Goal: Obtain resource: Download file/media

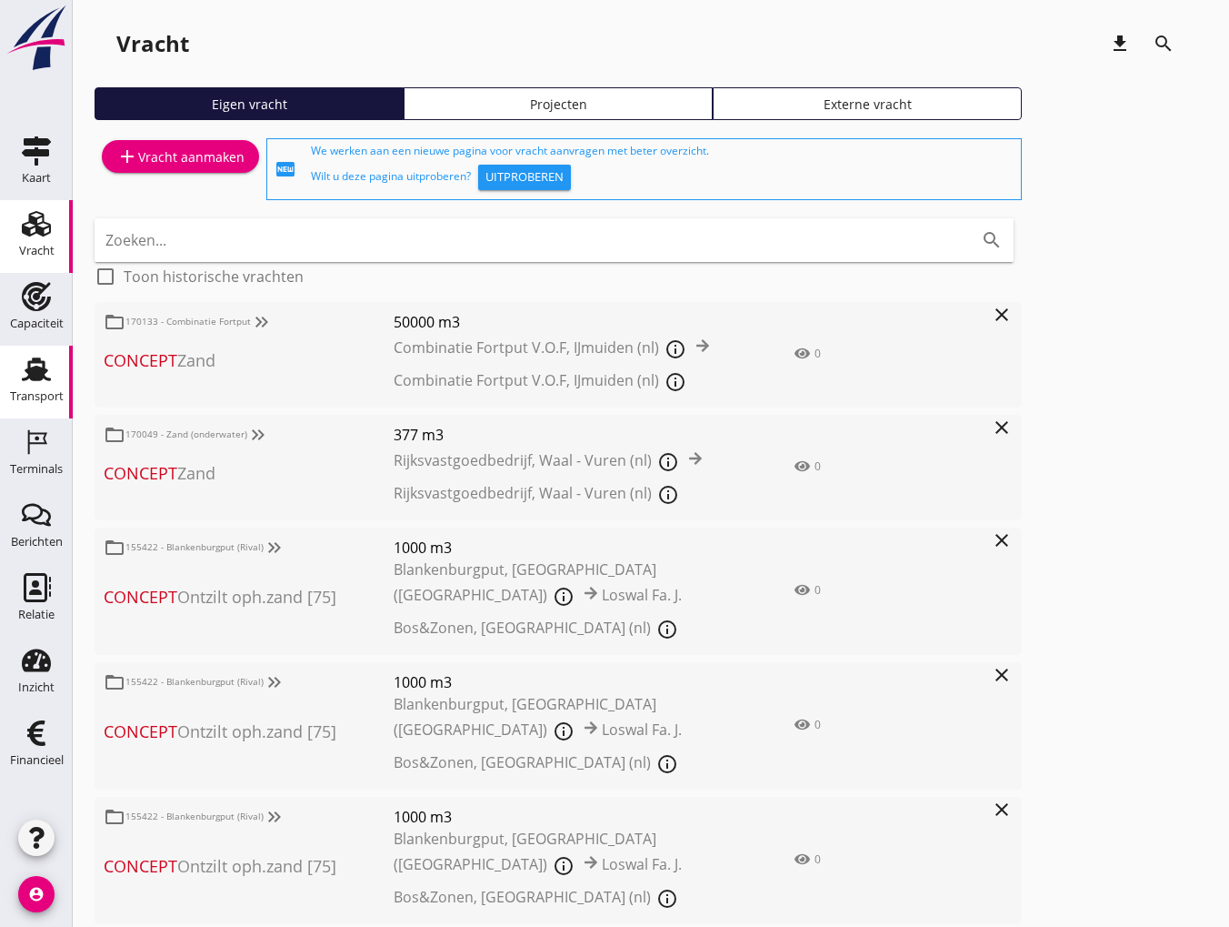
click at [25, 396] on div "Transport" at bounding box center [37, 396] width 54 height 12
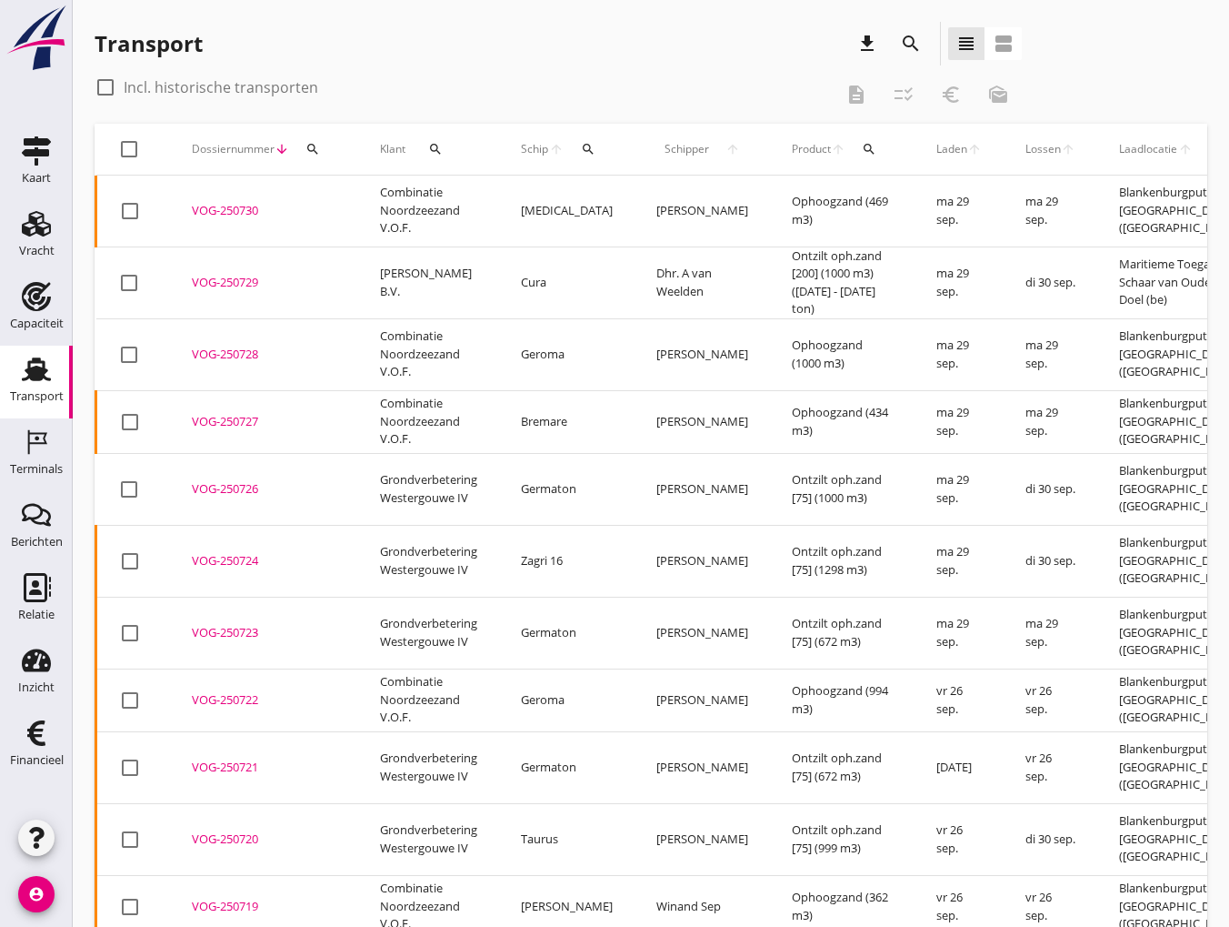
click at [914, 46] on icon "search" at bounding box center [911, 44] width 22 height 22
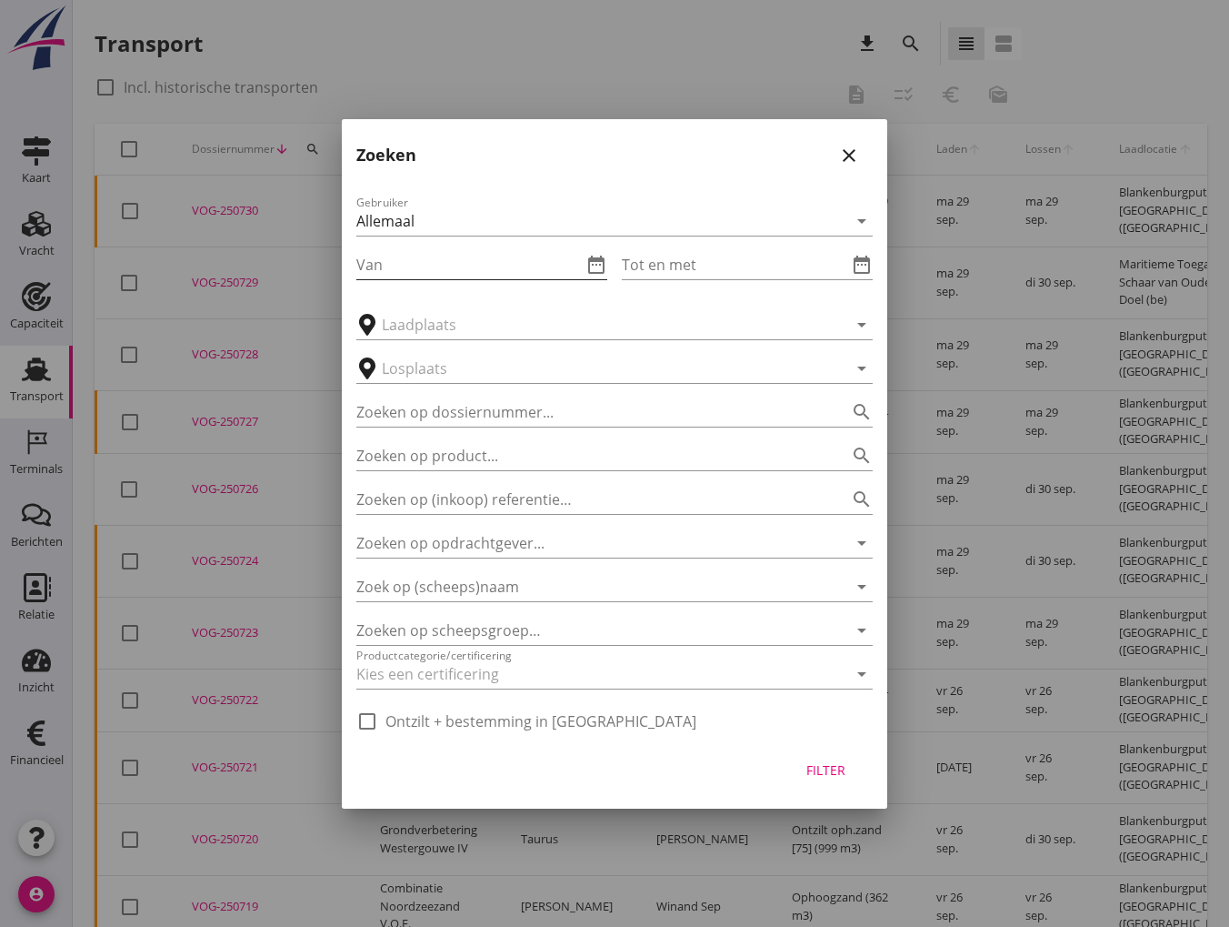
click at [417, 258] on input "Van" at bounding box center [469, 264] width 226 height 29
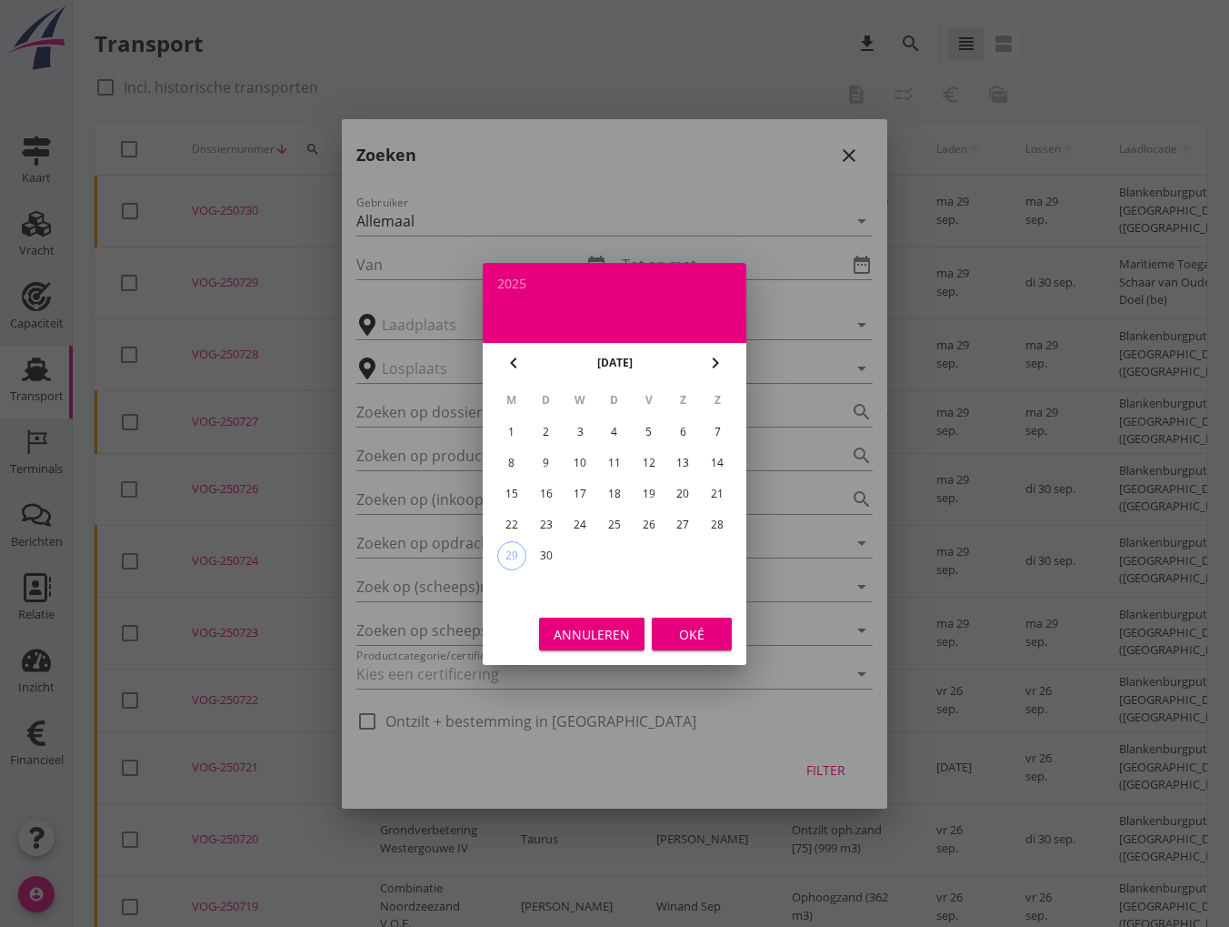
click at [512, 490] on div "15" at bounding box center [511, 493] width 29 height 29
type input "2025-09-15"
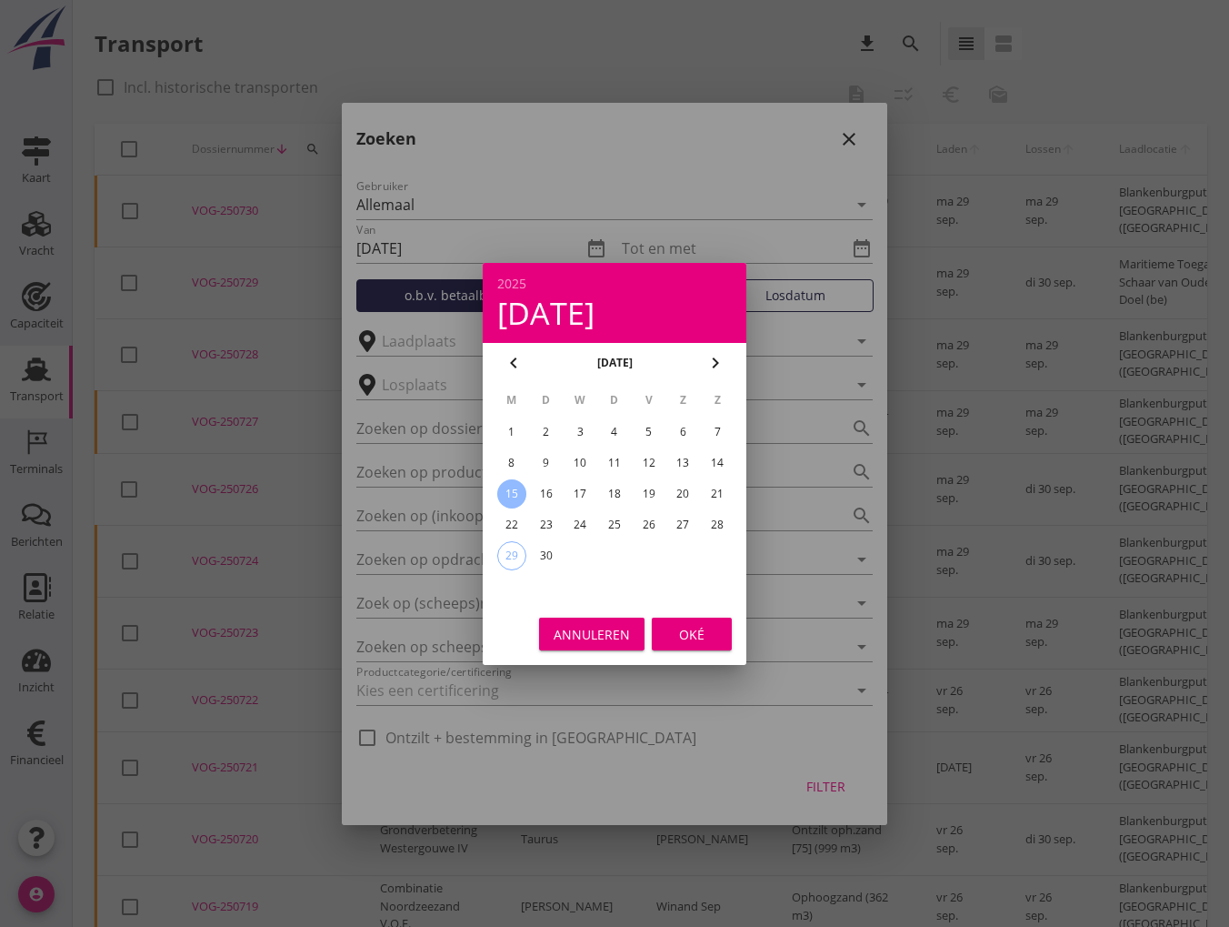
click at [697, 644] on button "Oké" at bounding box center [692, 633] width 80 height 33
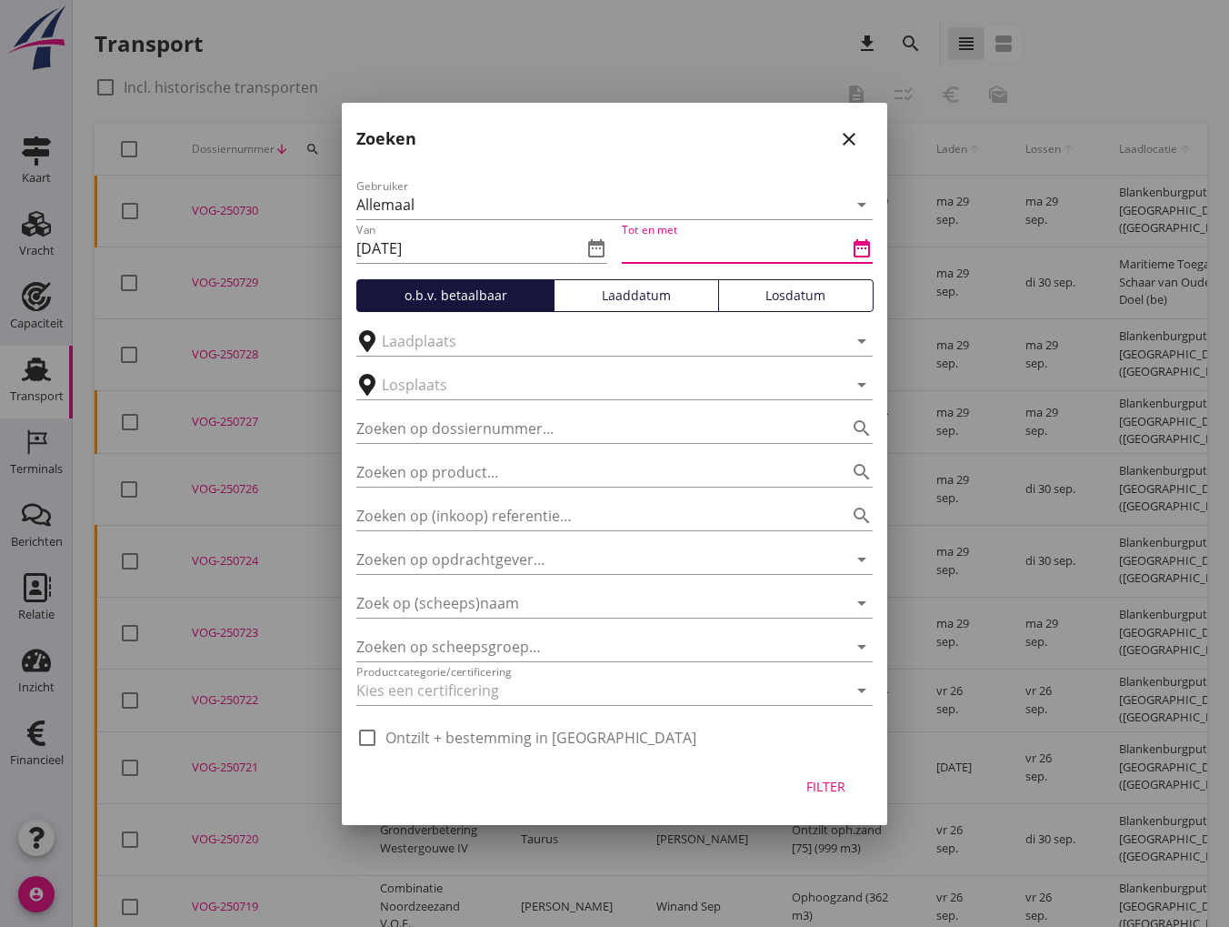
click at [702, 240] on input "Tot en met" at bounding box center [735, 248] width 226 height 29
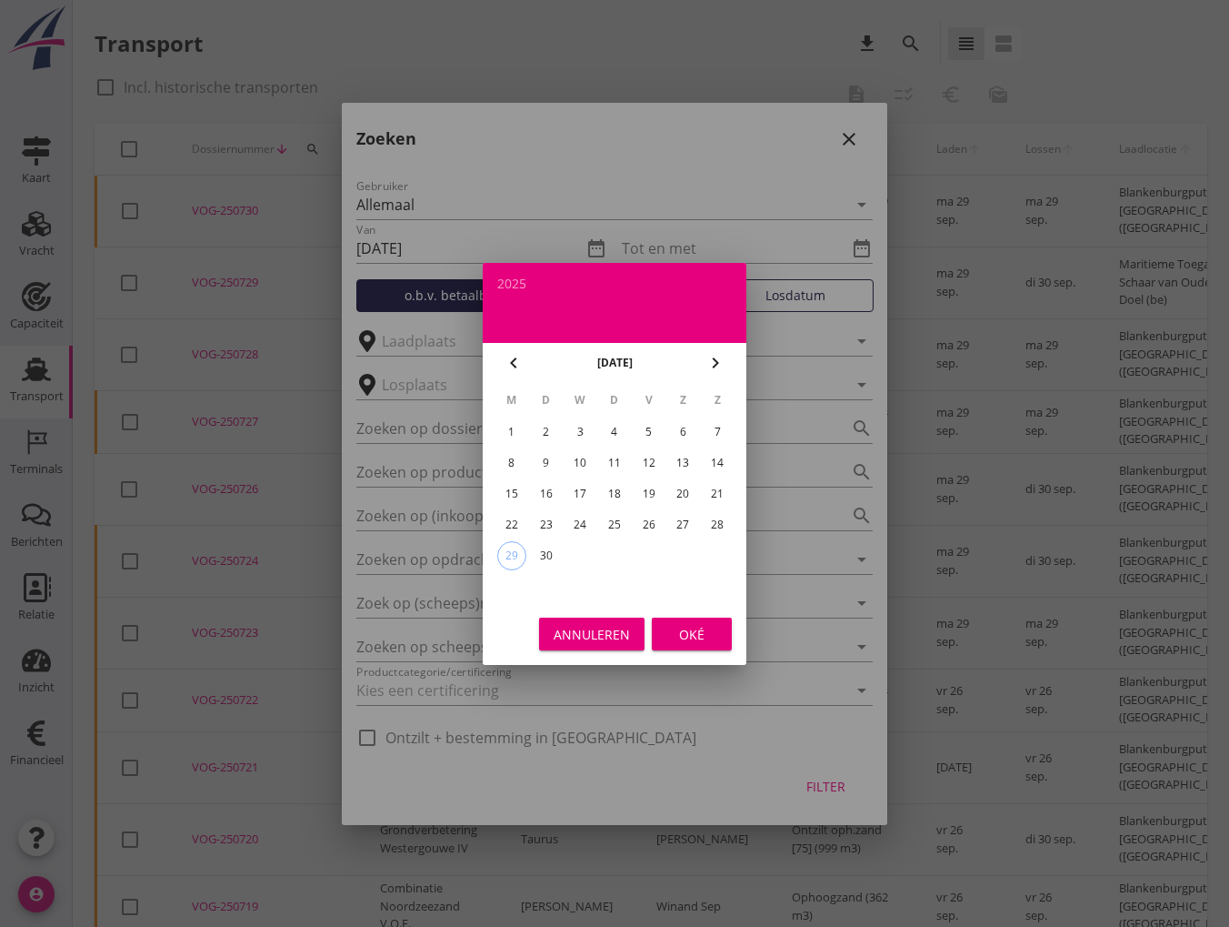
click at [687, 491] on div "20" at bounding box center [682, 493] width 29 height 29
type input "2025-09-20"
click at [697, 637] on div "Oké" at bounding box center [692, 633] width 51 height 19
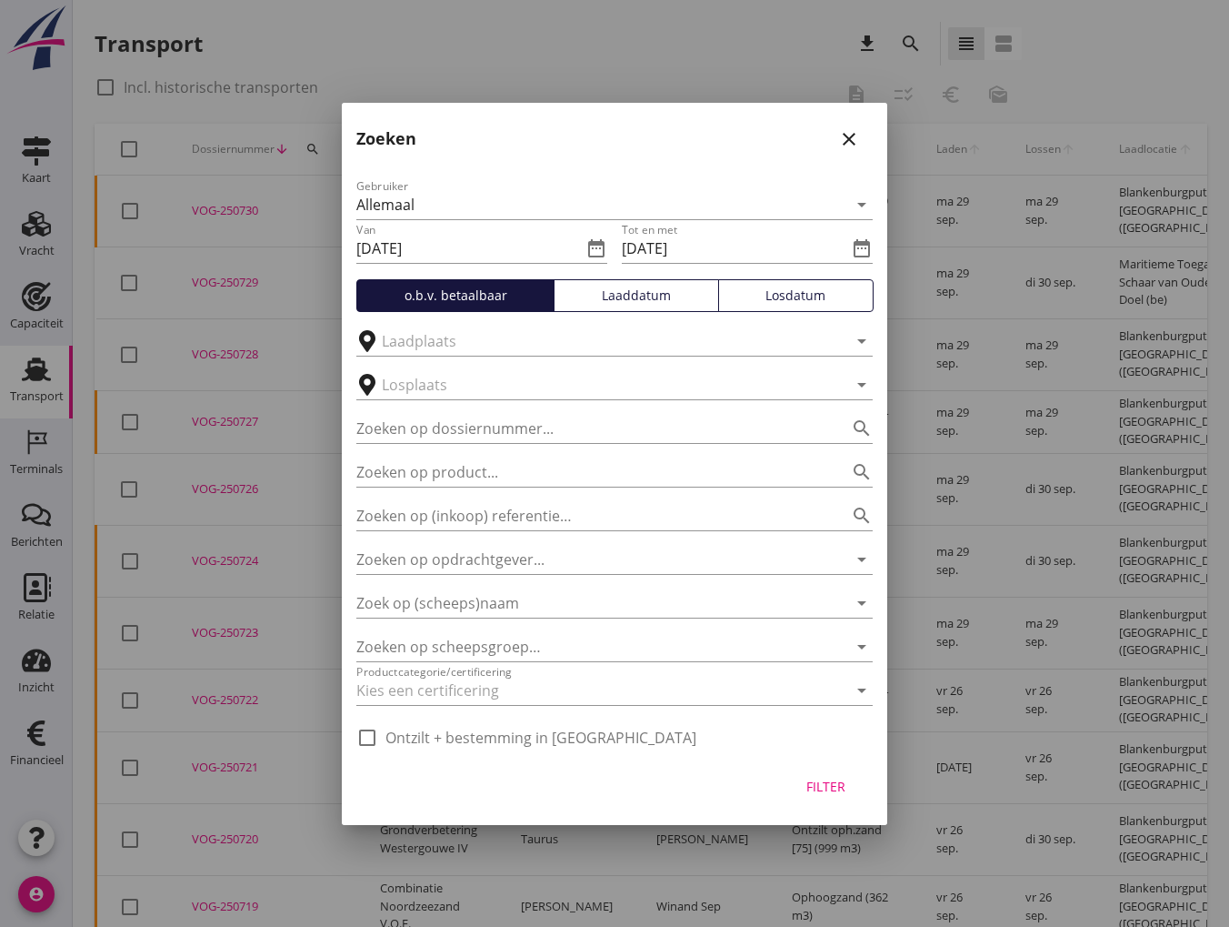
click at [769, 298] on div "Losdatum" at bounding box center [796, 295] width 139 height 19
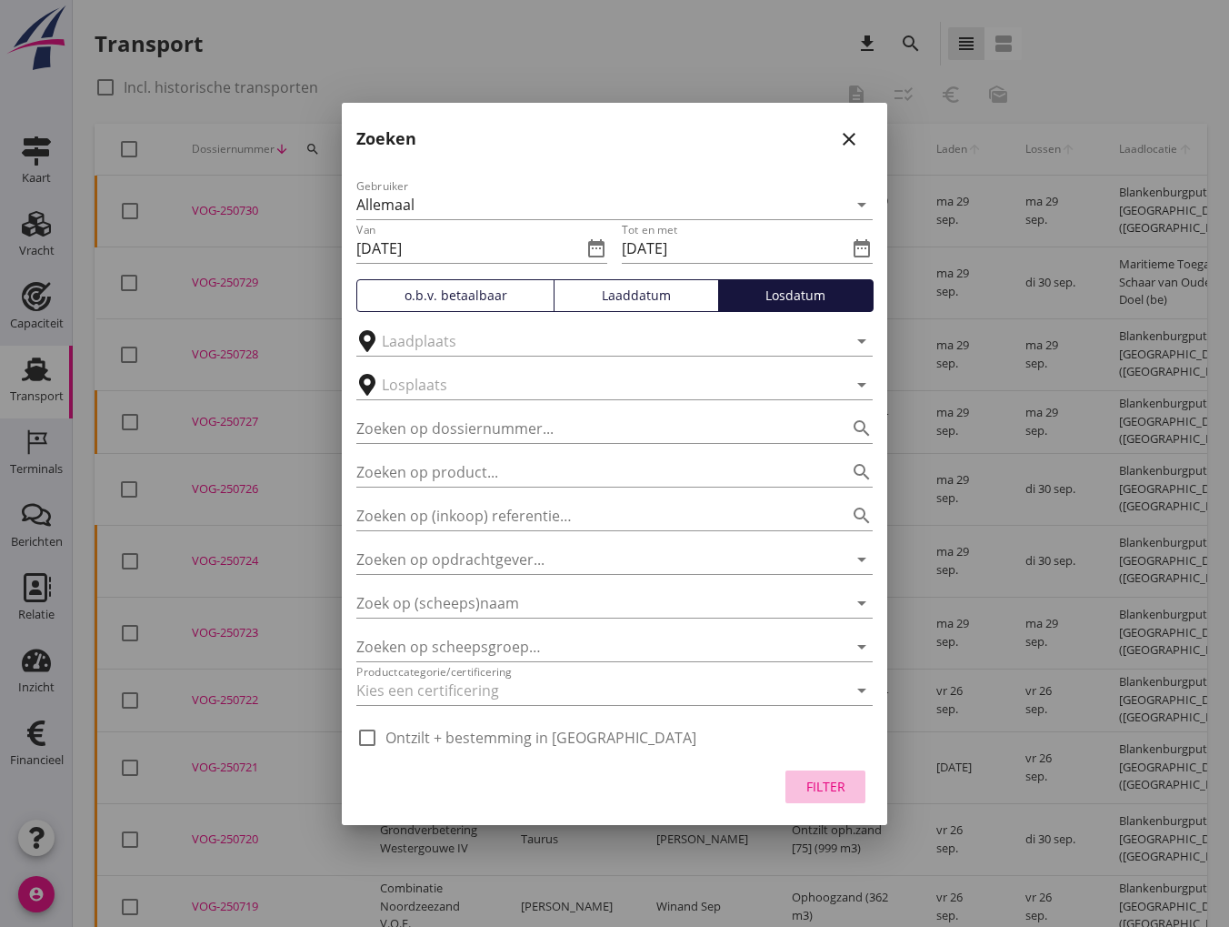
click at [821, 791] on div "Filter" at bounding box center [825, 786] width 51 height 19
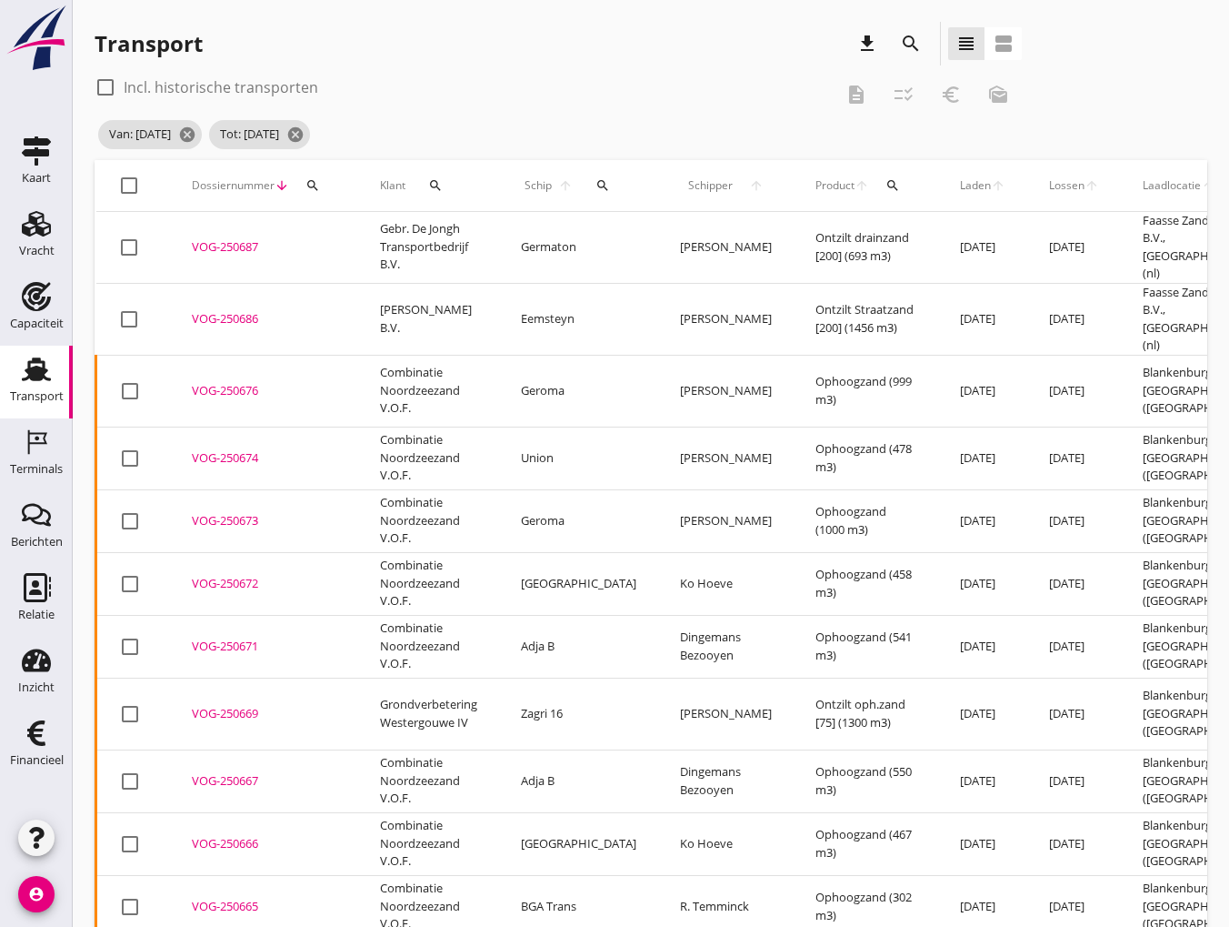
click at [124, 184] on div at bounding box center [129, 185] width 31 height 31
checkbox input "true"
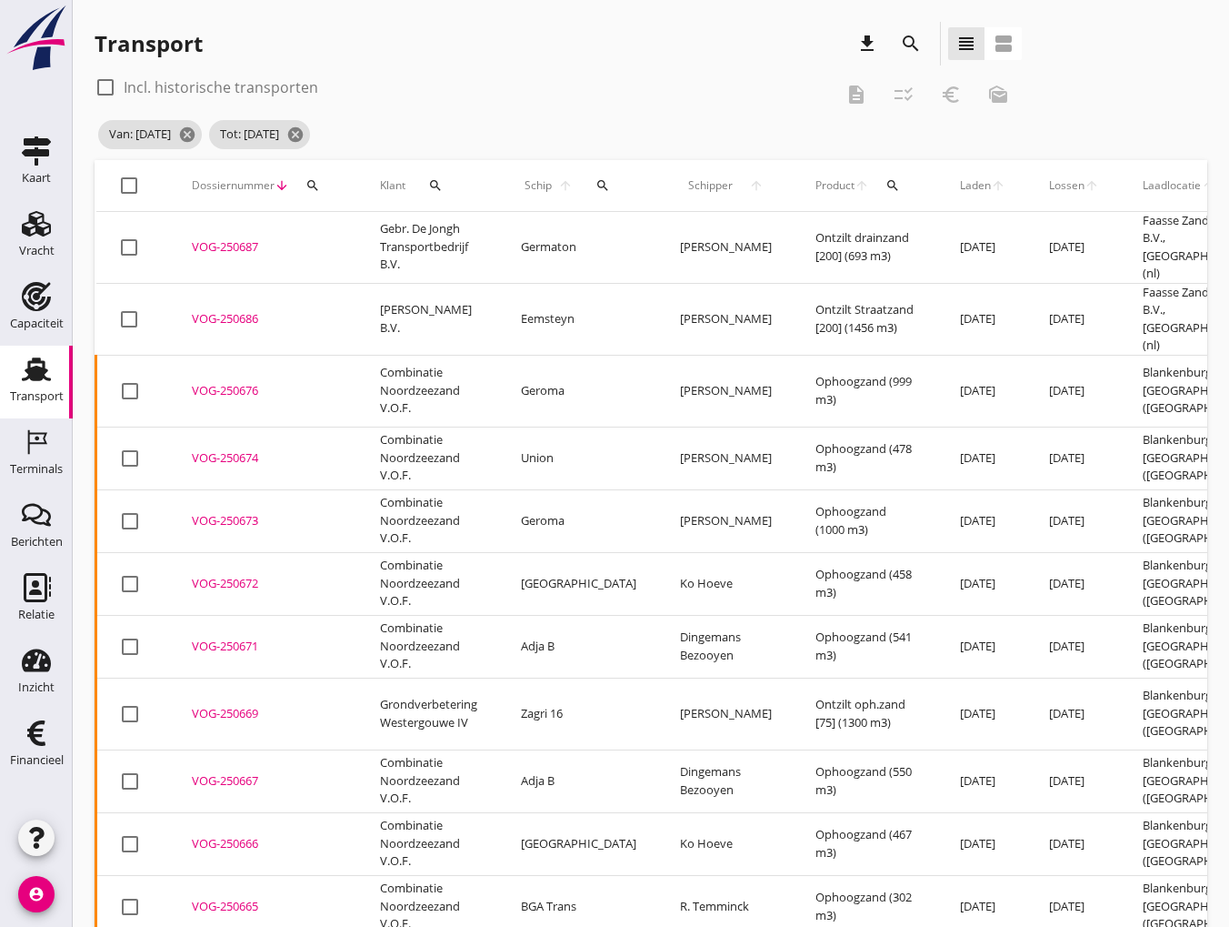
checkbox input "true"
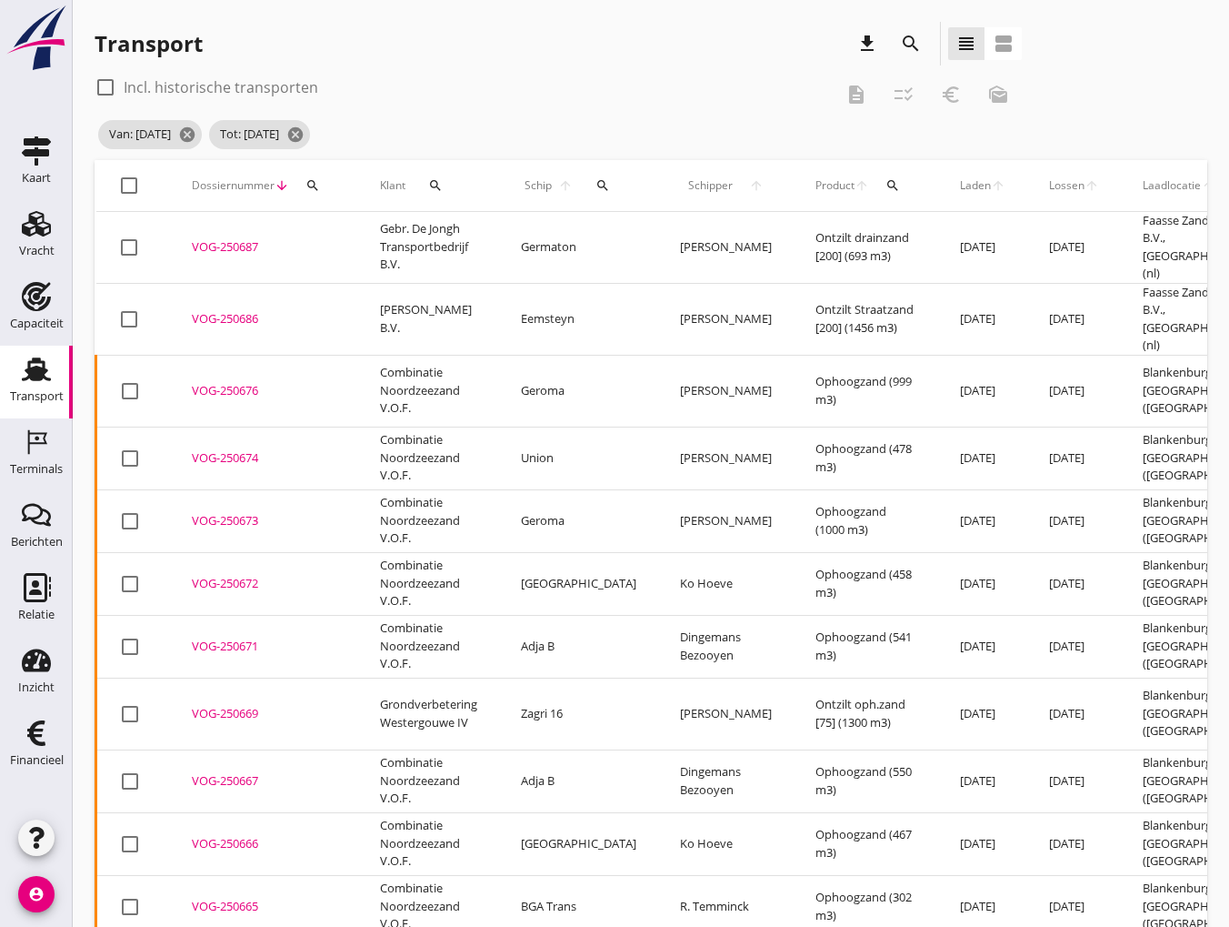
checkbox input "true"
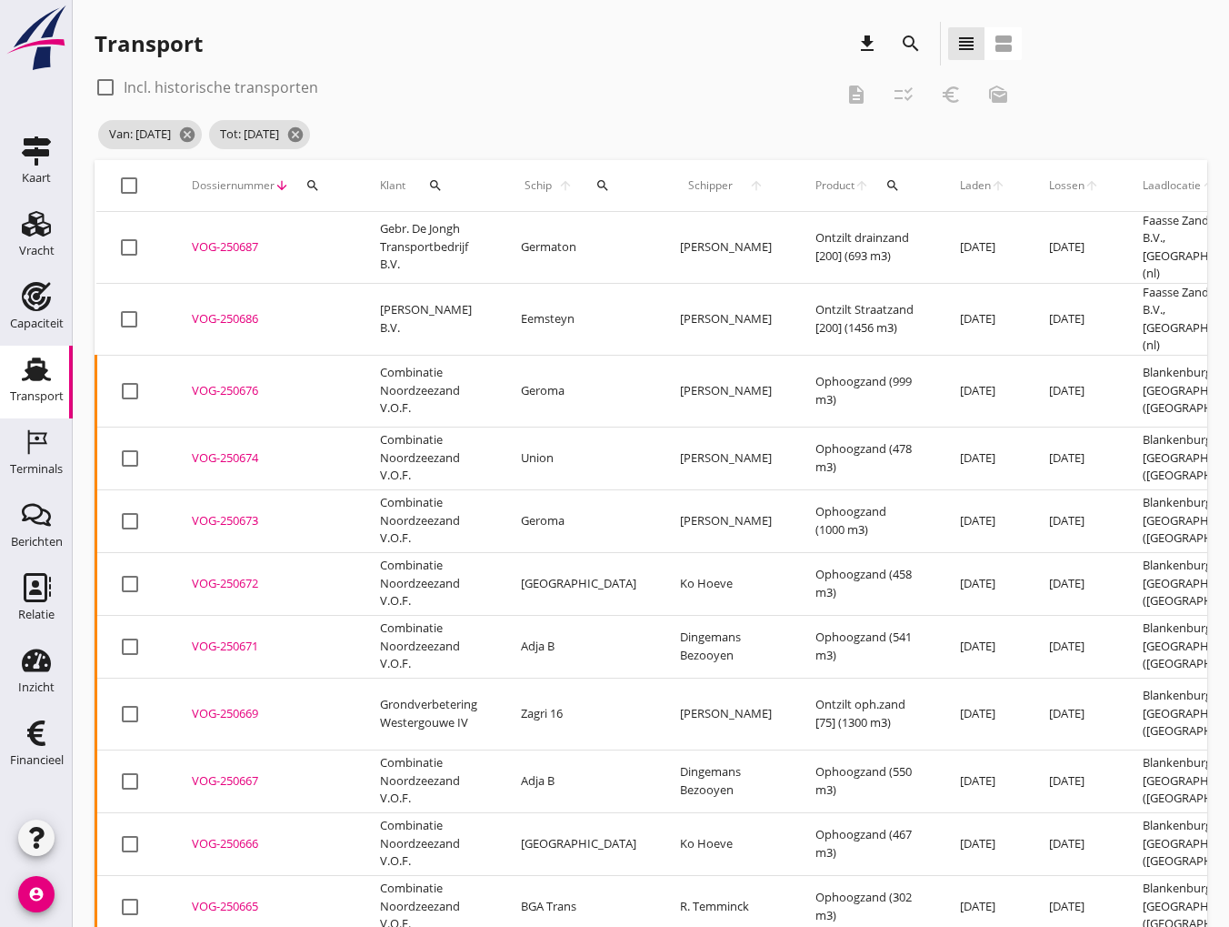
checkbox input "true"
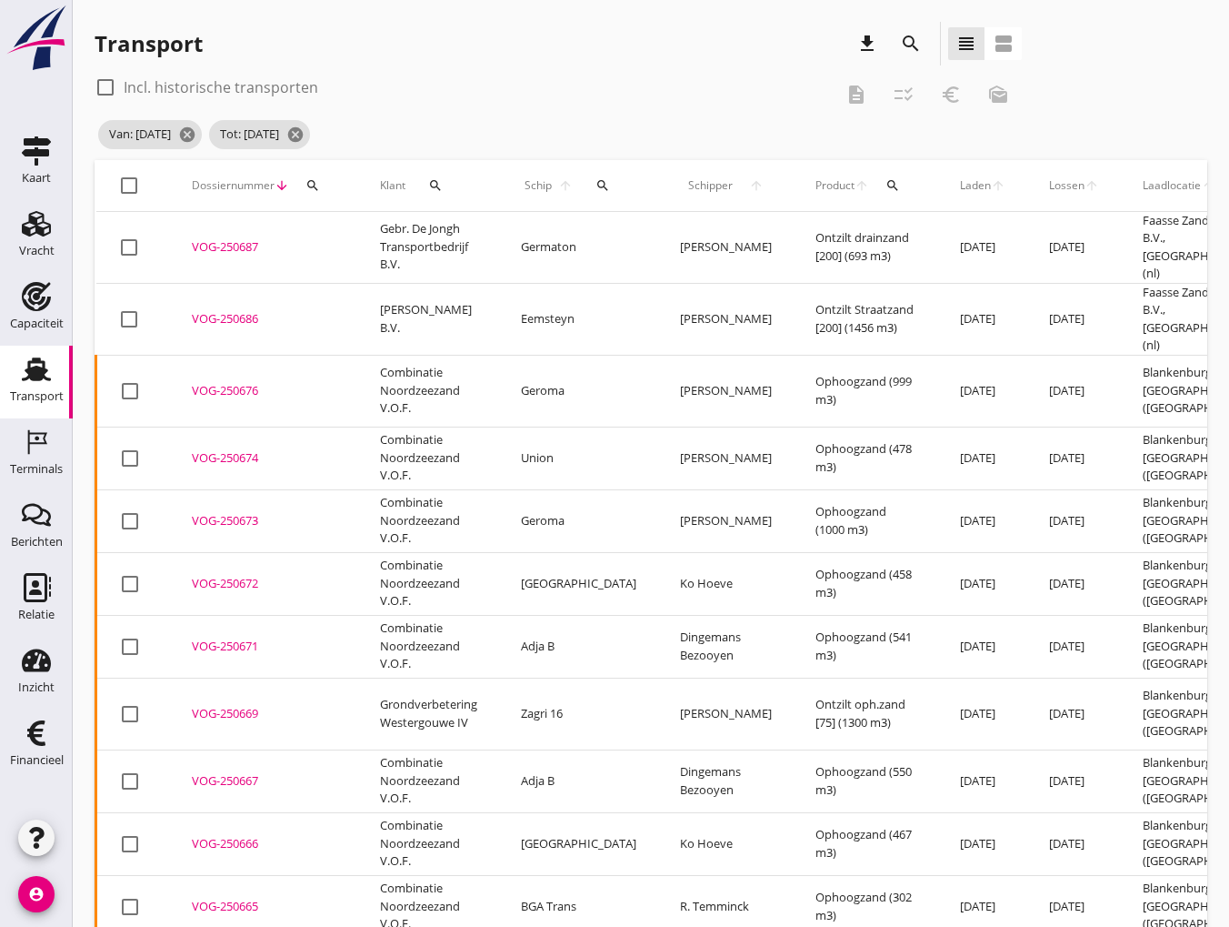
checkbox input "true"
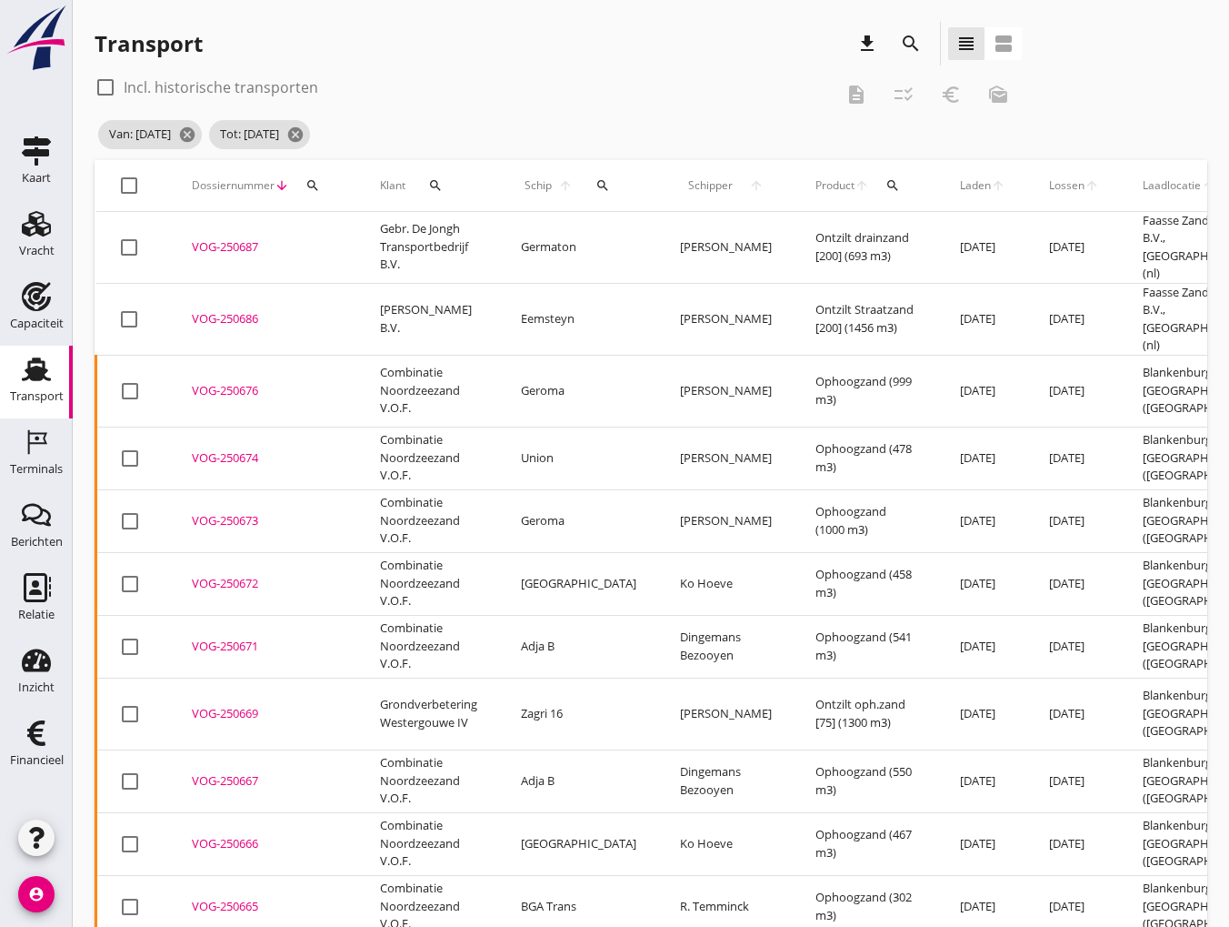
checkbox input "true"
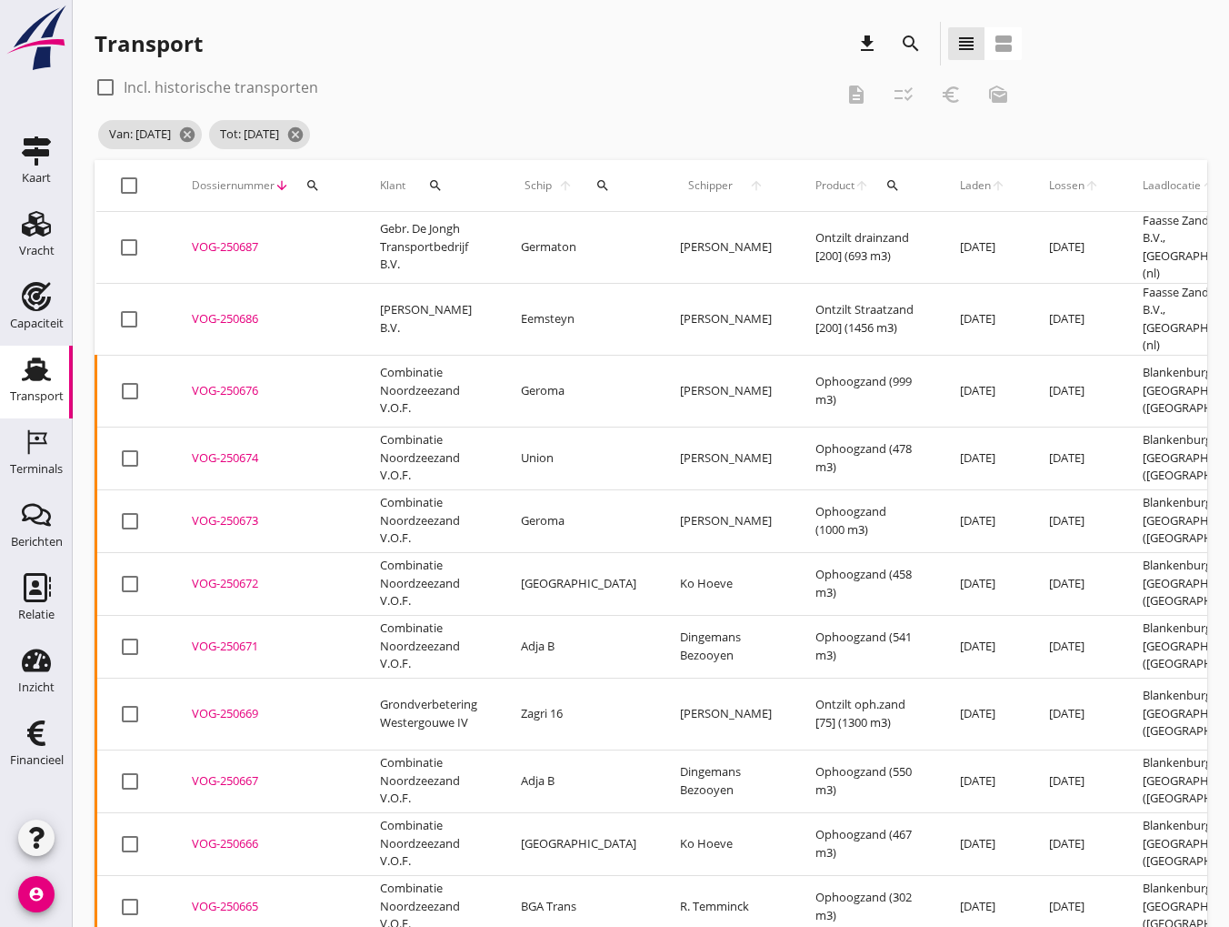
checkbox input "true"
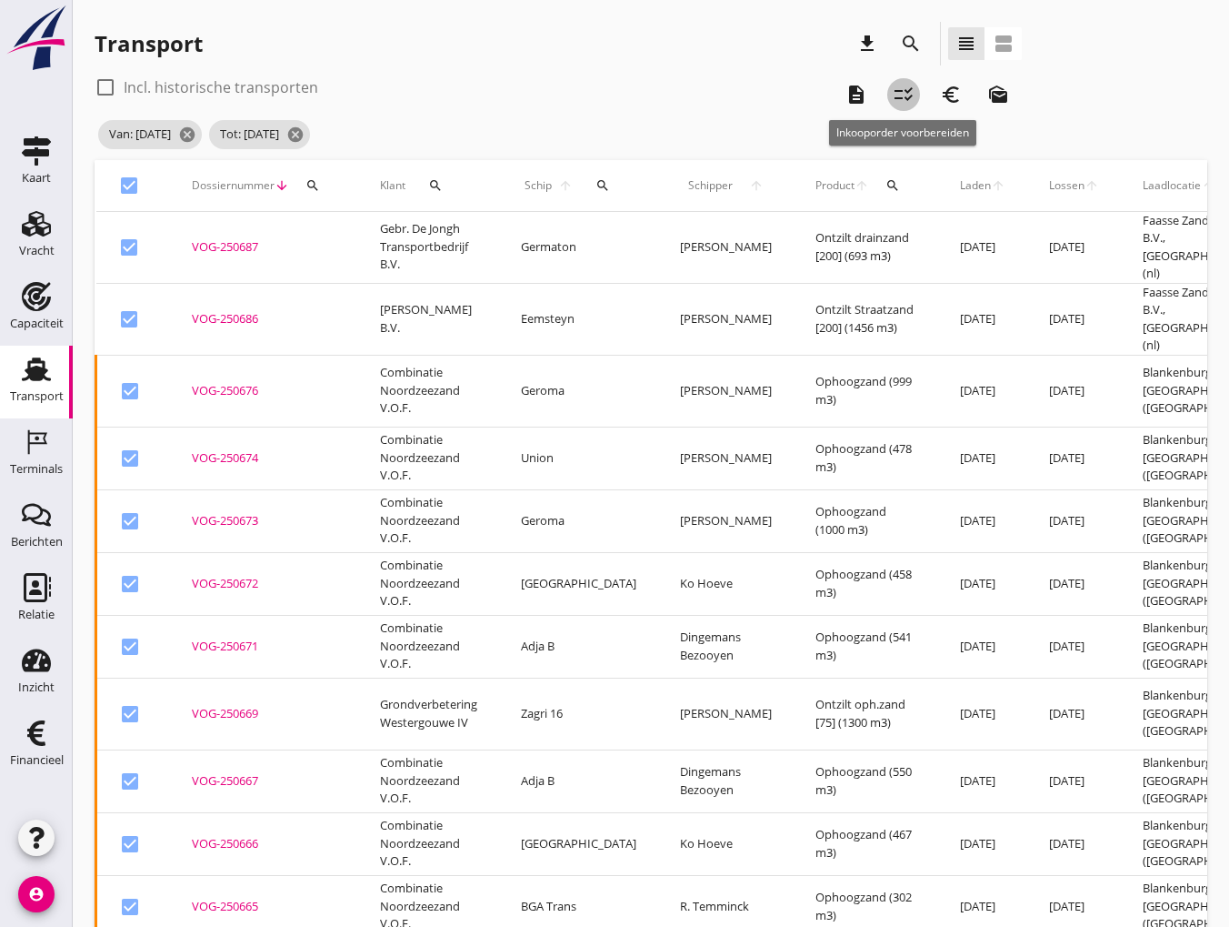
click at [914, 90] on icon "checklist_rtl" at bounding box center [904, 95] width 22 height 22
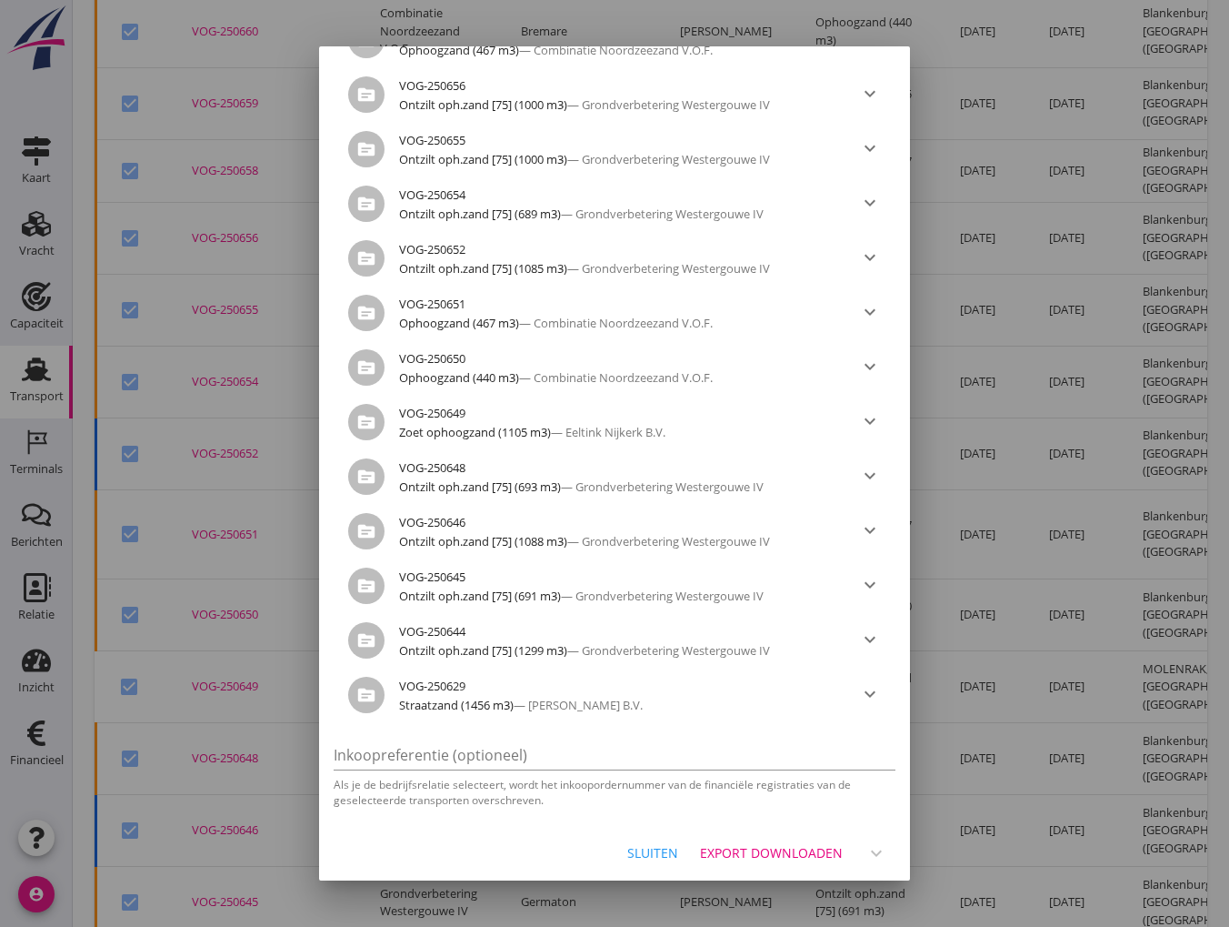
scroll to position [1233, 0]
click at [767, 847] on div "Export downloaden" at bounding box center [771, 852] width 143 height 19
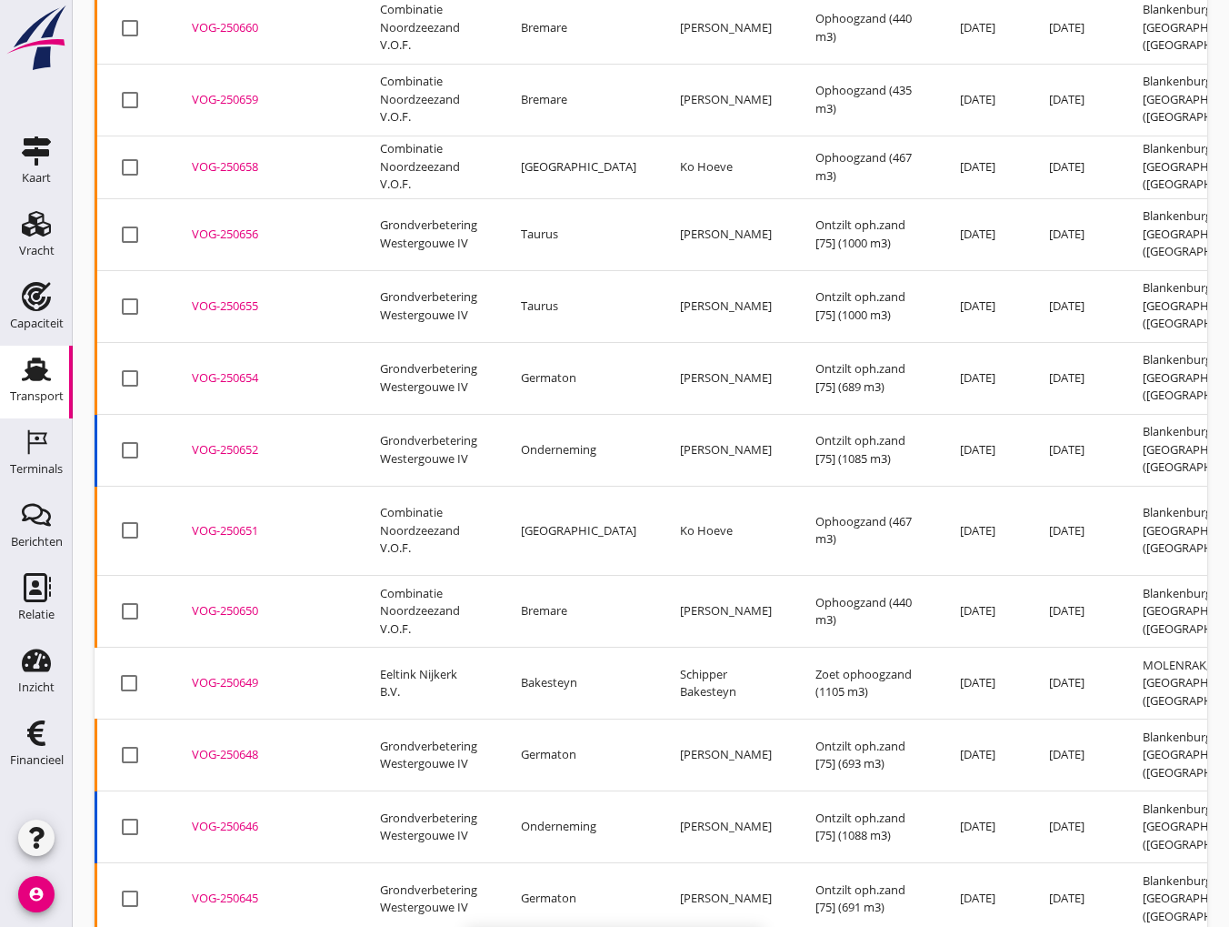
checkbox input "false"
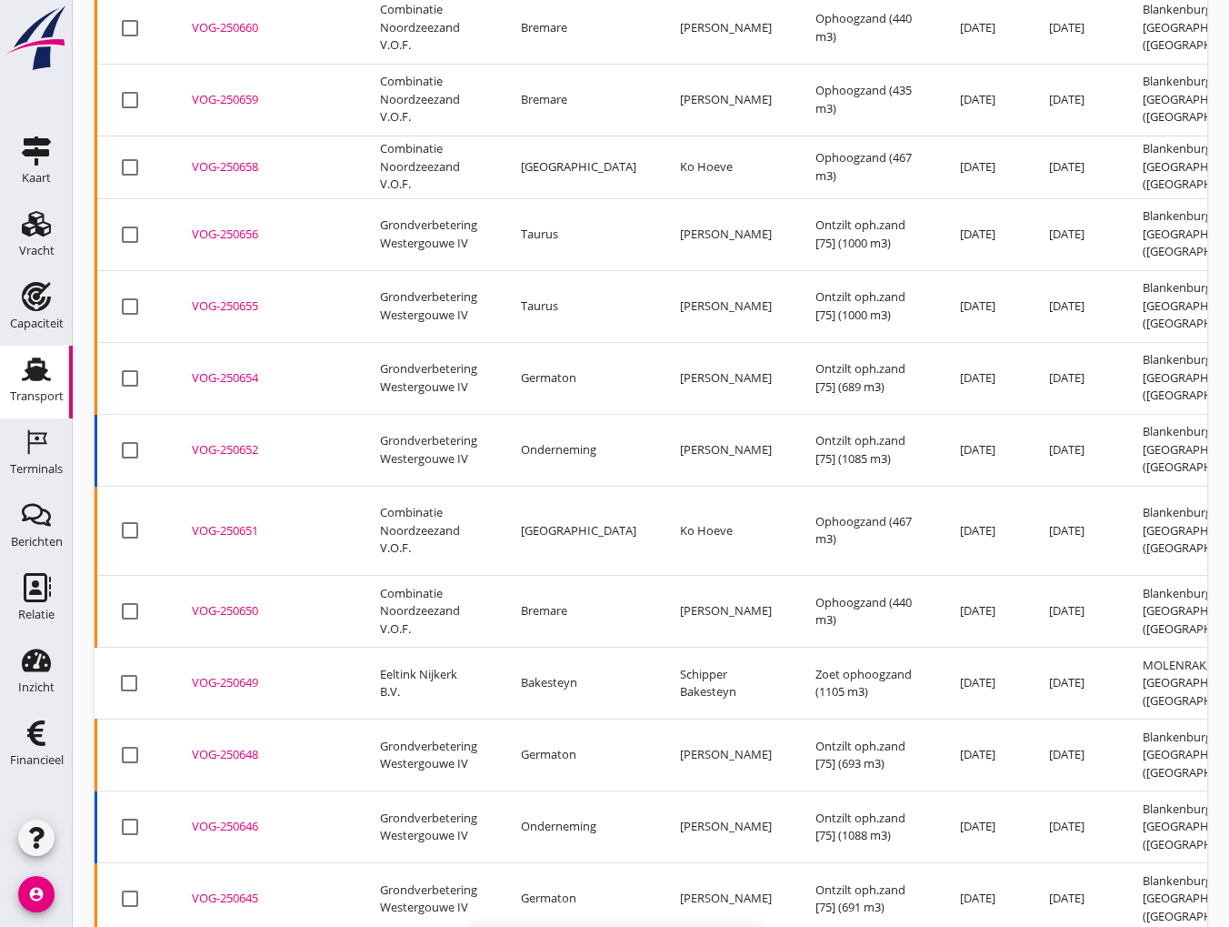
checkbox input "false"
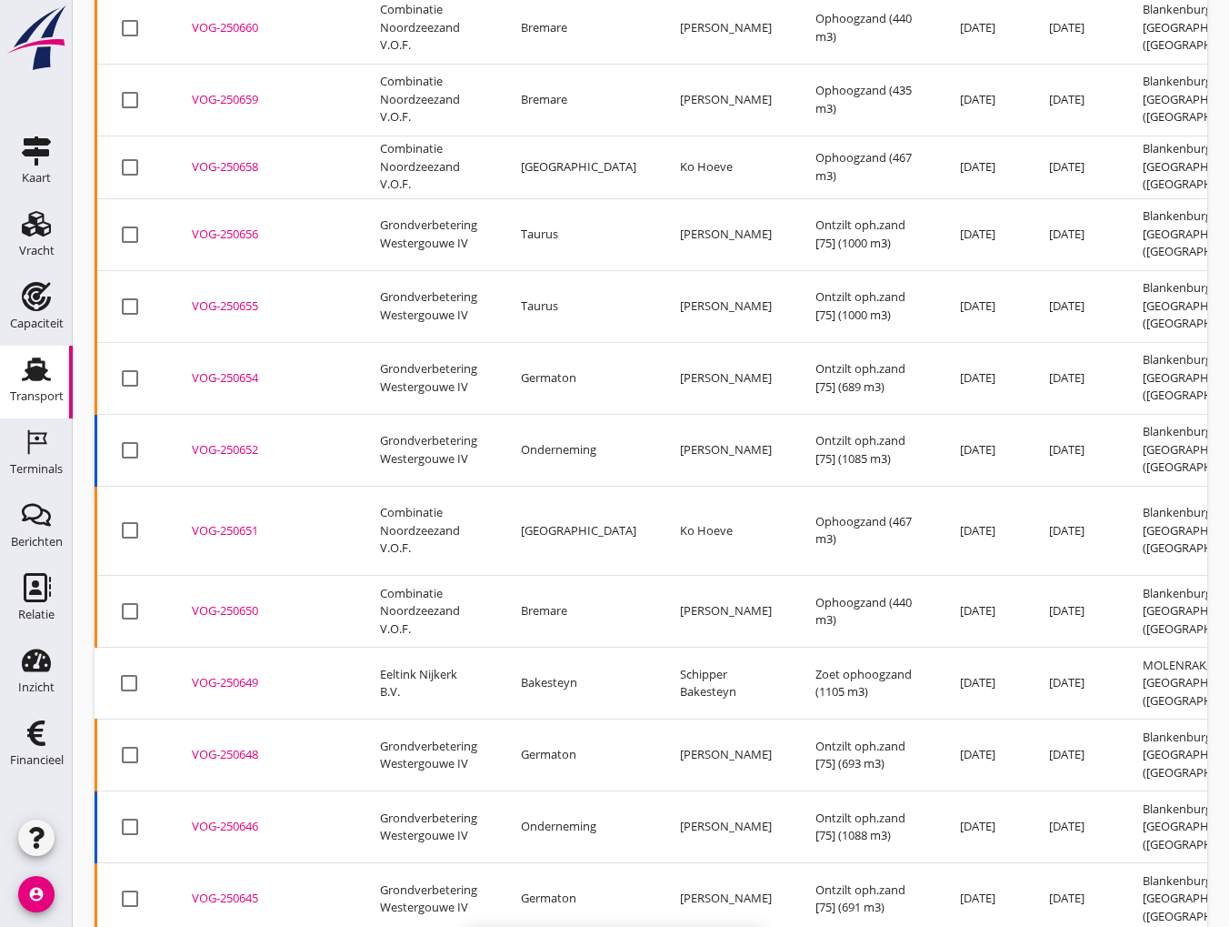
checkbox input "false"
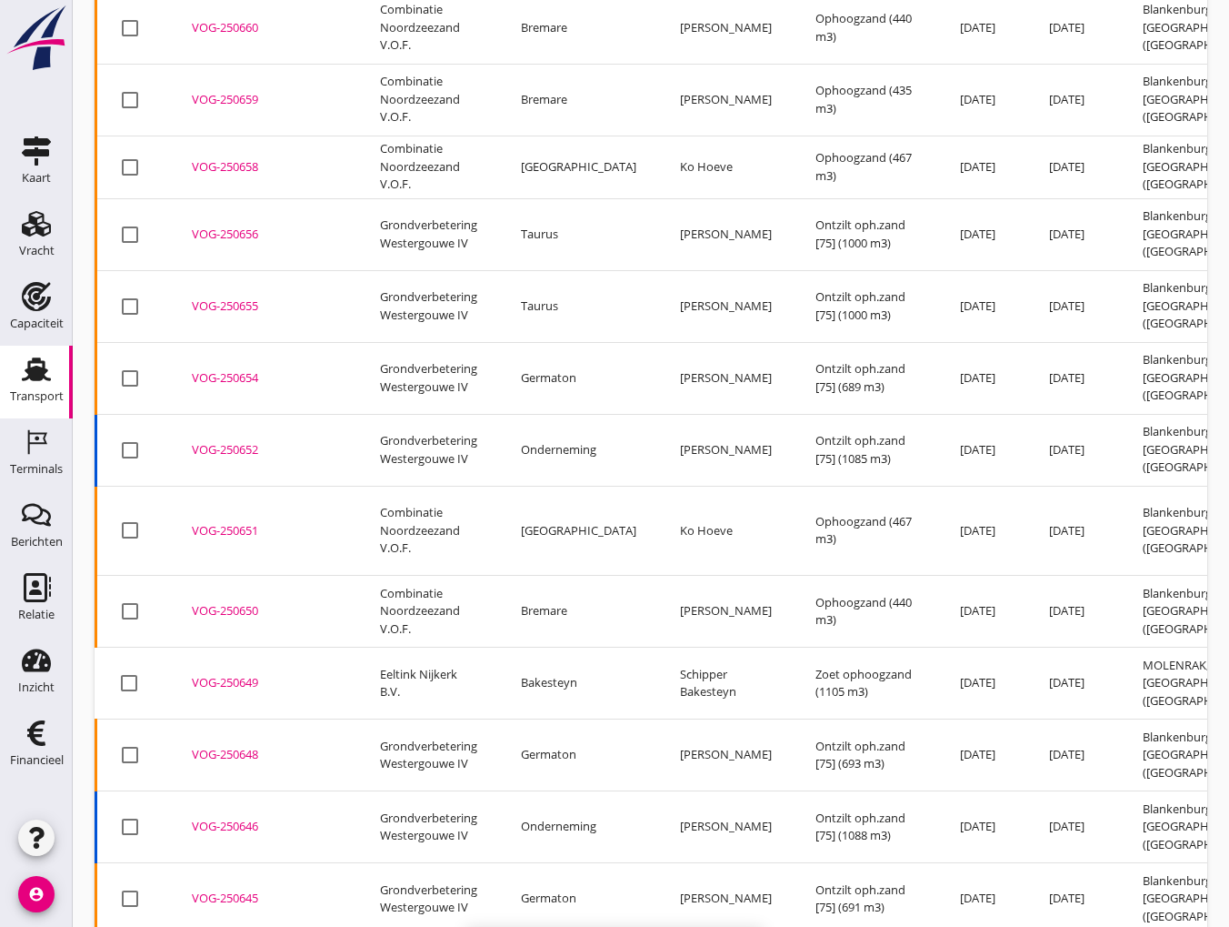
checkbox input "false"
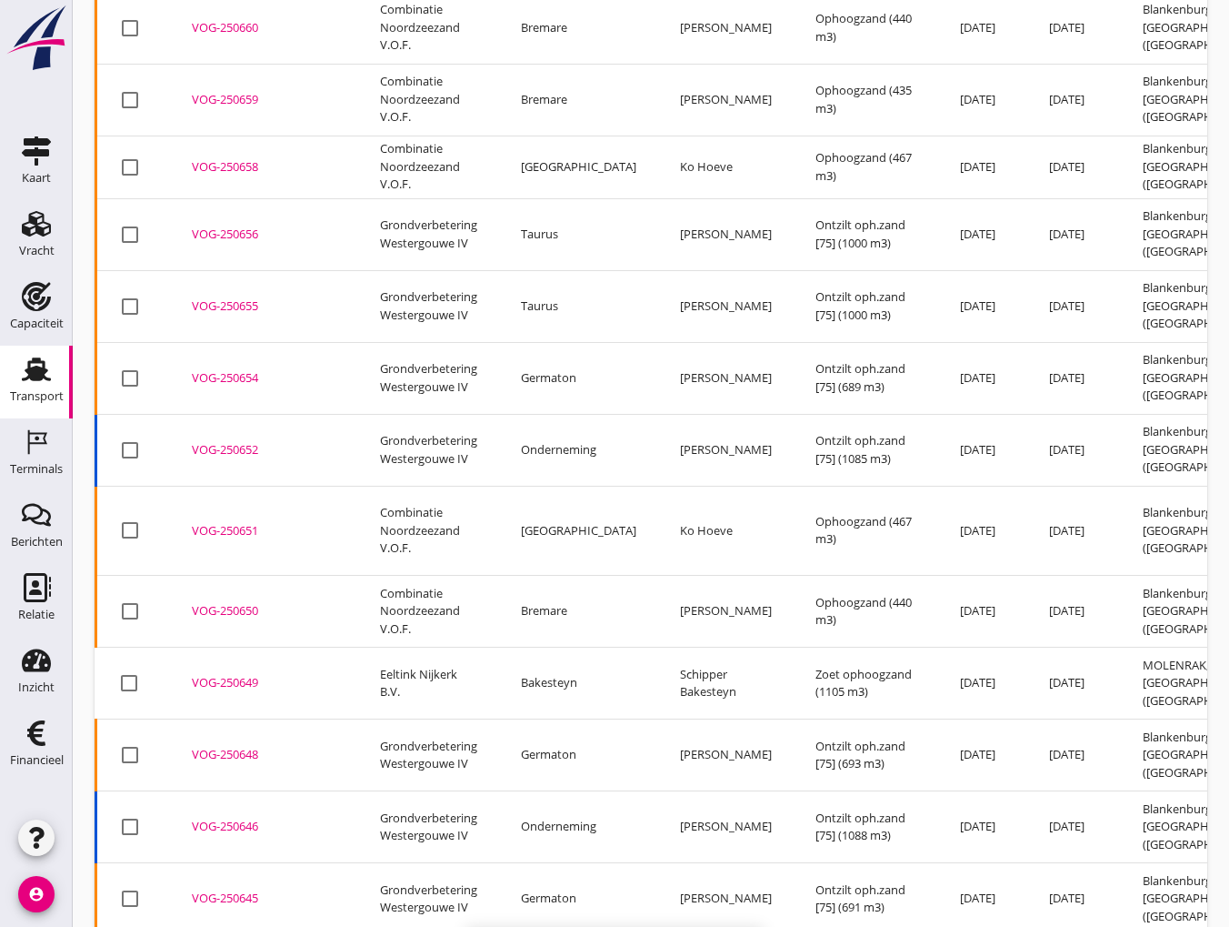
checkbox input "false"
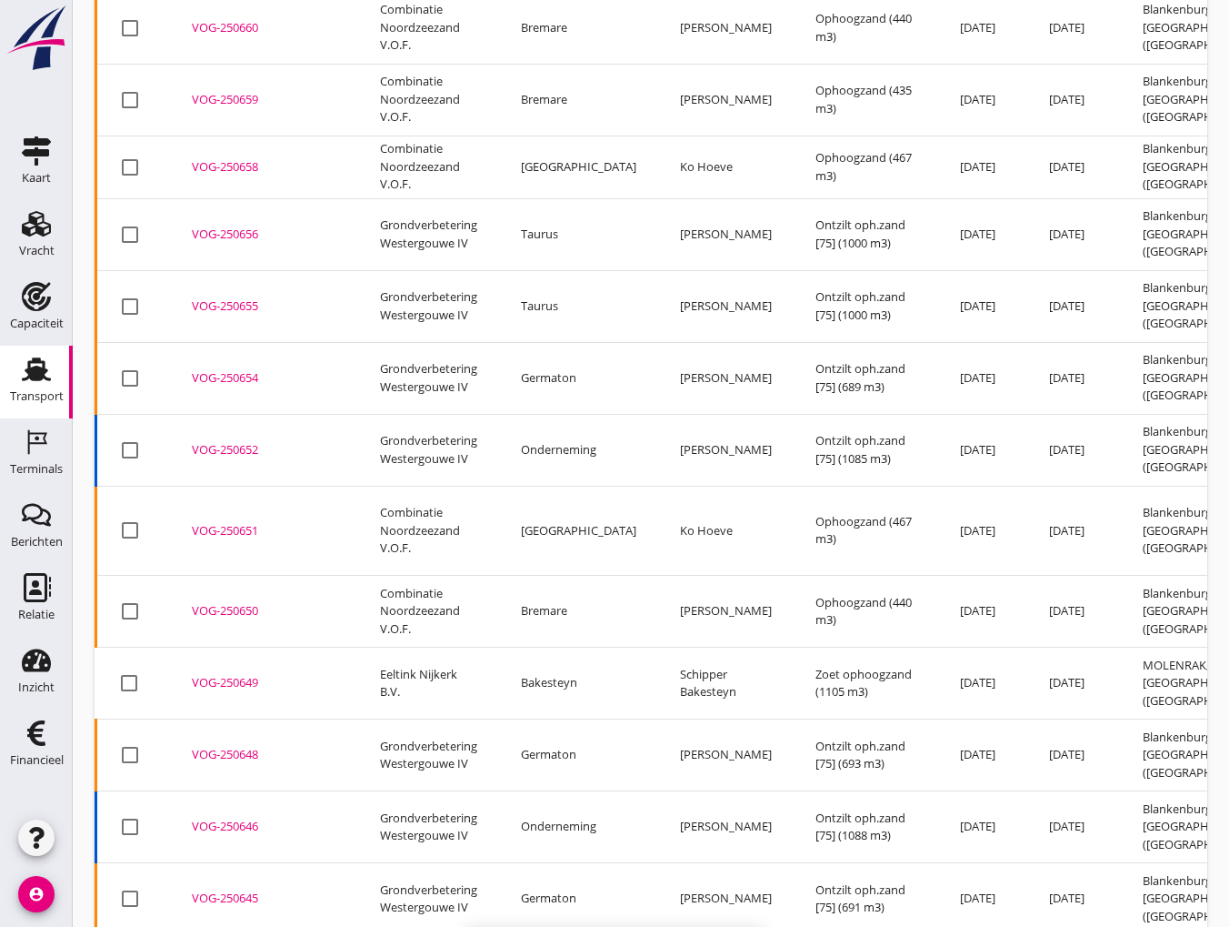
checkbox input "false"
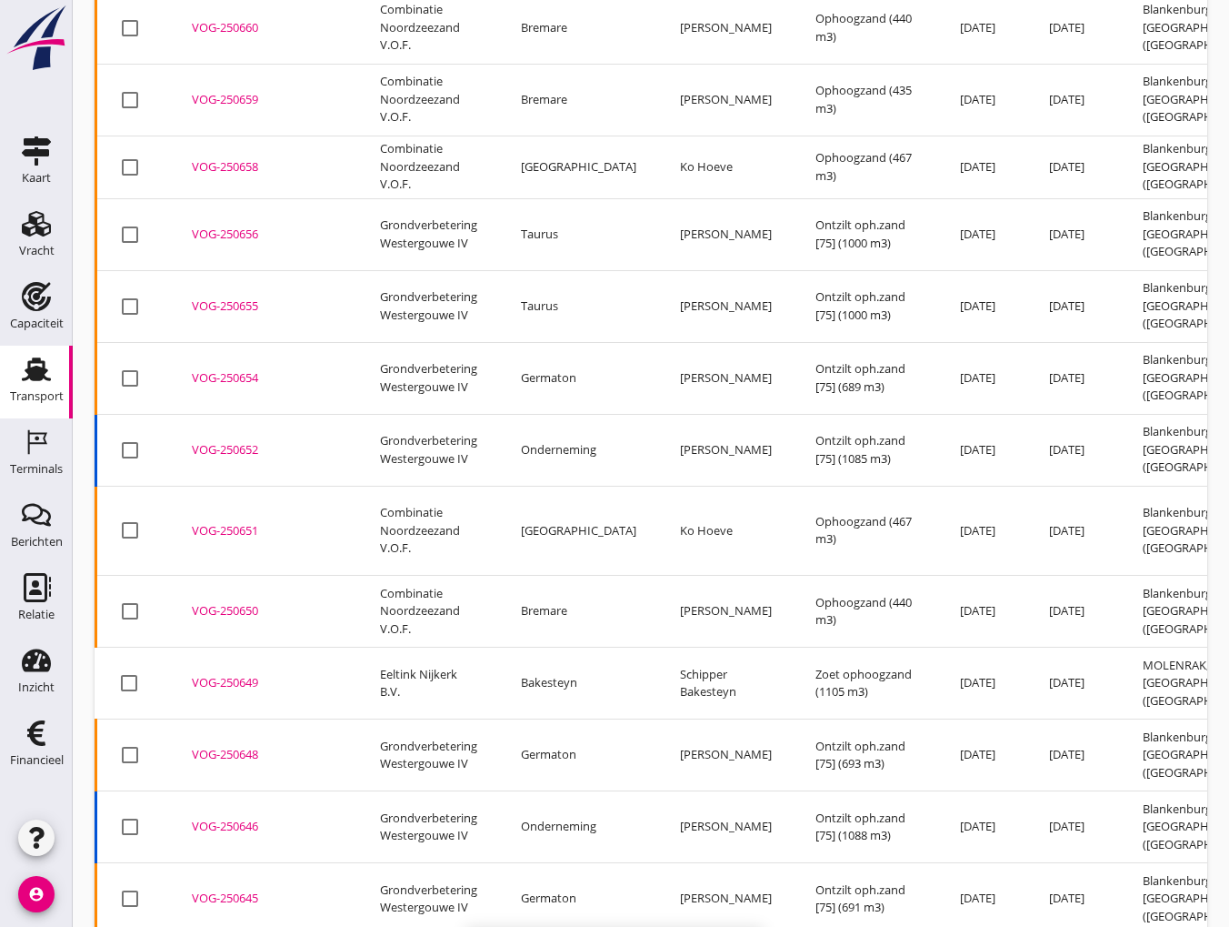
checkbox input "false"
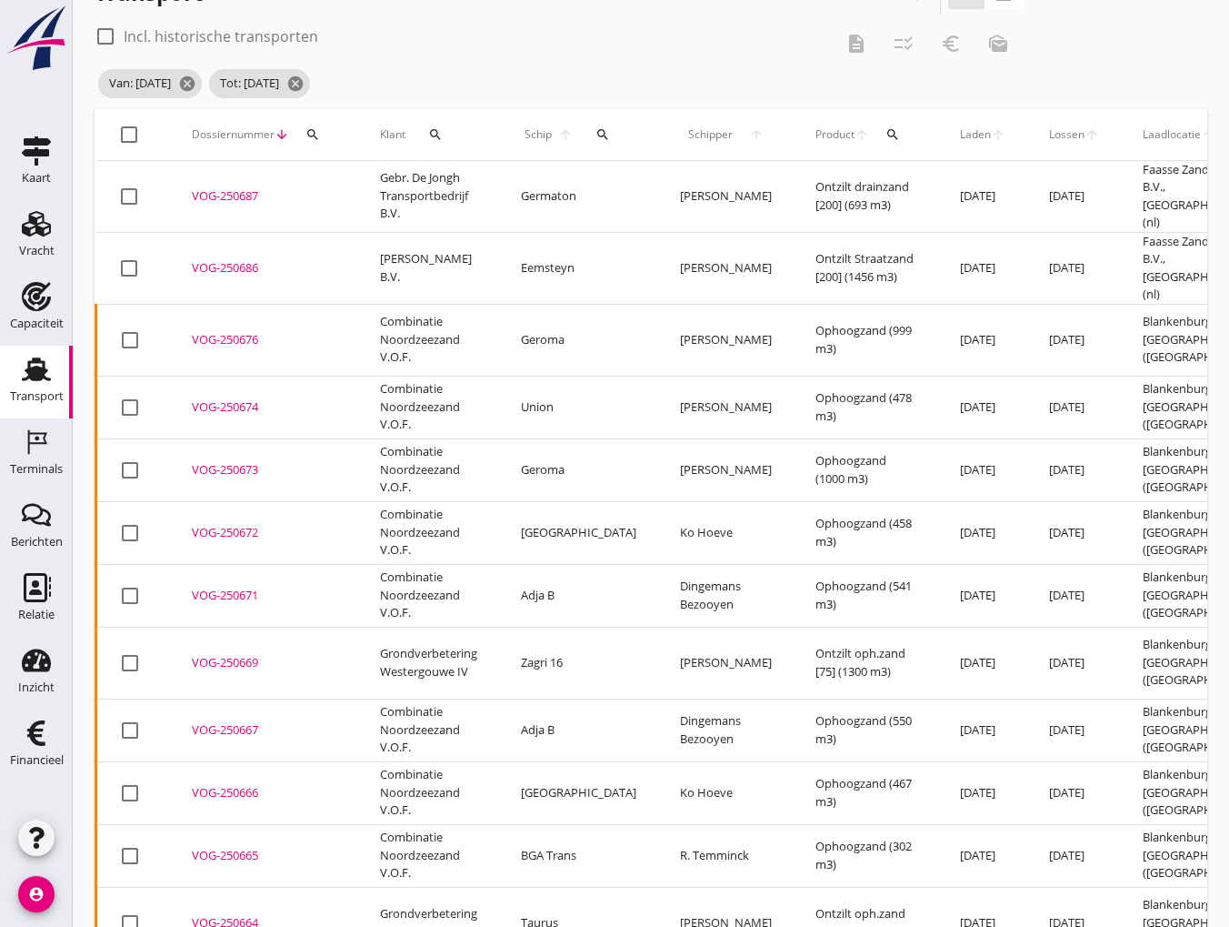
scroll to position [0, 0]
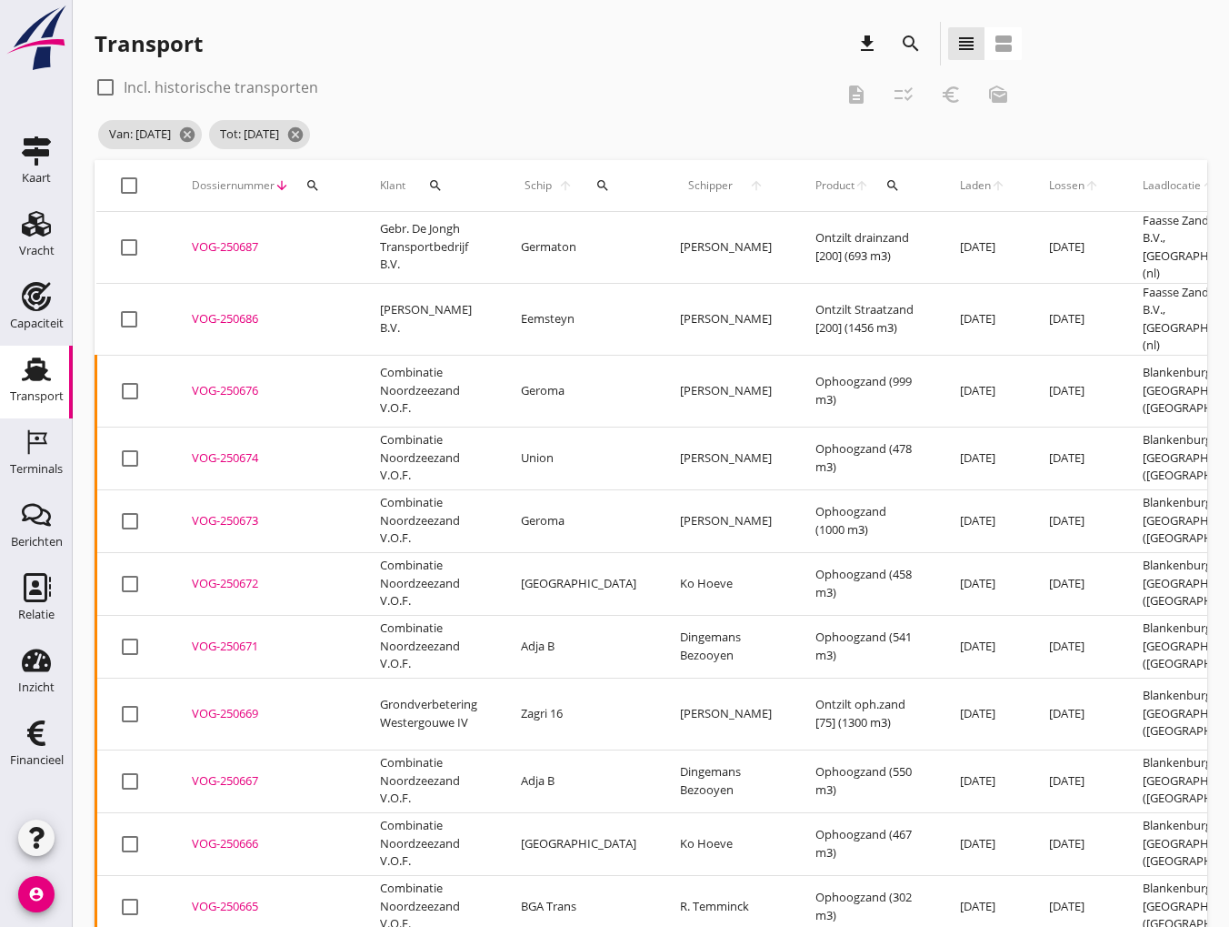
click at [128, 192] on div at bounding box center [129, 185] width 31 height 31
checkbox input "true"
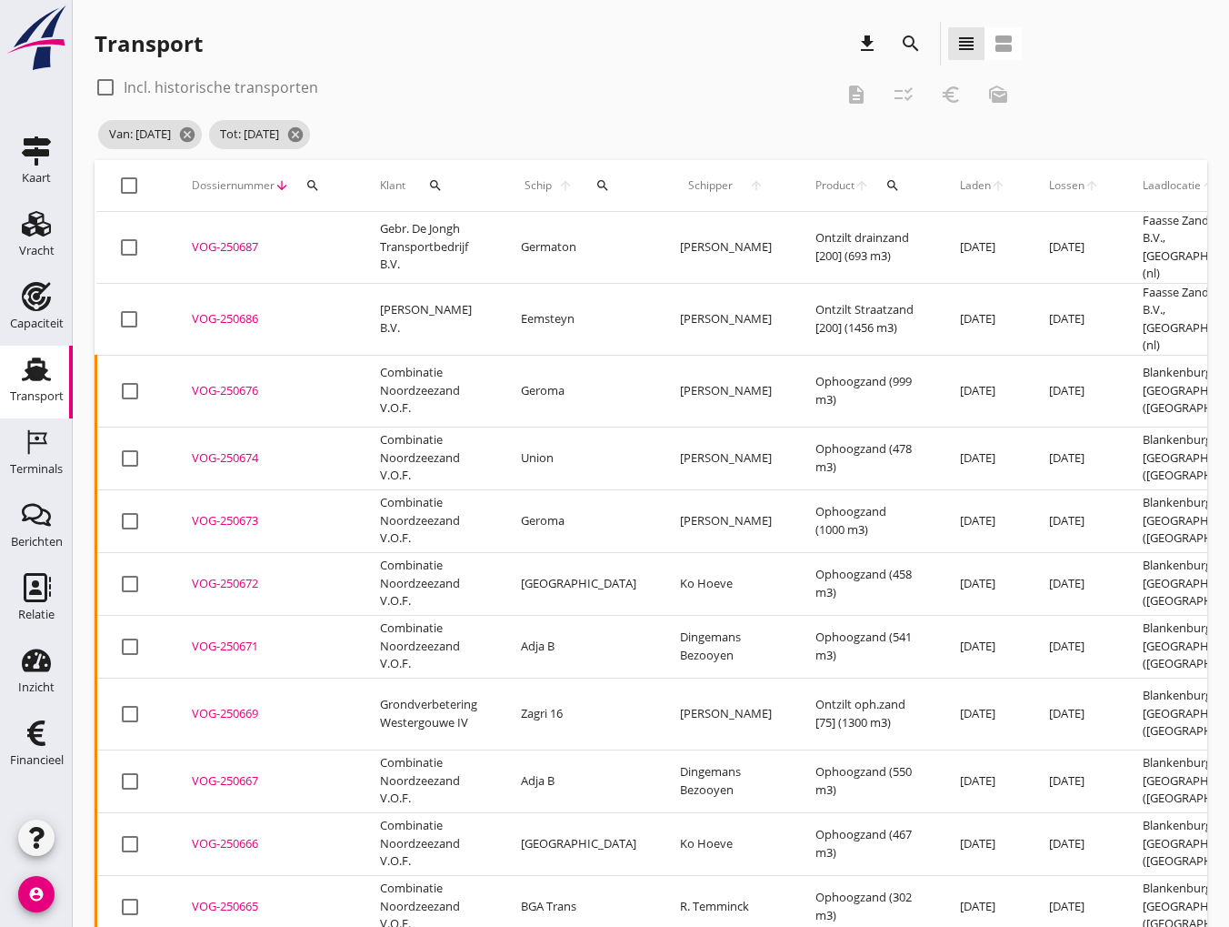
checkbox input "true"
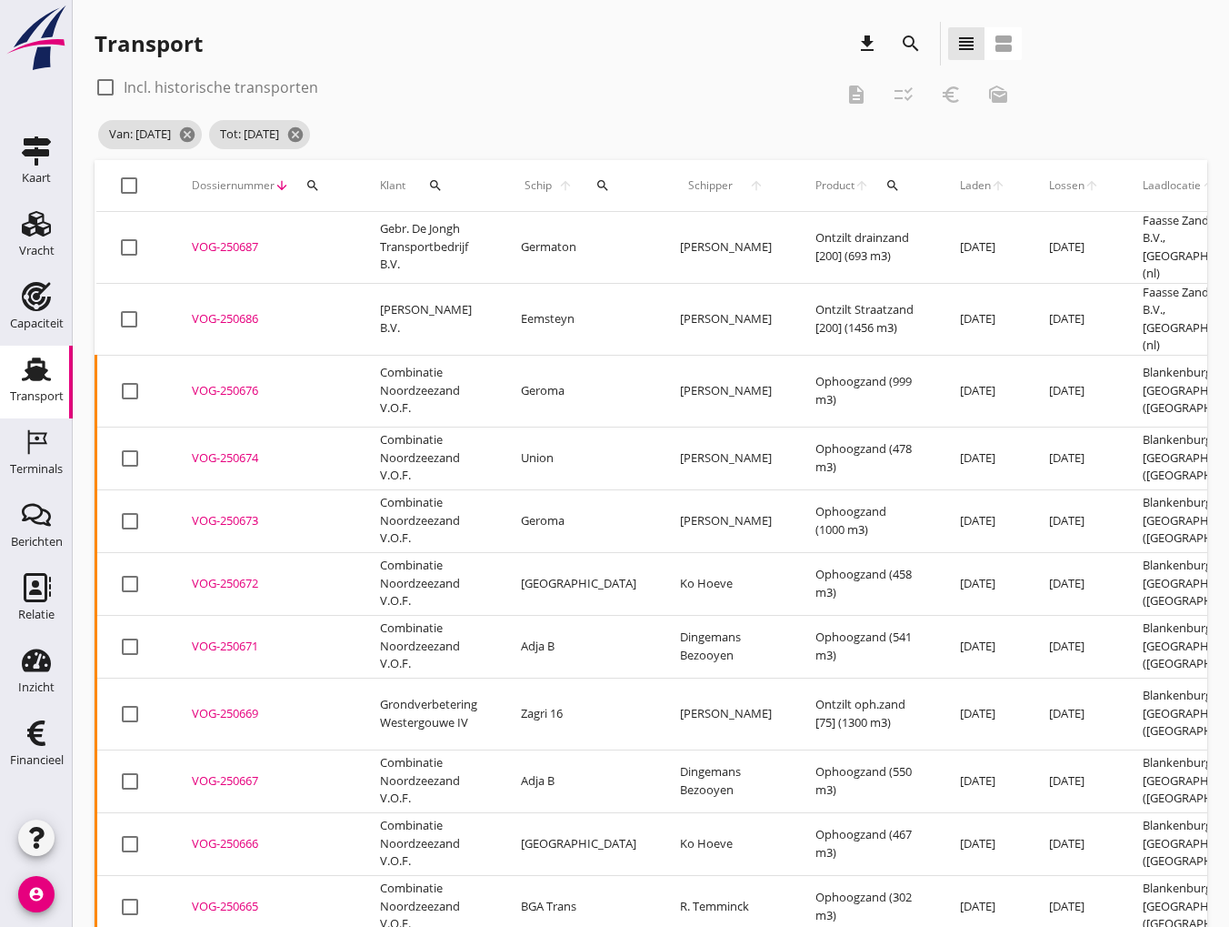
checkbox input "true"
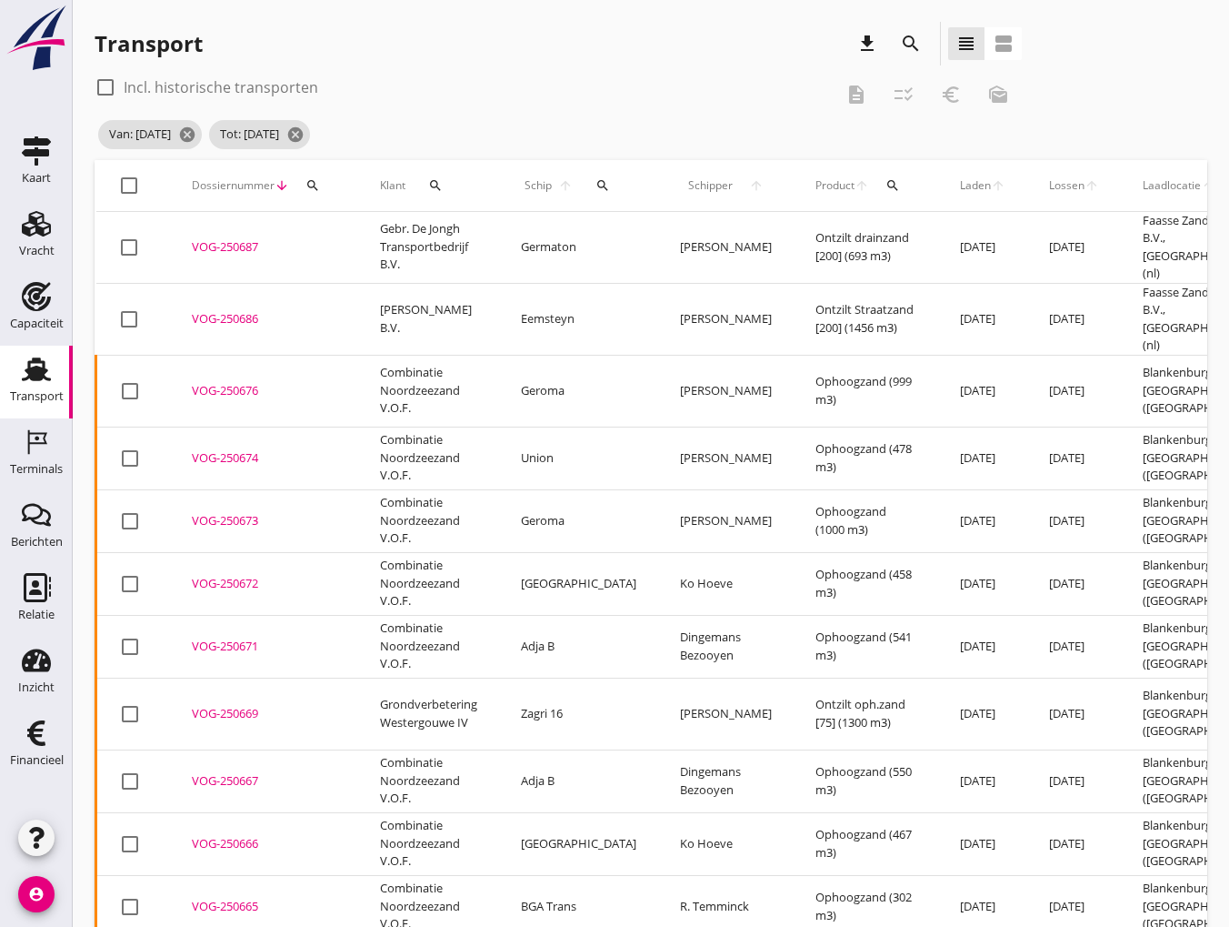
checkbox input "true"
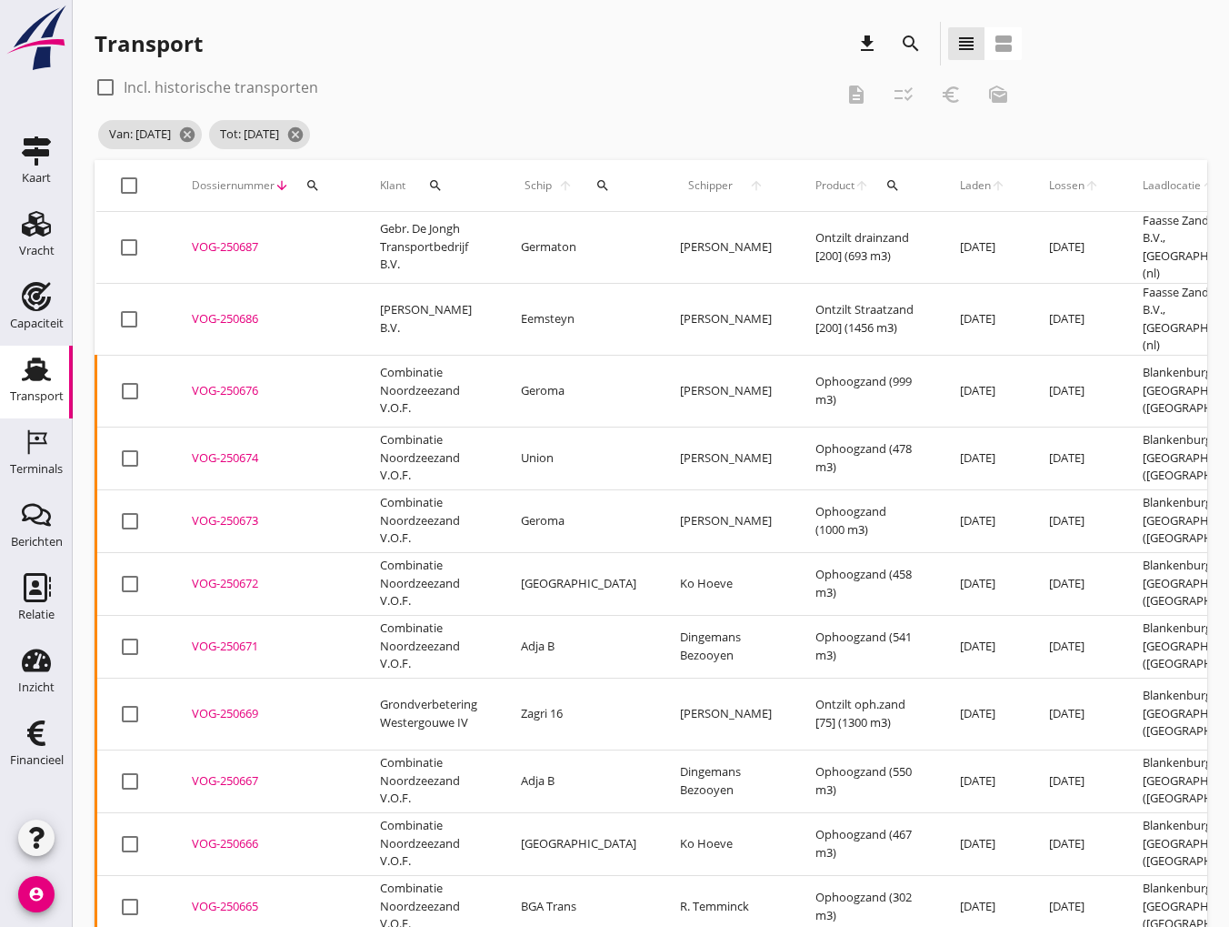
checkbox input "true"
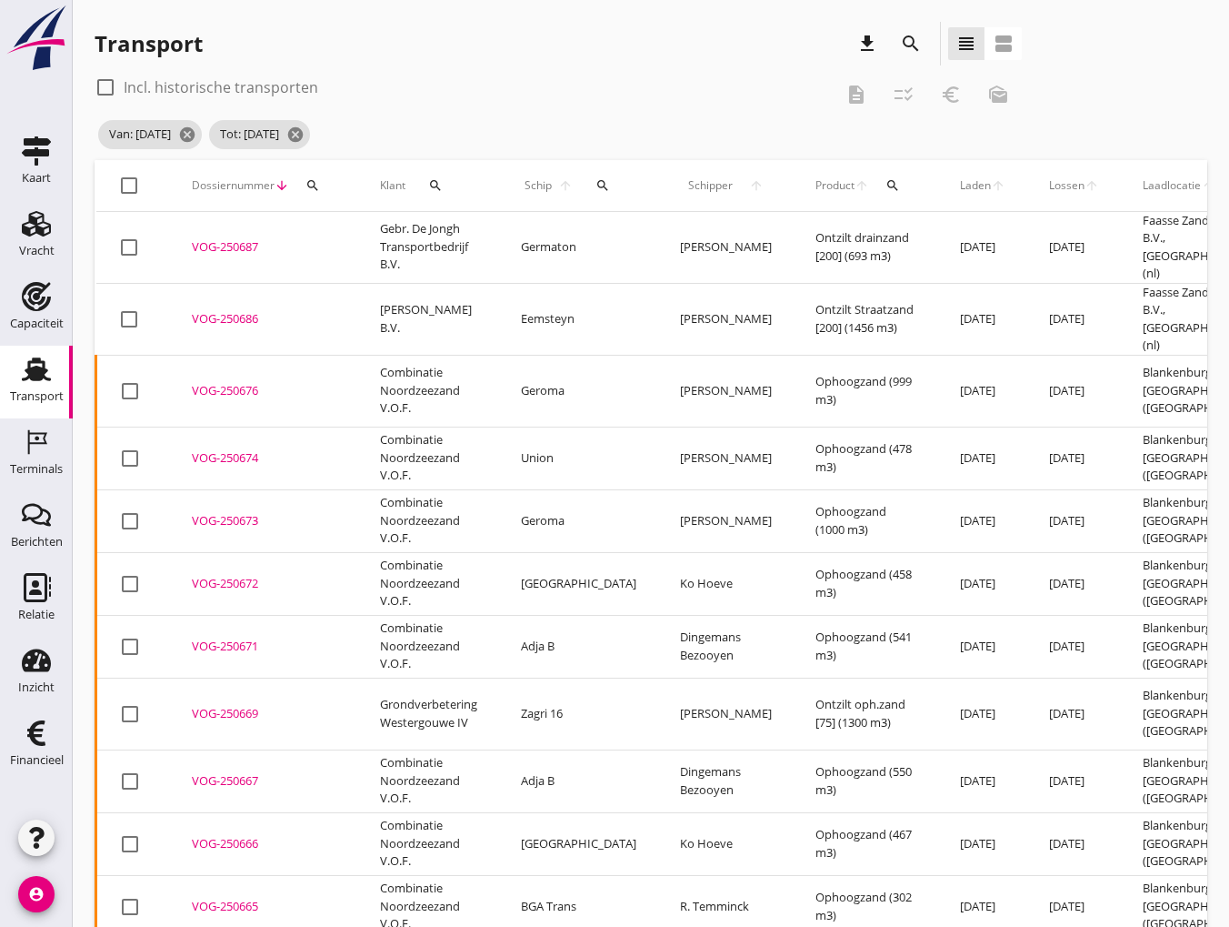
checkbox input "true"
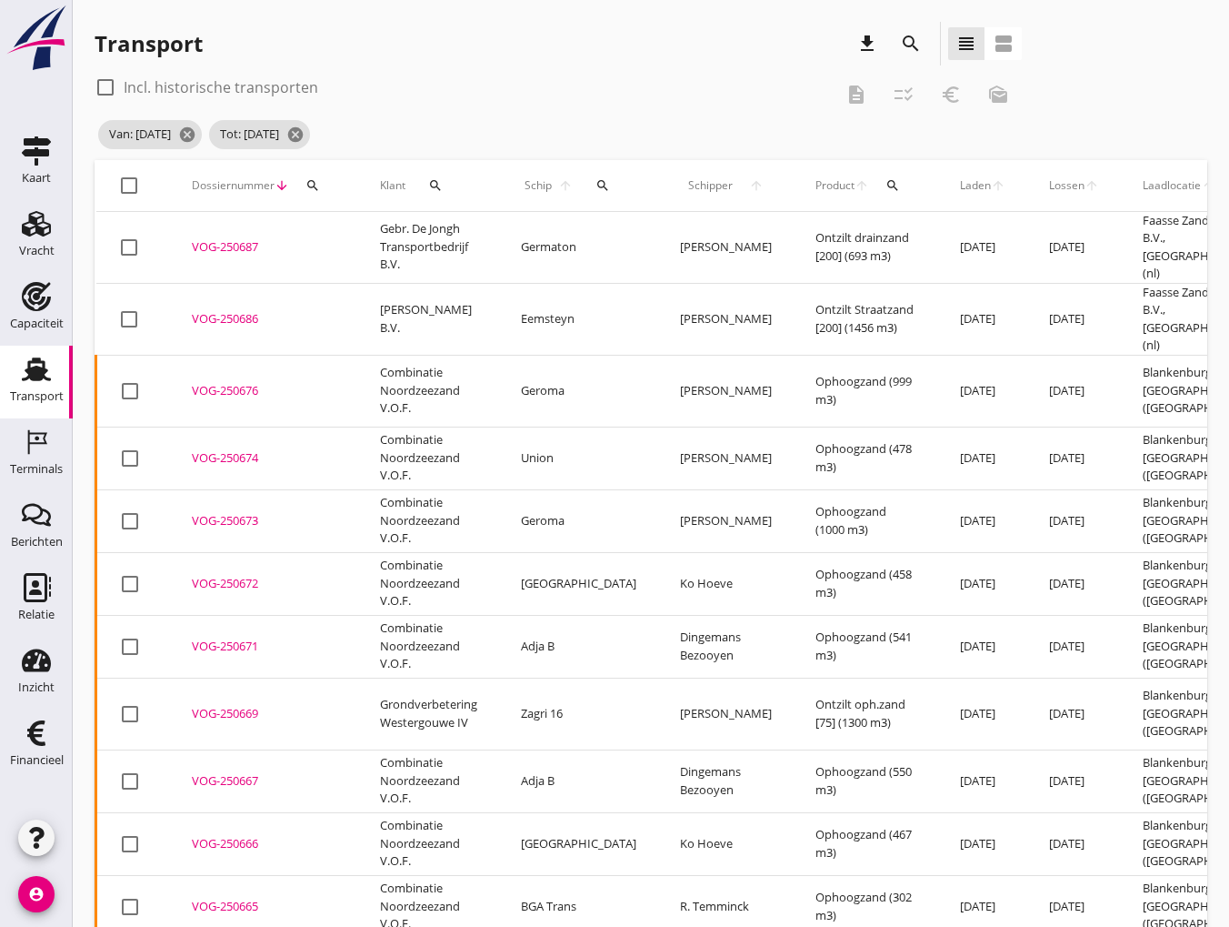
checkbox input "true"
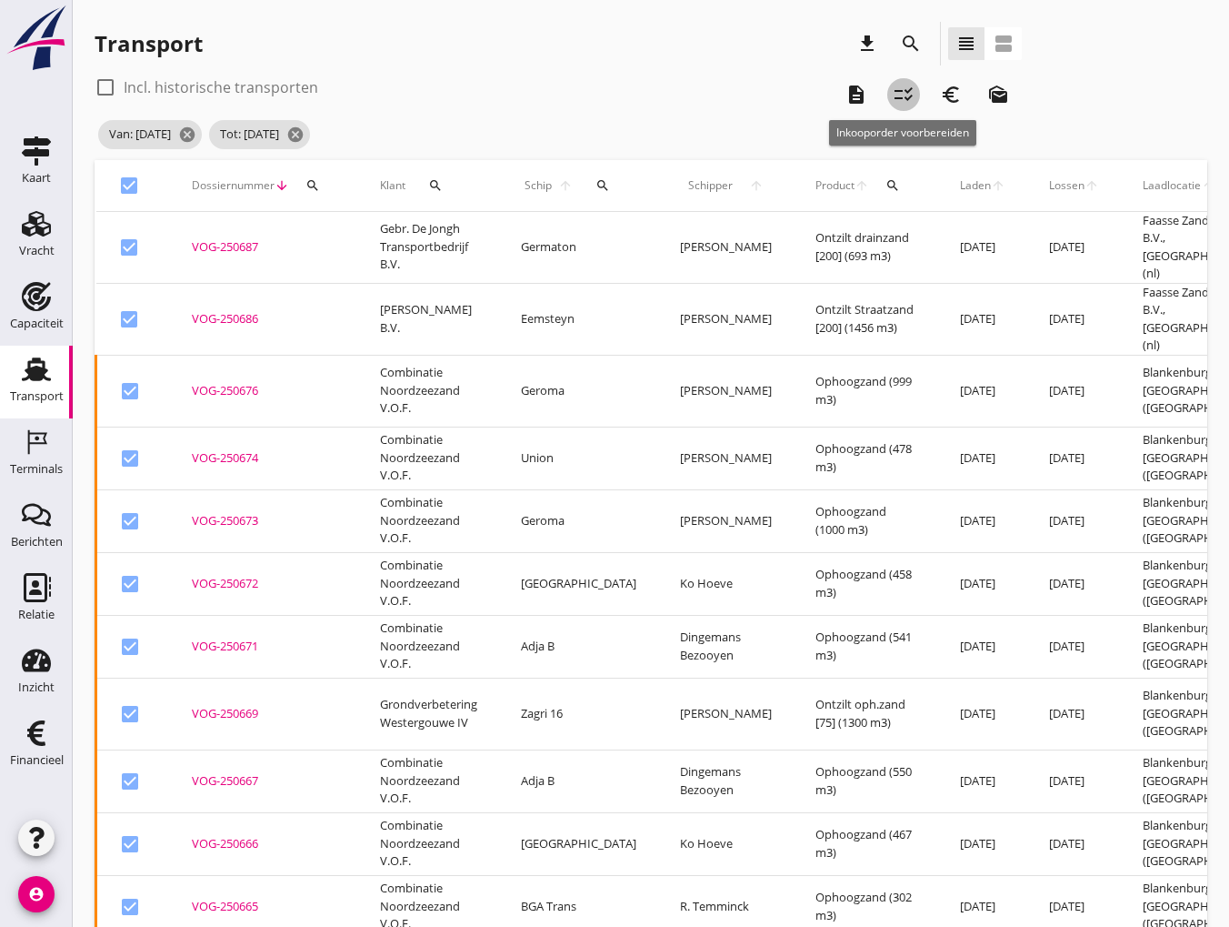
click at [908, 100] on icon "checklist_rtl" at bounding box center [904, 95] width 22 height 22
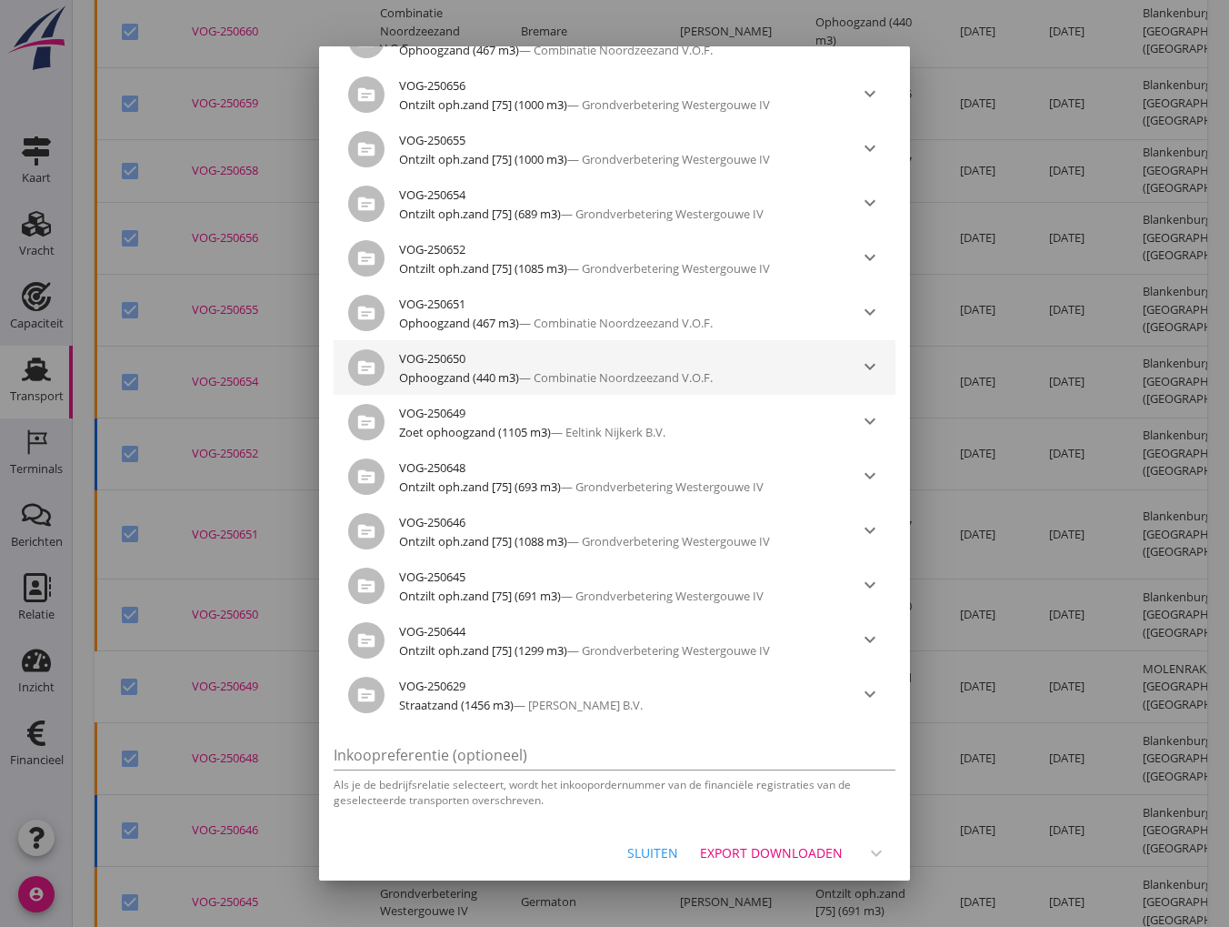
scroll to position [1233, 0]
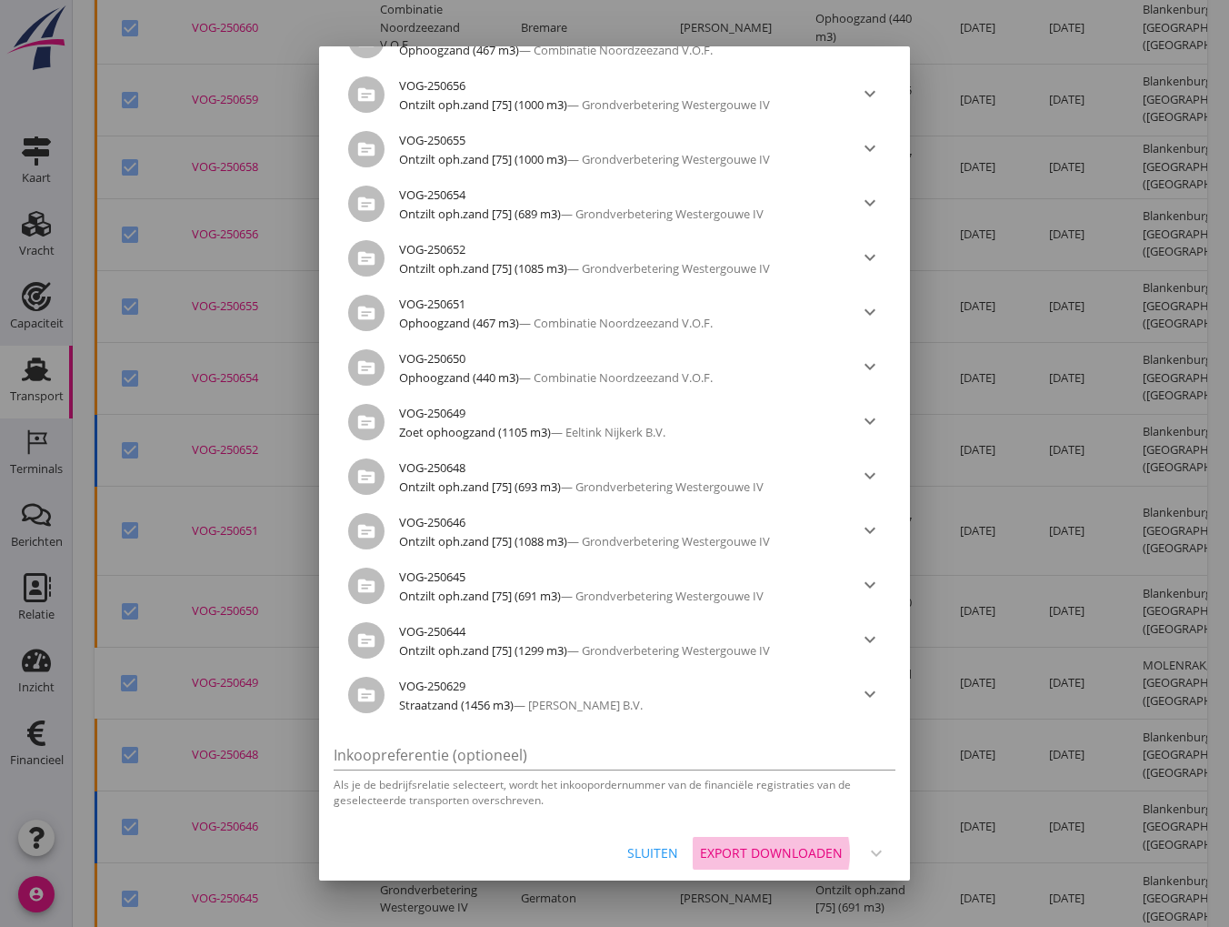
click at [778, 853] on div "Export downloaden" at bounding box center [771, 852] width 143 height 19
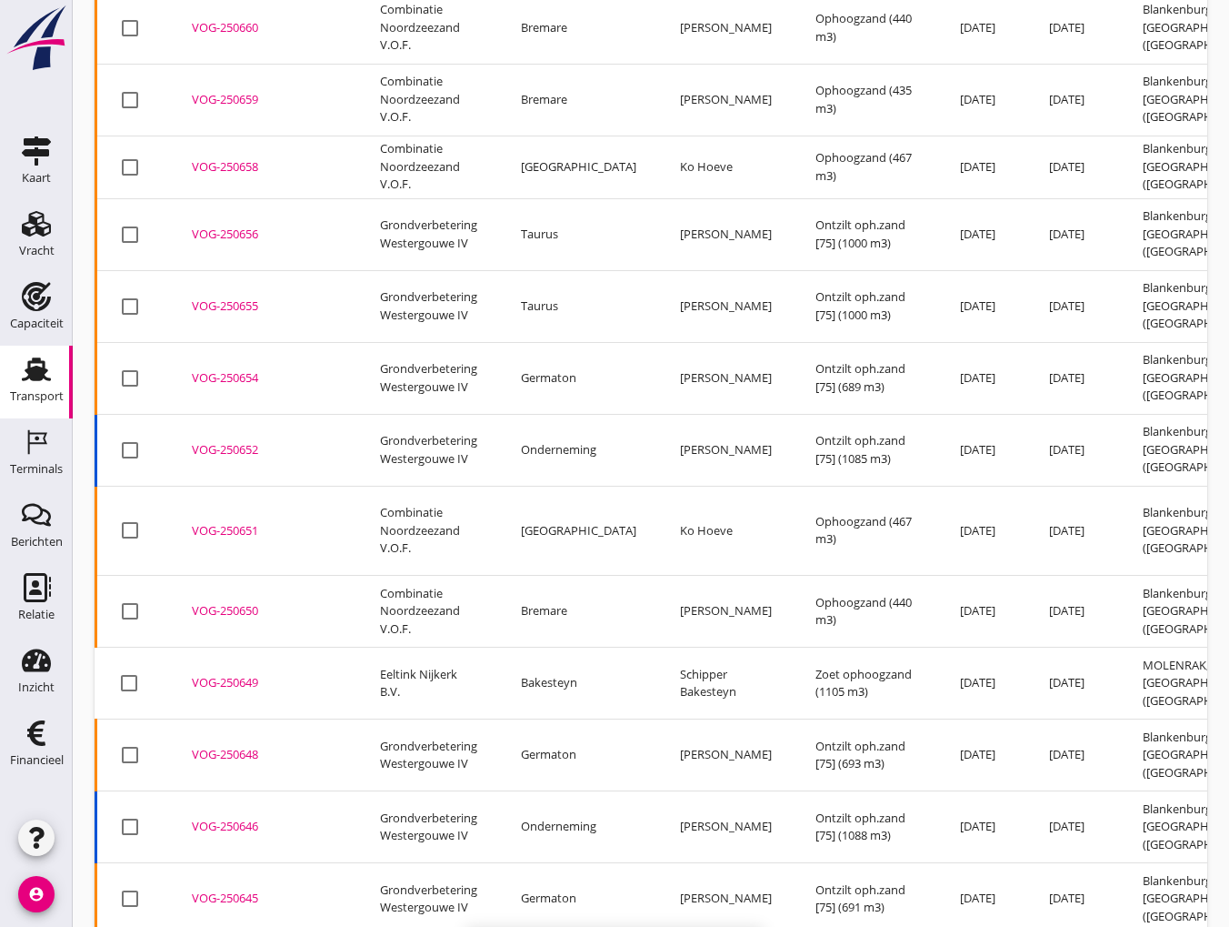
checkbox input "false"
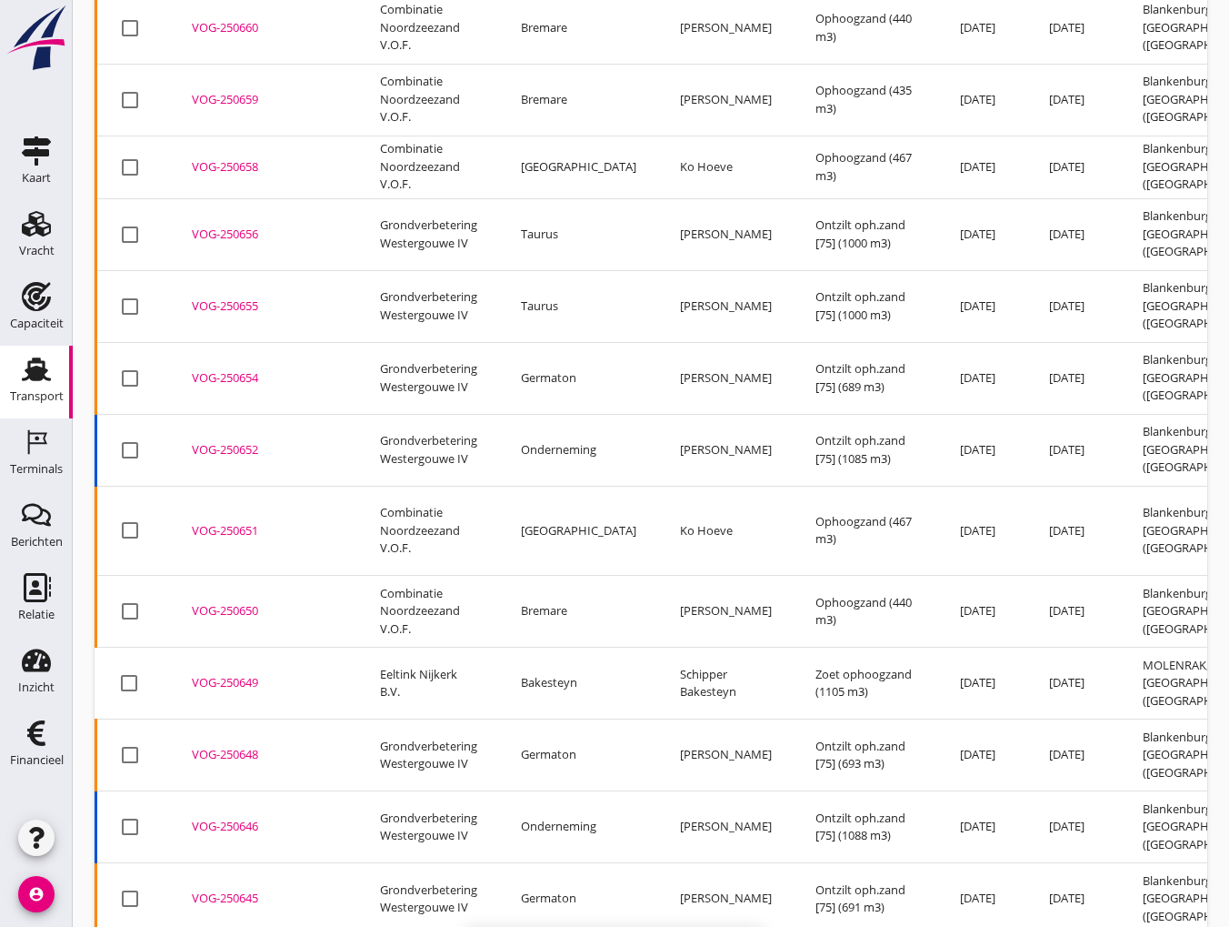
checkbox input "false"
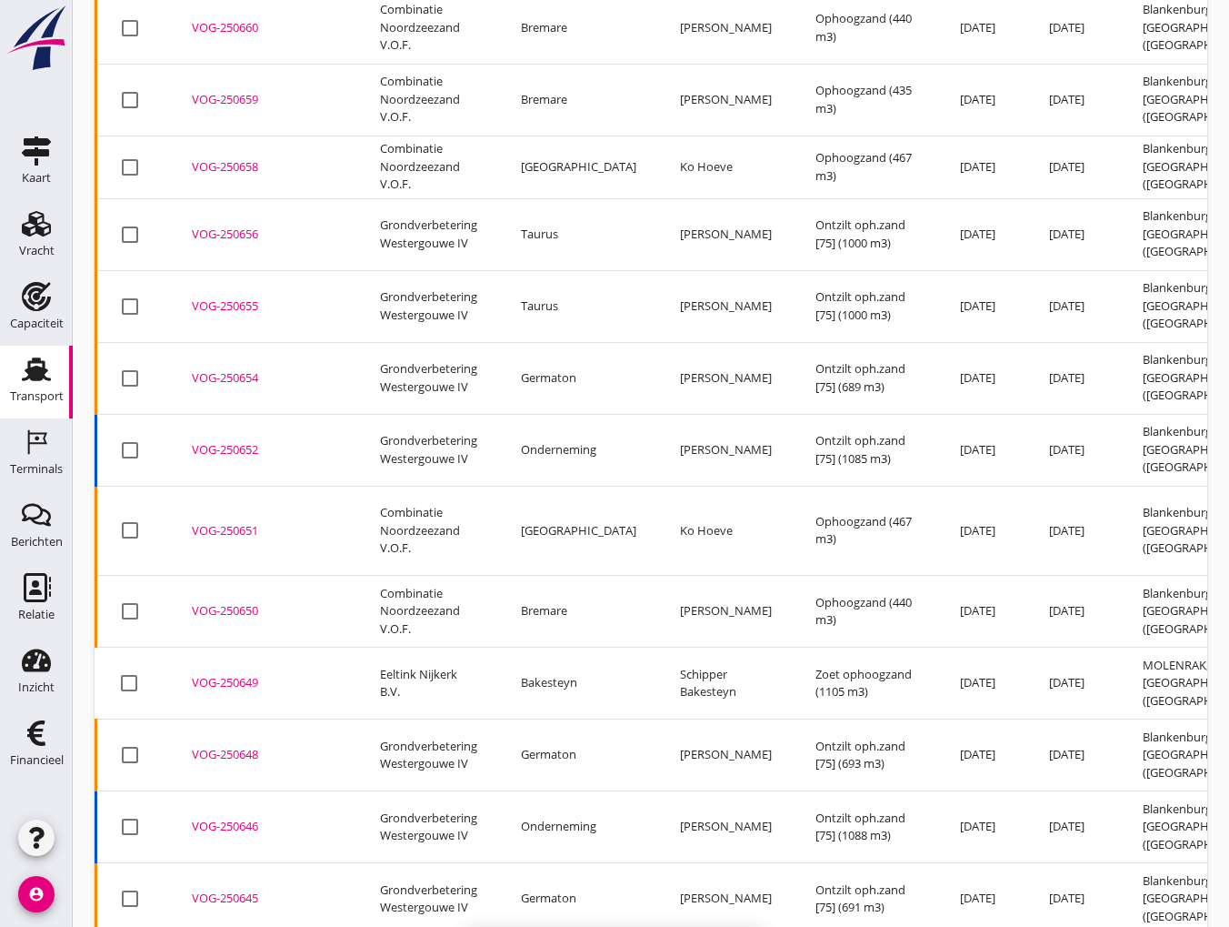
checkbox input "false"
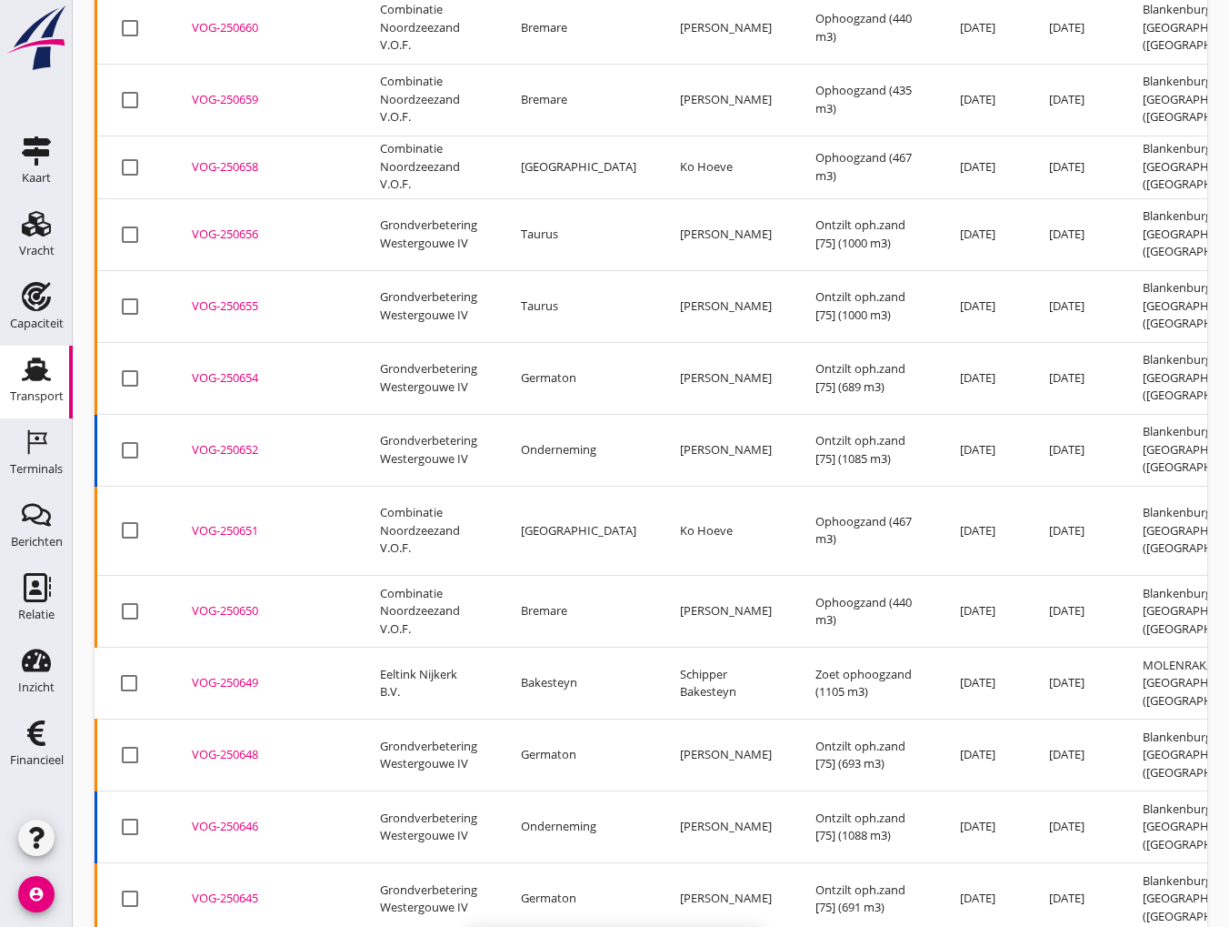
checkbox input "false"
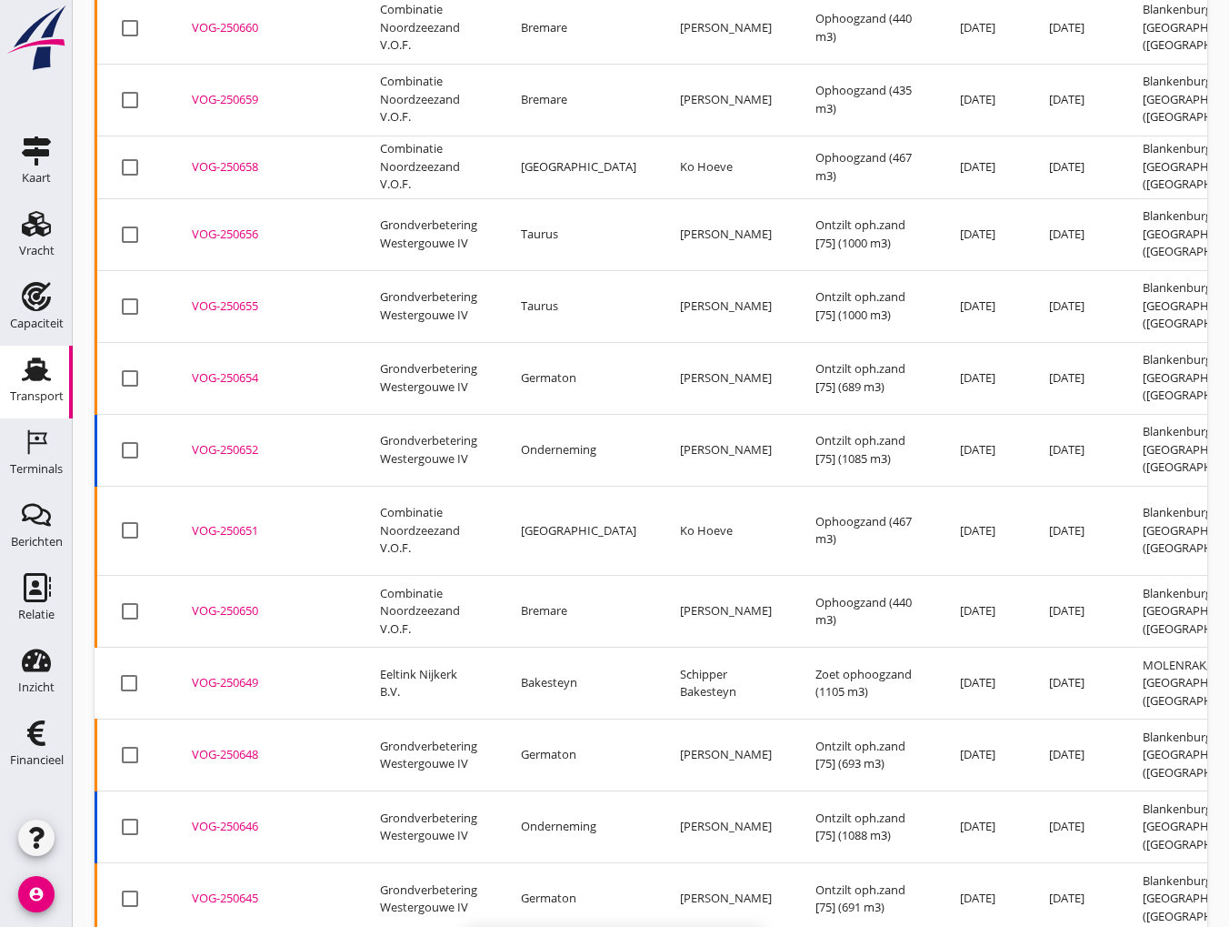
checkbox input "false"
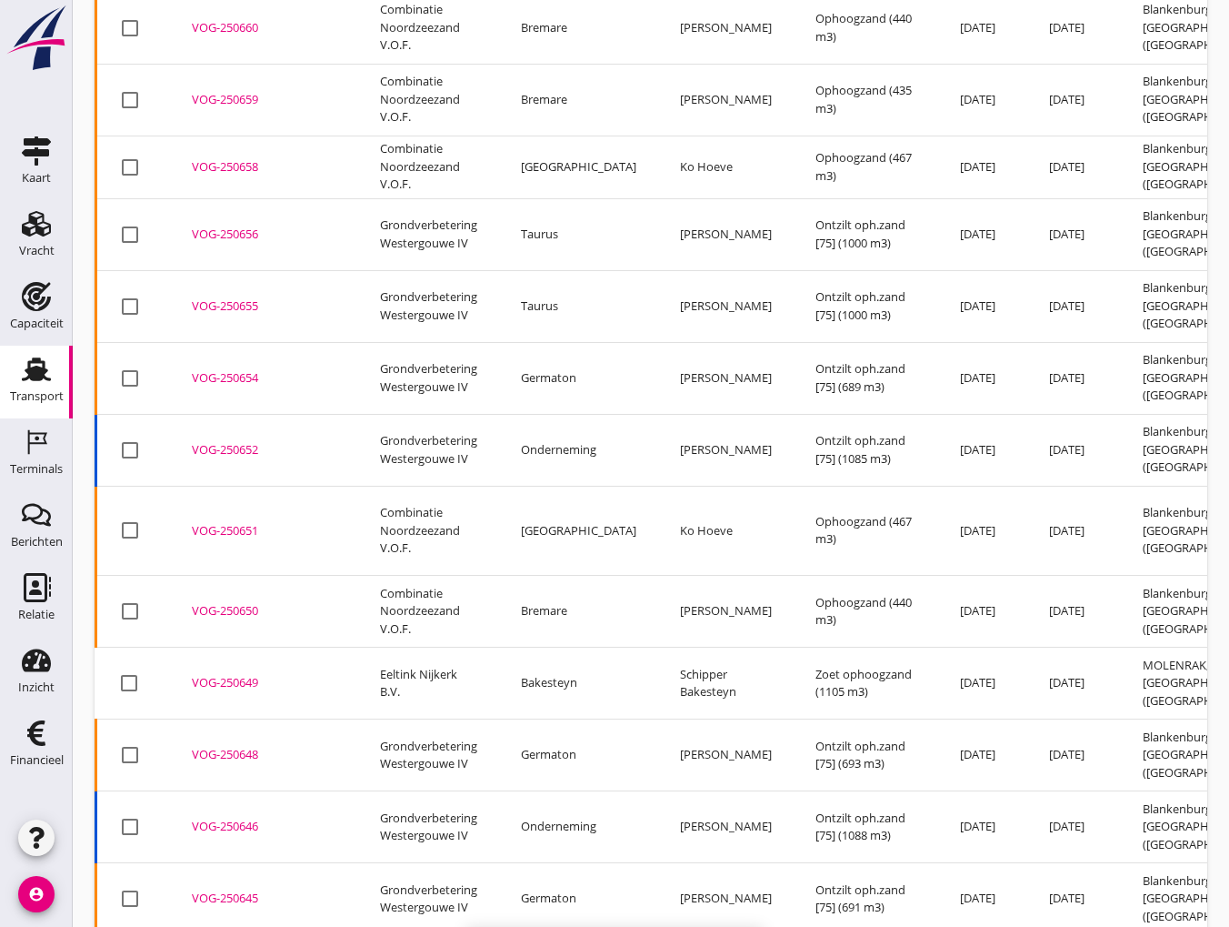
checkbox input "false"
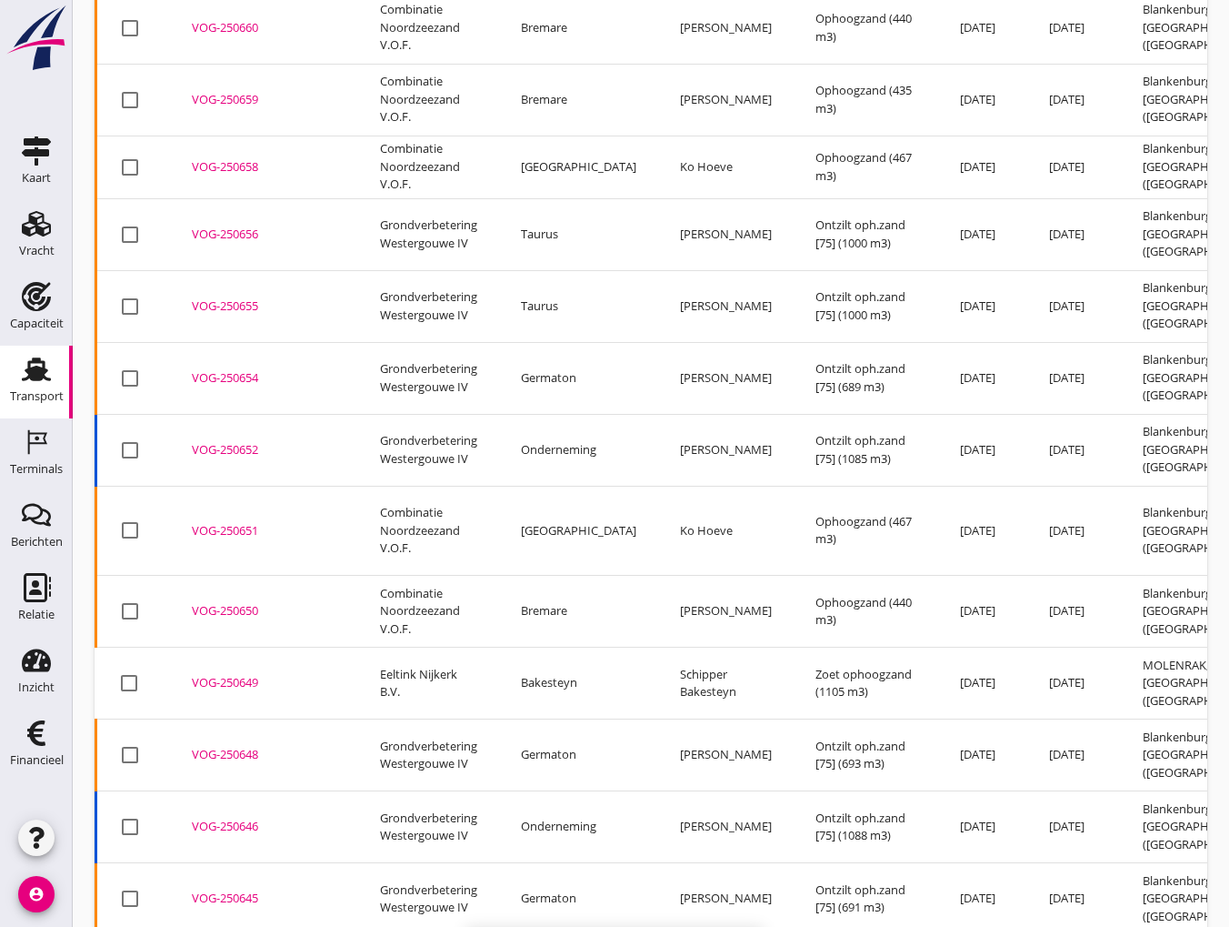
checkbox input "false"
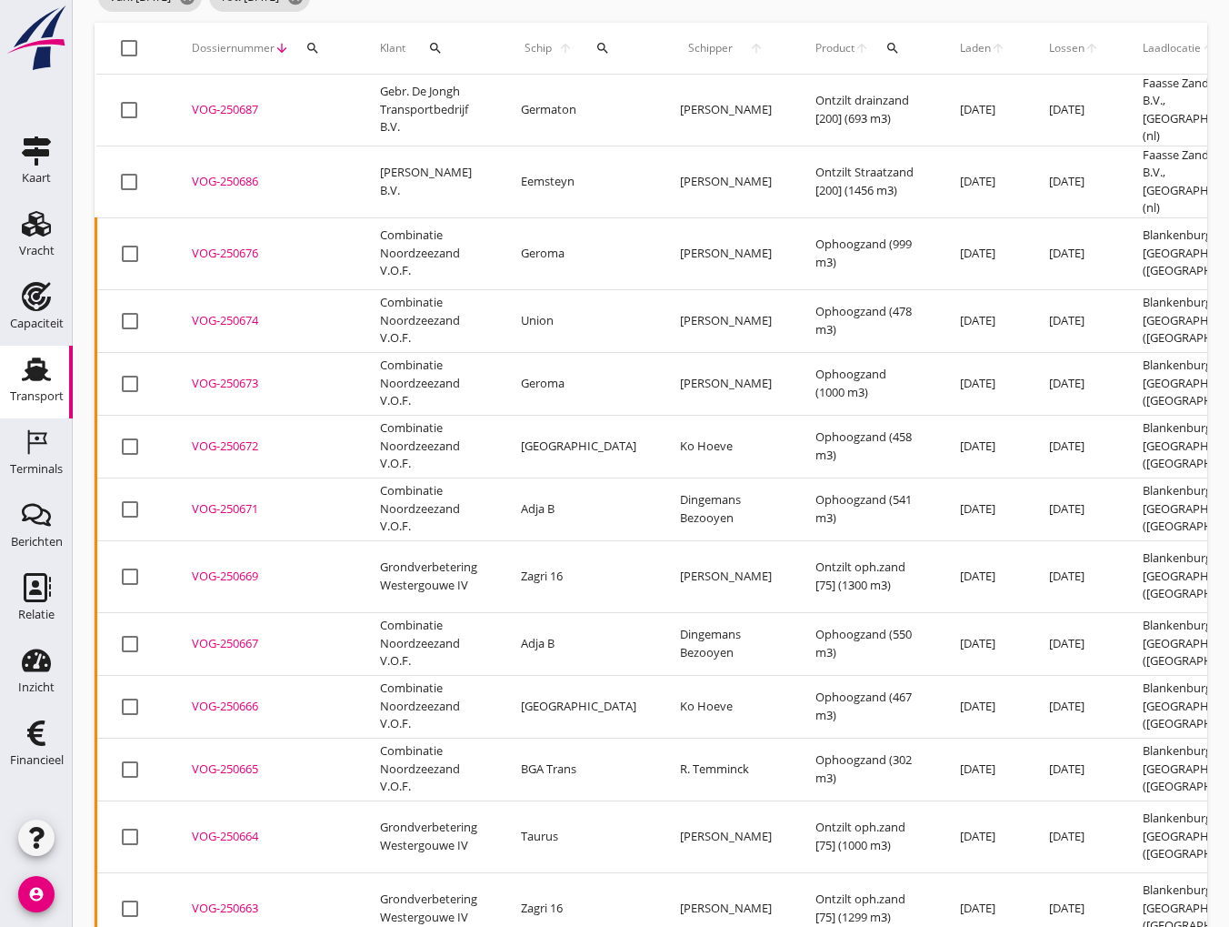
scroll to position [0, 0]
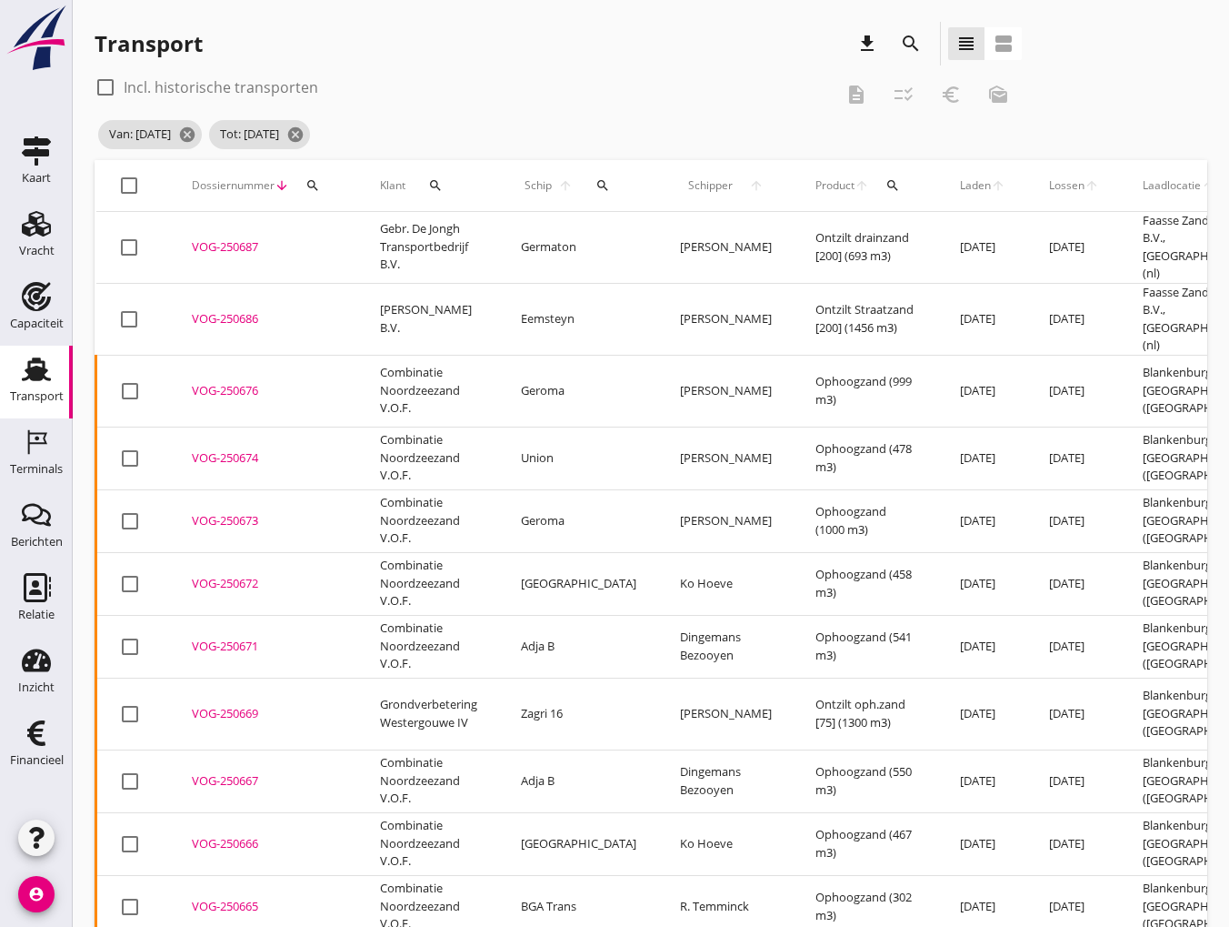
click at [1172, 128] on div "check_box_outline_blank Incl. historische transporten description checklist_rtl…" at bounding box center [651, 116] width 1113 height 87
click at [1085, 182] on icon "arrow_upward" at bounding box center [1092, 185] width 15 height 15
click at [1049, 185] on span "Lossen" at bounding box center [1066, 185] width 35 height 16
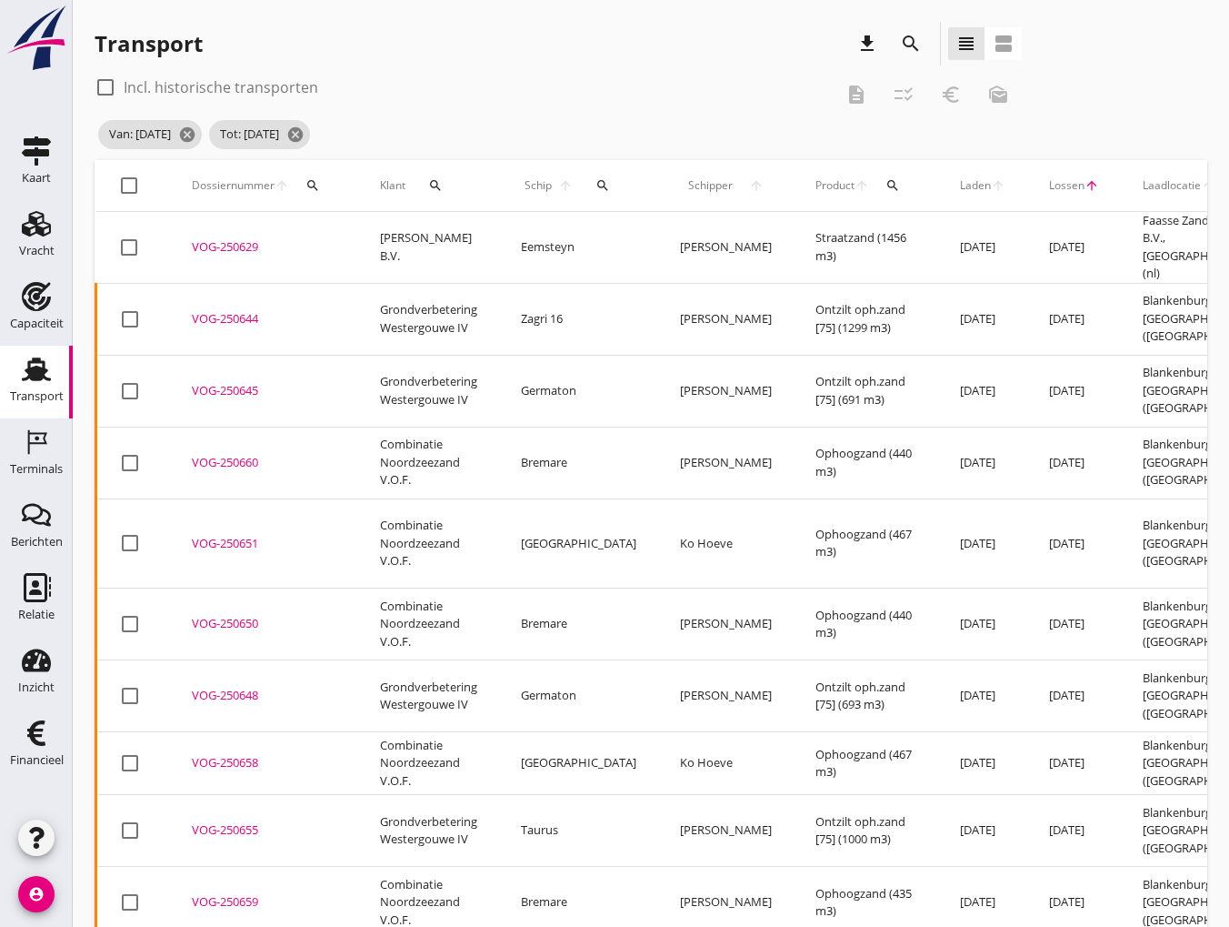
click at [125, 185] on div at bounding box center [129, 185] width 31 height 31
checkbox input "true"
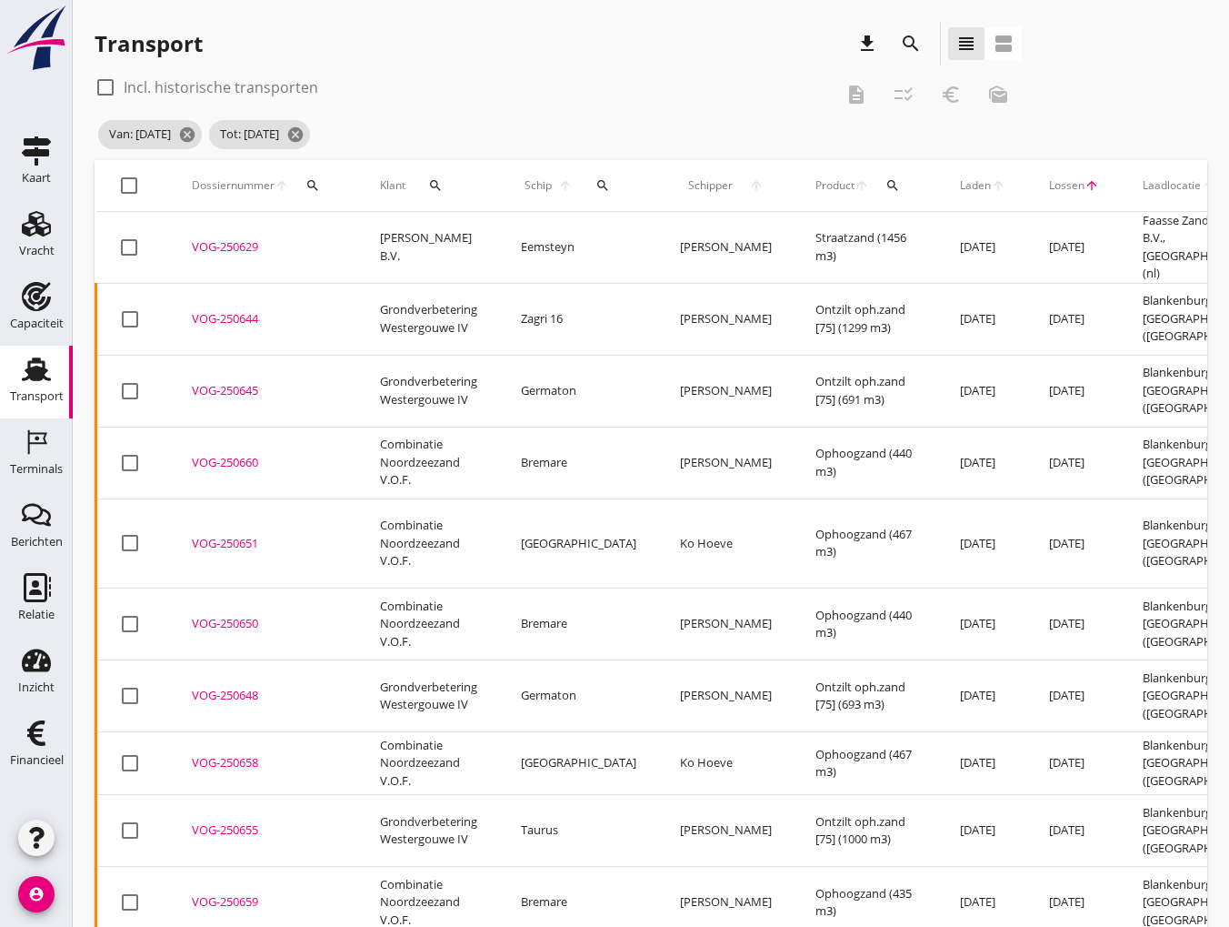
checkbox input "true"
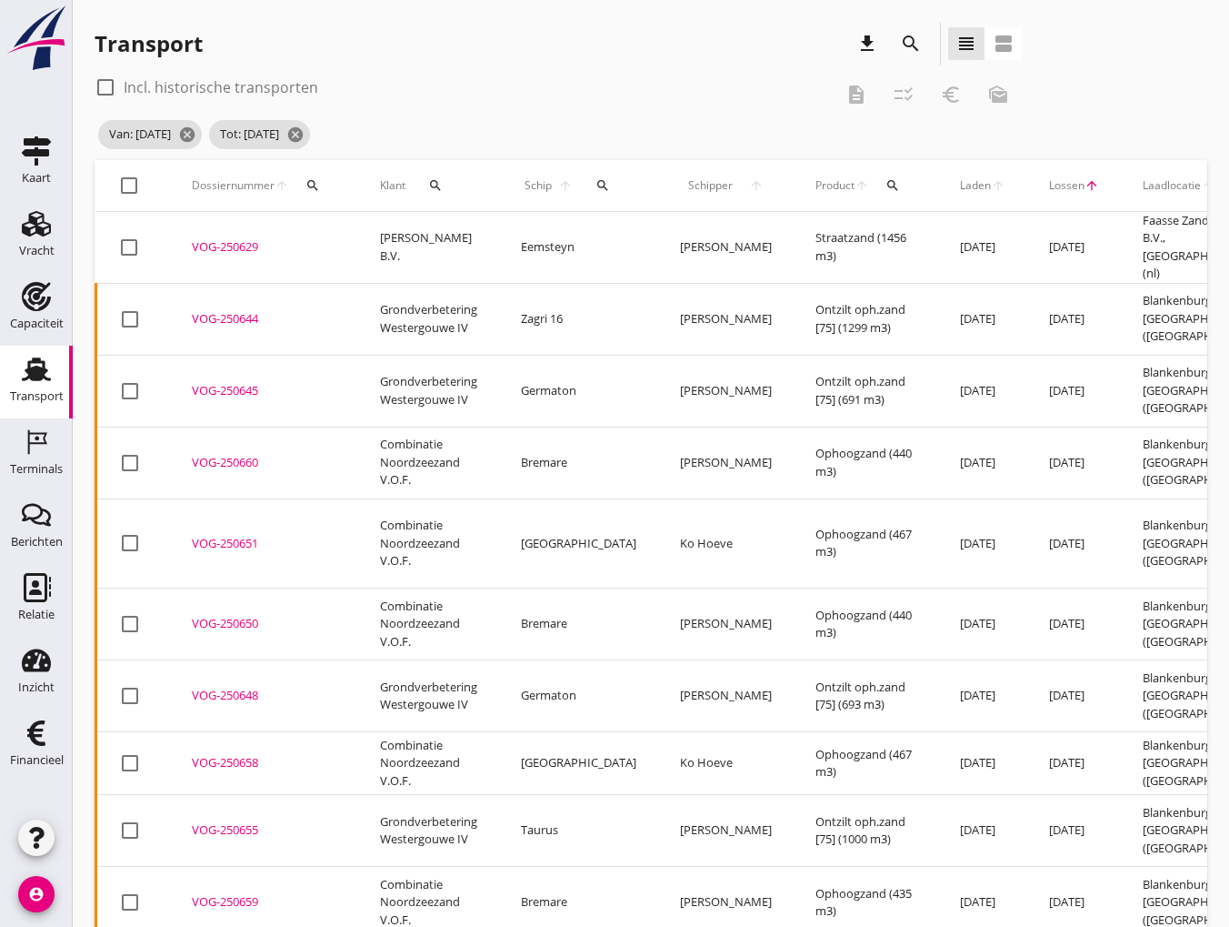
checkbox input "true"
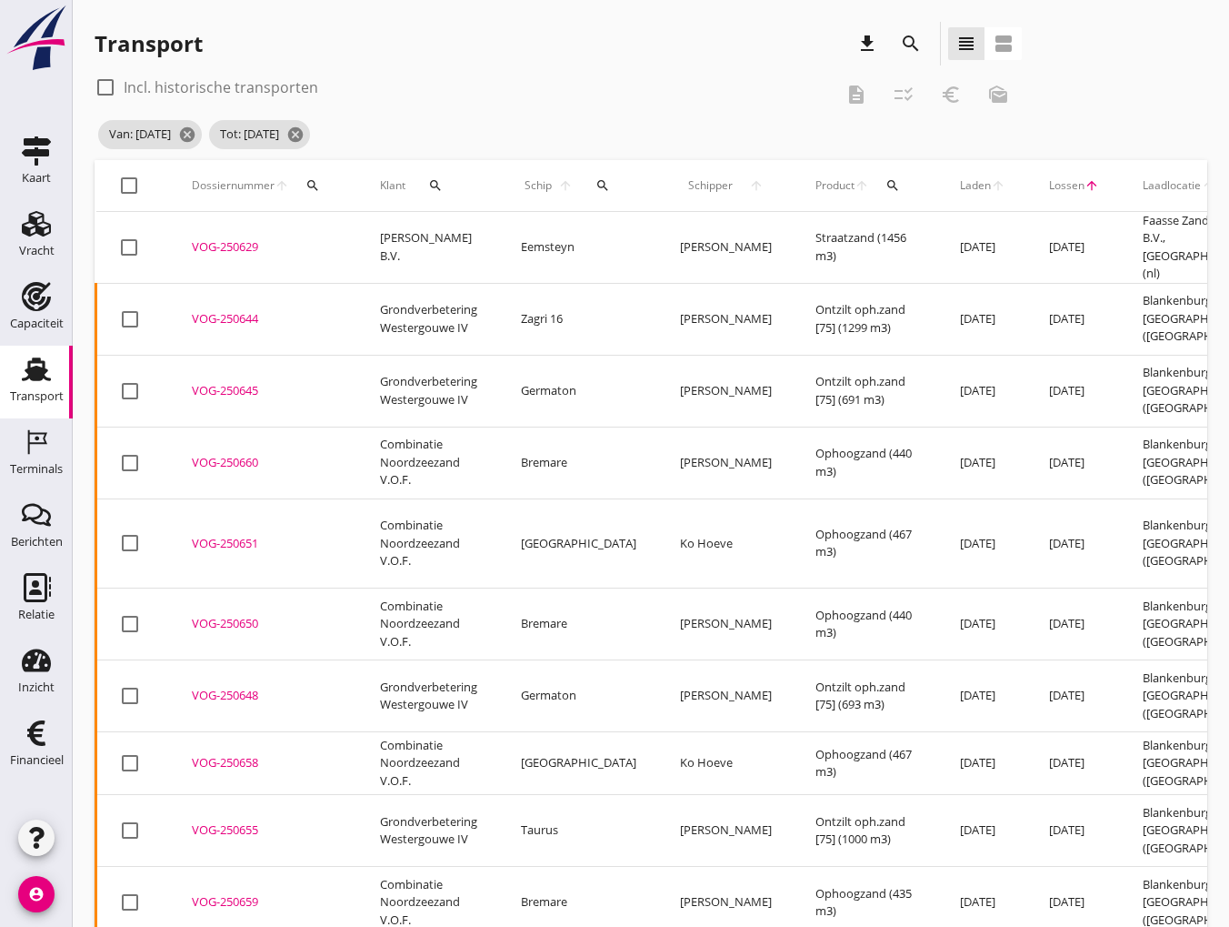
checkbox input "true"
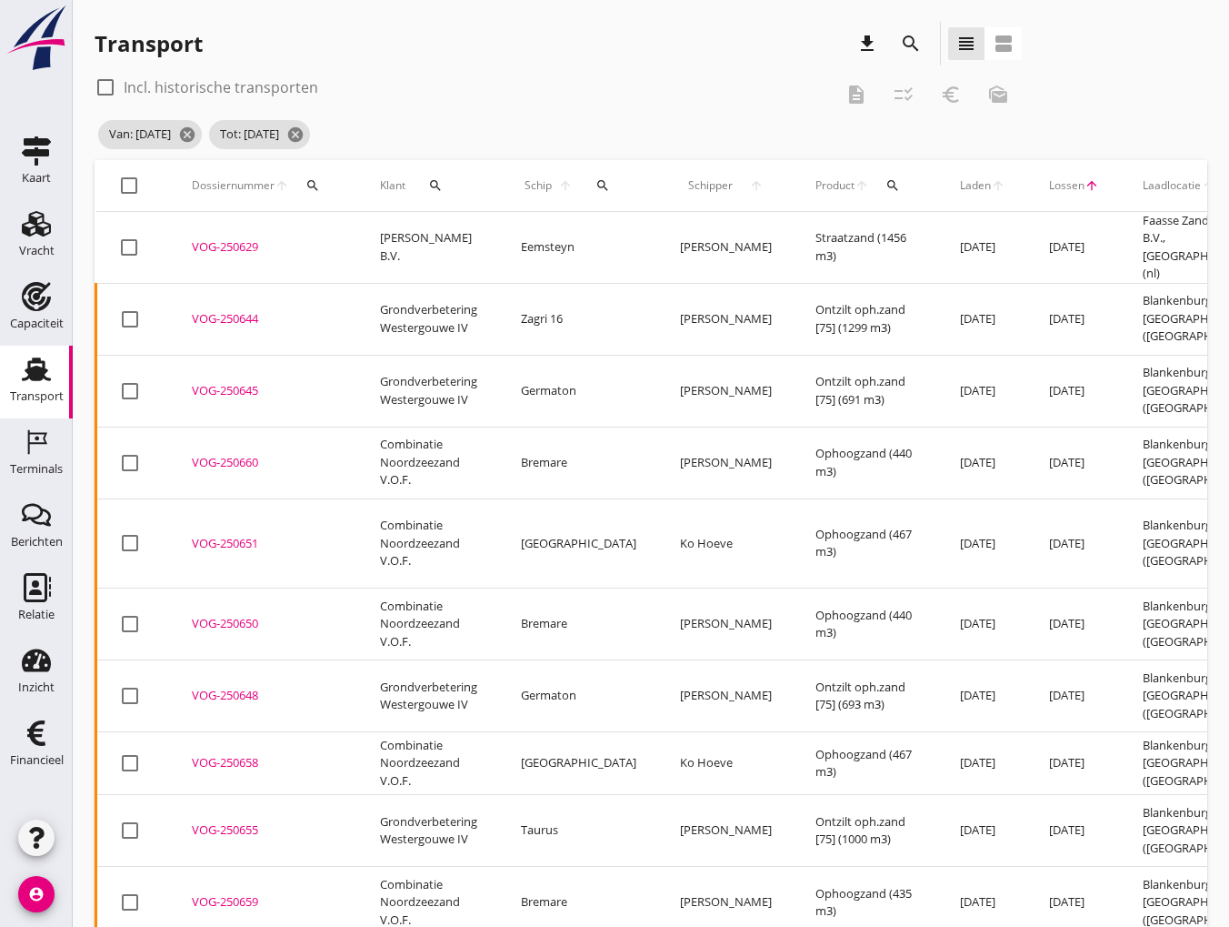
checkbox input "true"
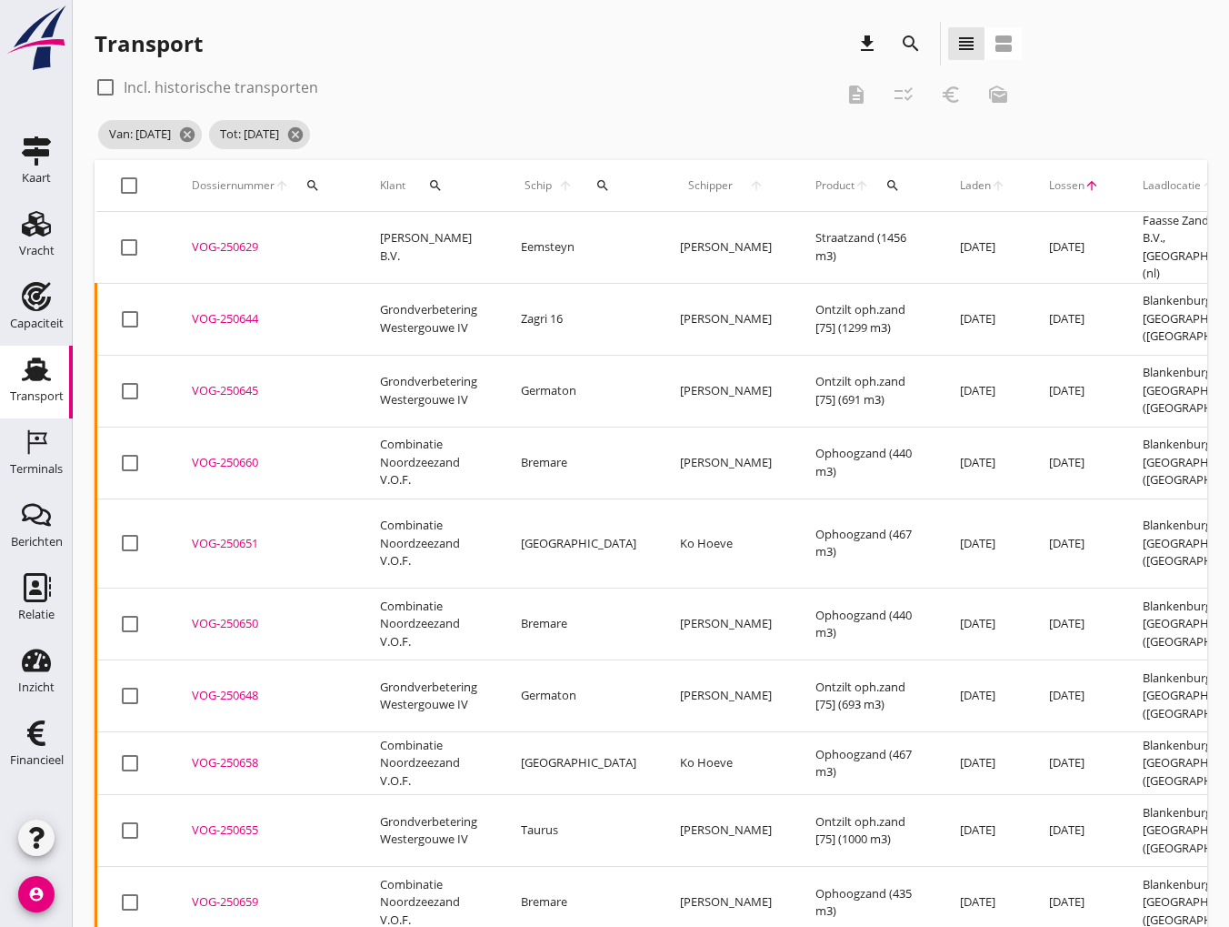
checkbox input "true"
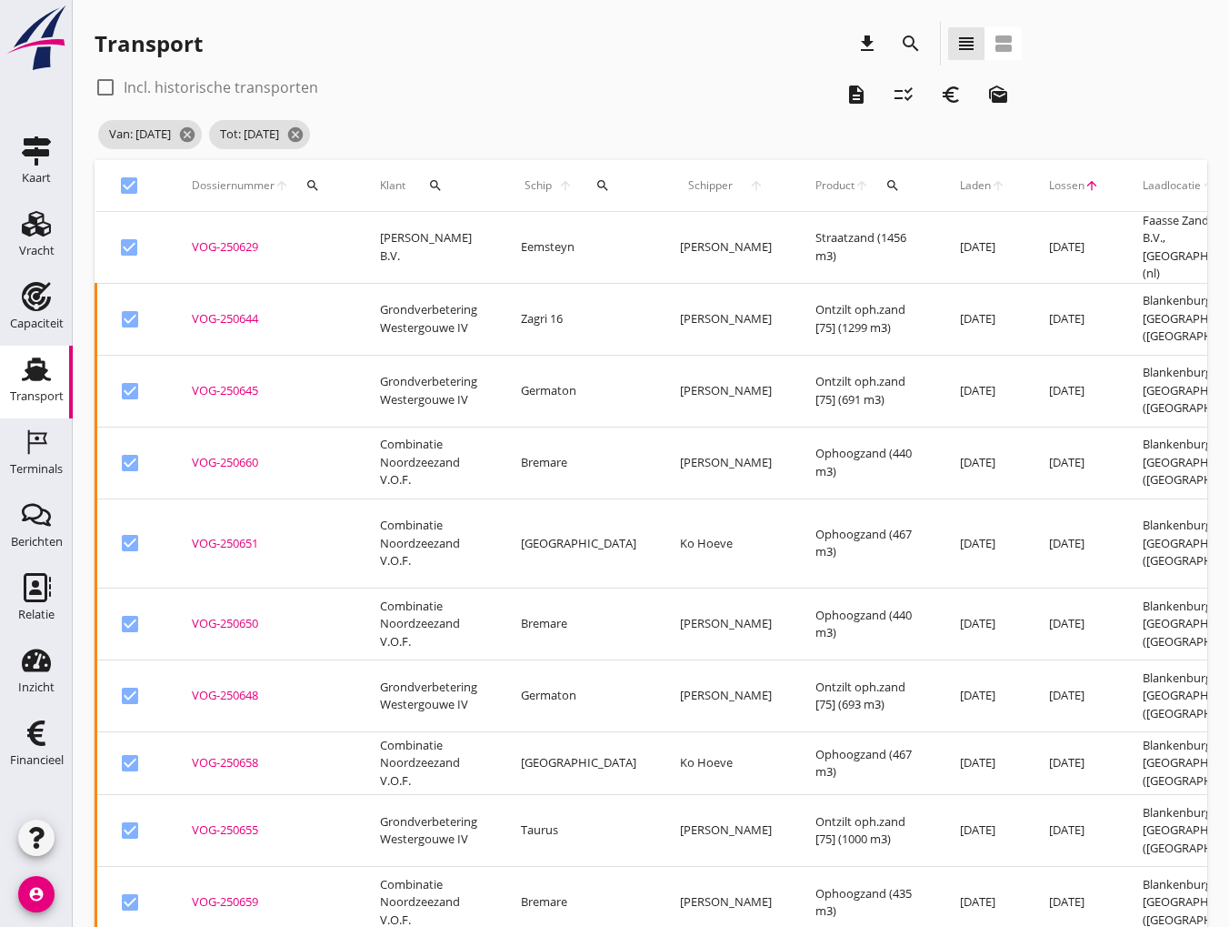
click at [895, 90] on icon "checklist_rtl" at bounding box center [904, 95] width 22 height 22
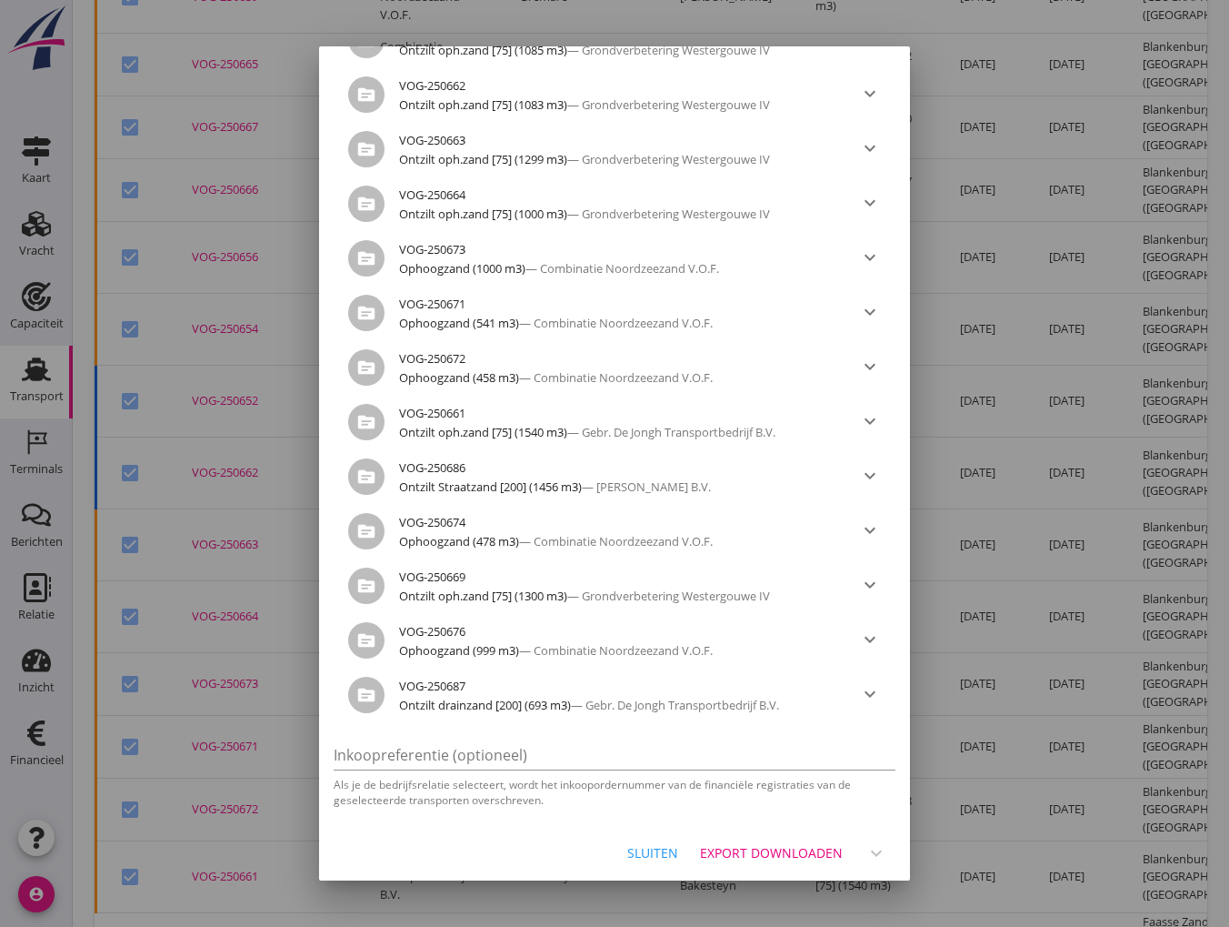
scroll to position [1099, 0]
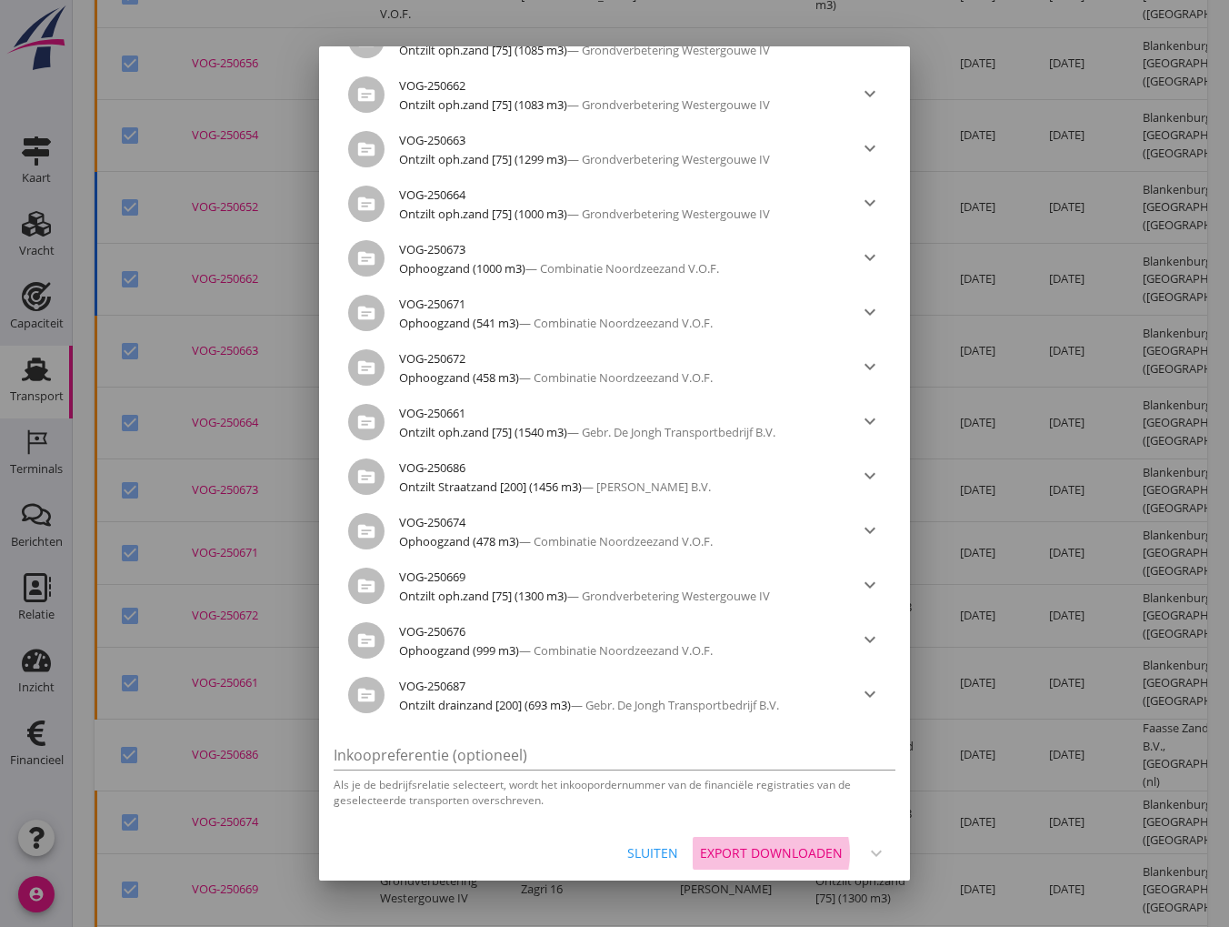
click at [779, 844] on div "Export downloaden" at bounding box center [771, 852] width 143 height 19
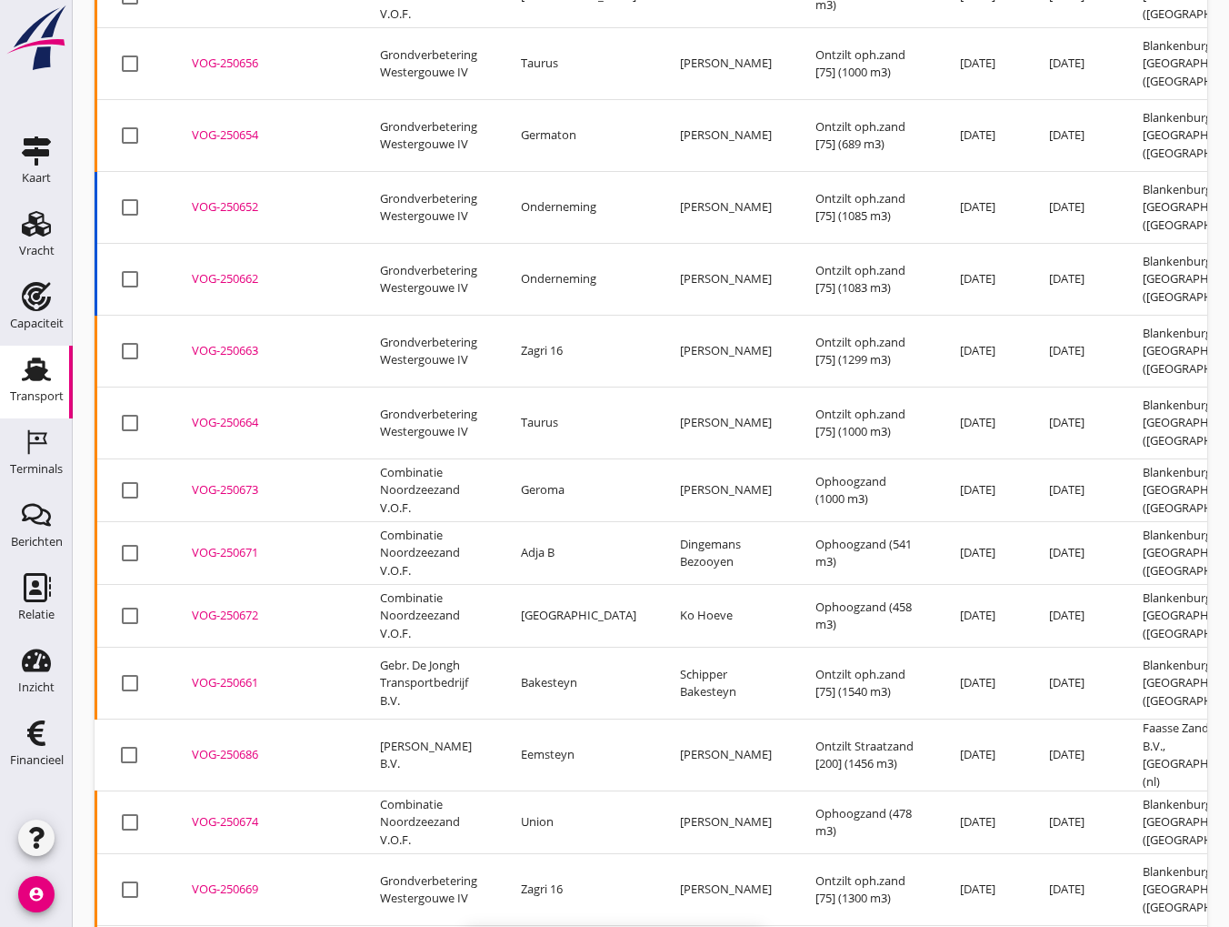
checkbox input "false"
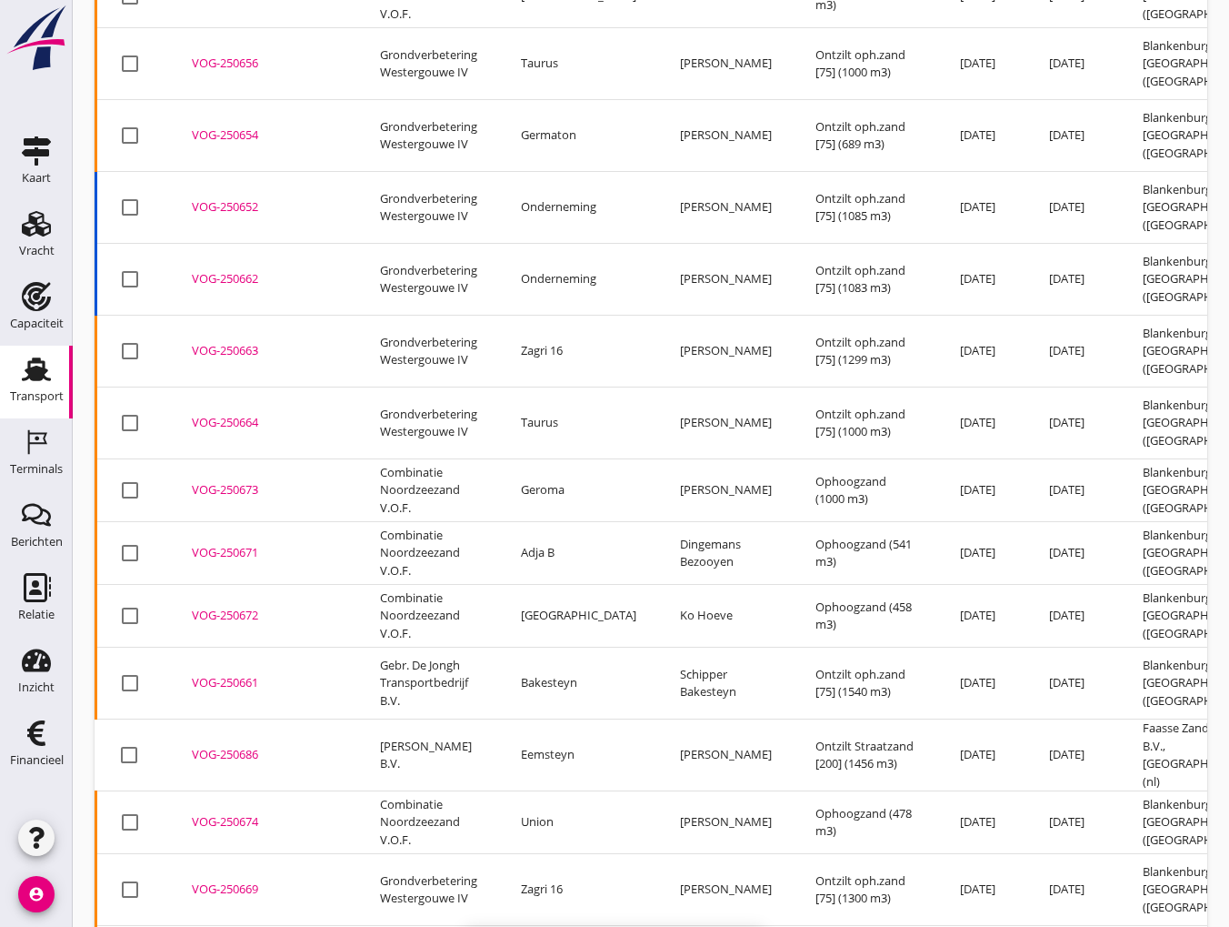
checkbox input "false"
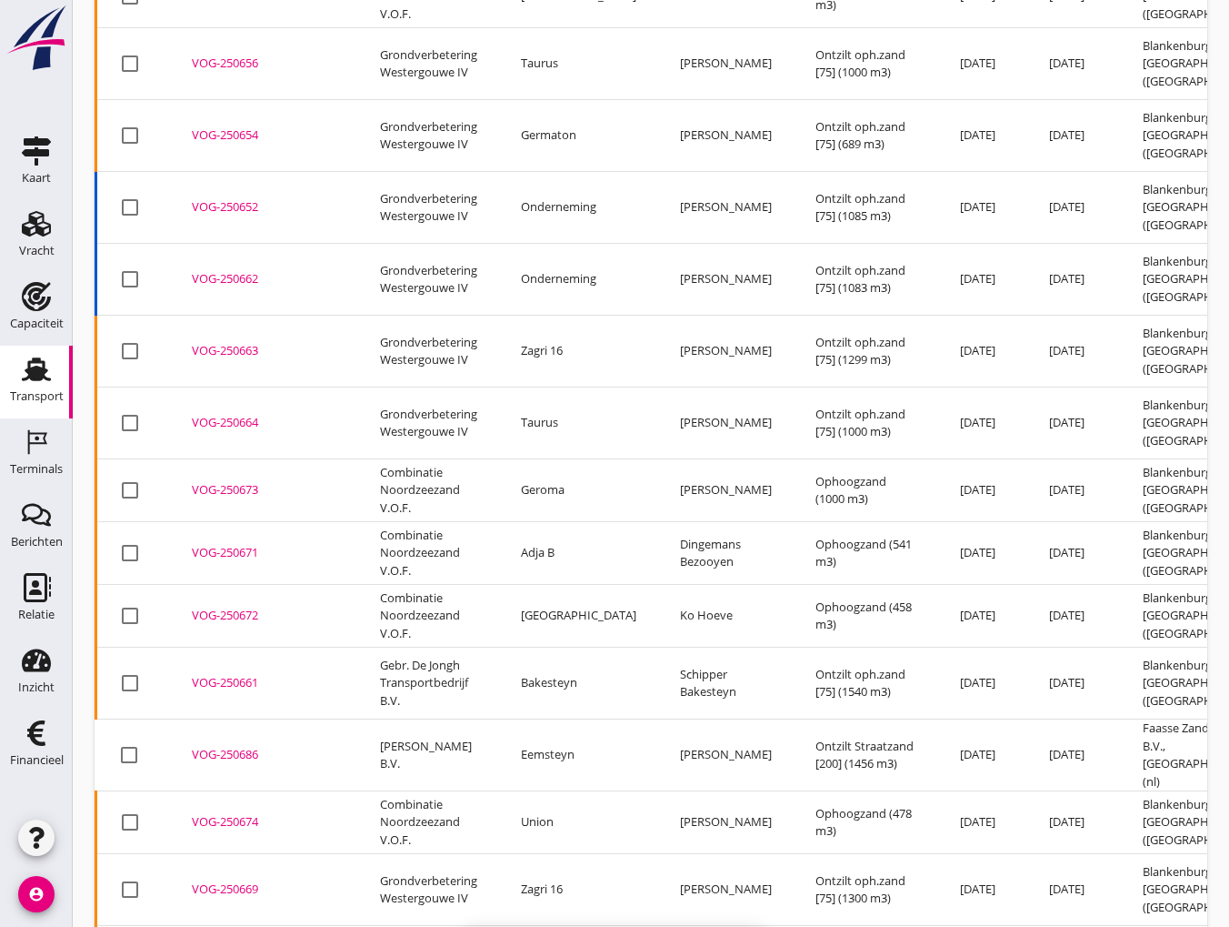
checkbox input "false"
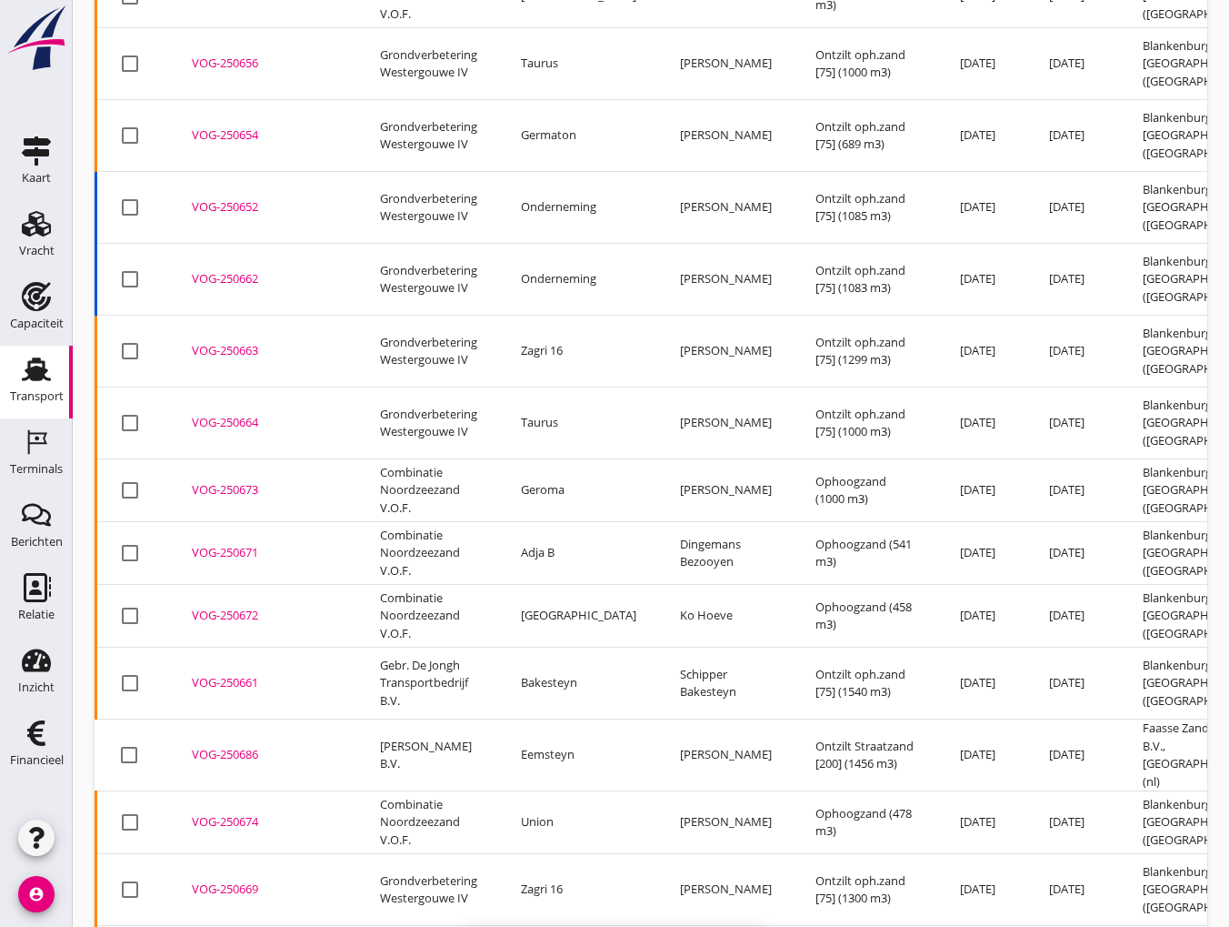
checkbox input "false"
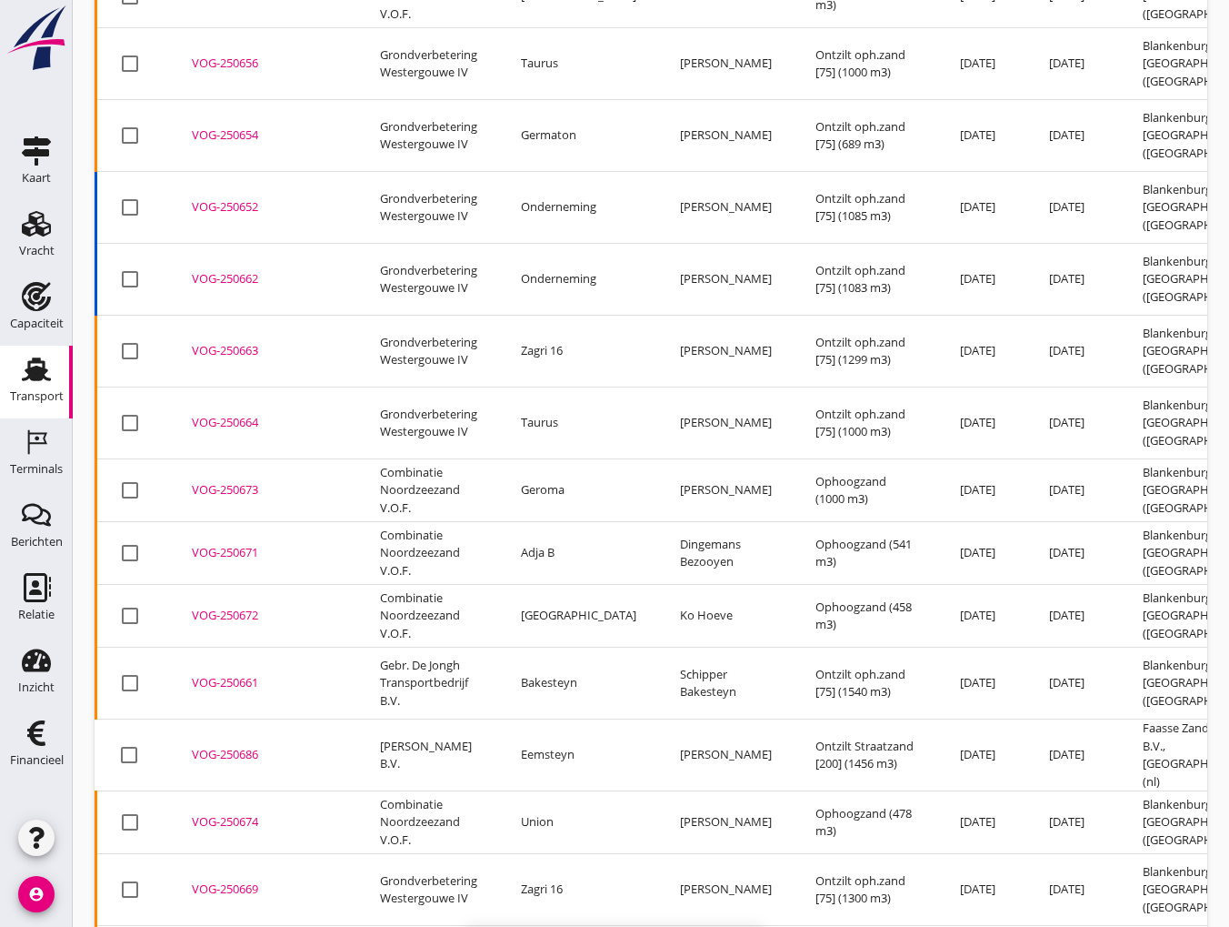
checkbox input "false"
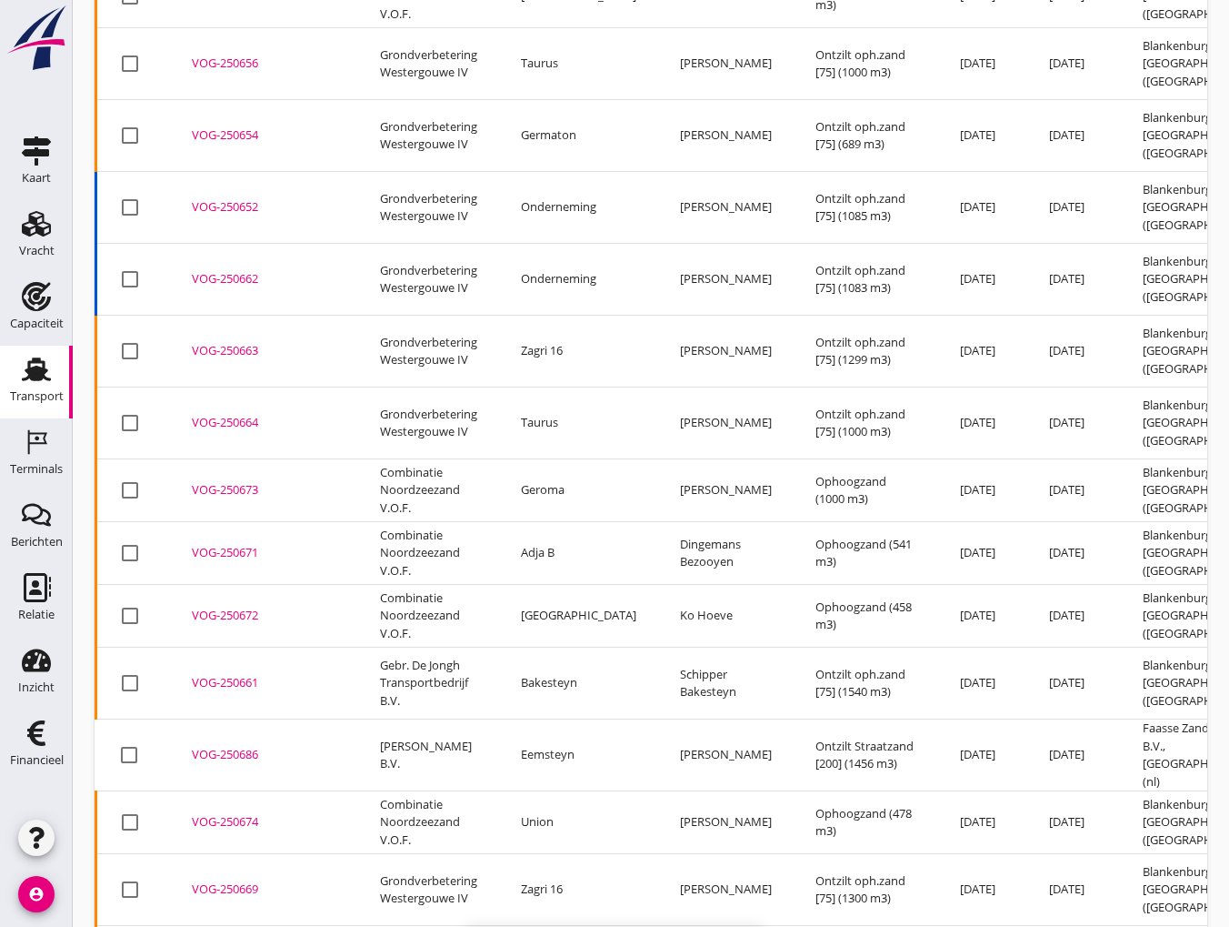
checkbox input "false"
click at [618, 647] on td "Bakesteyn" at bounding box center [578, 683] width 159 height 72
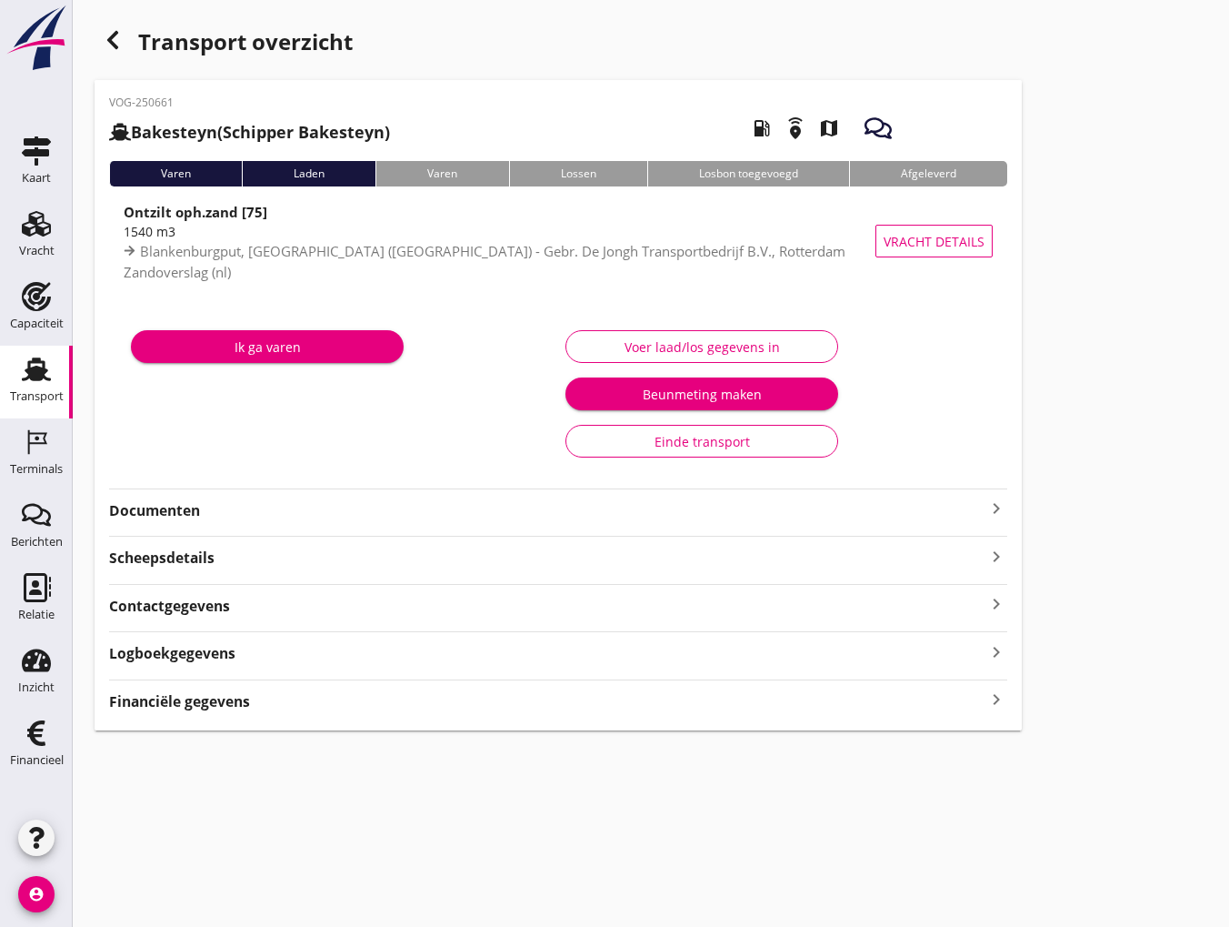
click at [117, 35] on icon "button" at bounding box center [113, 40] width 22 height 22
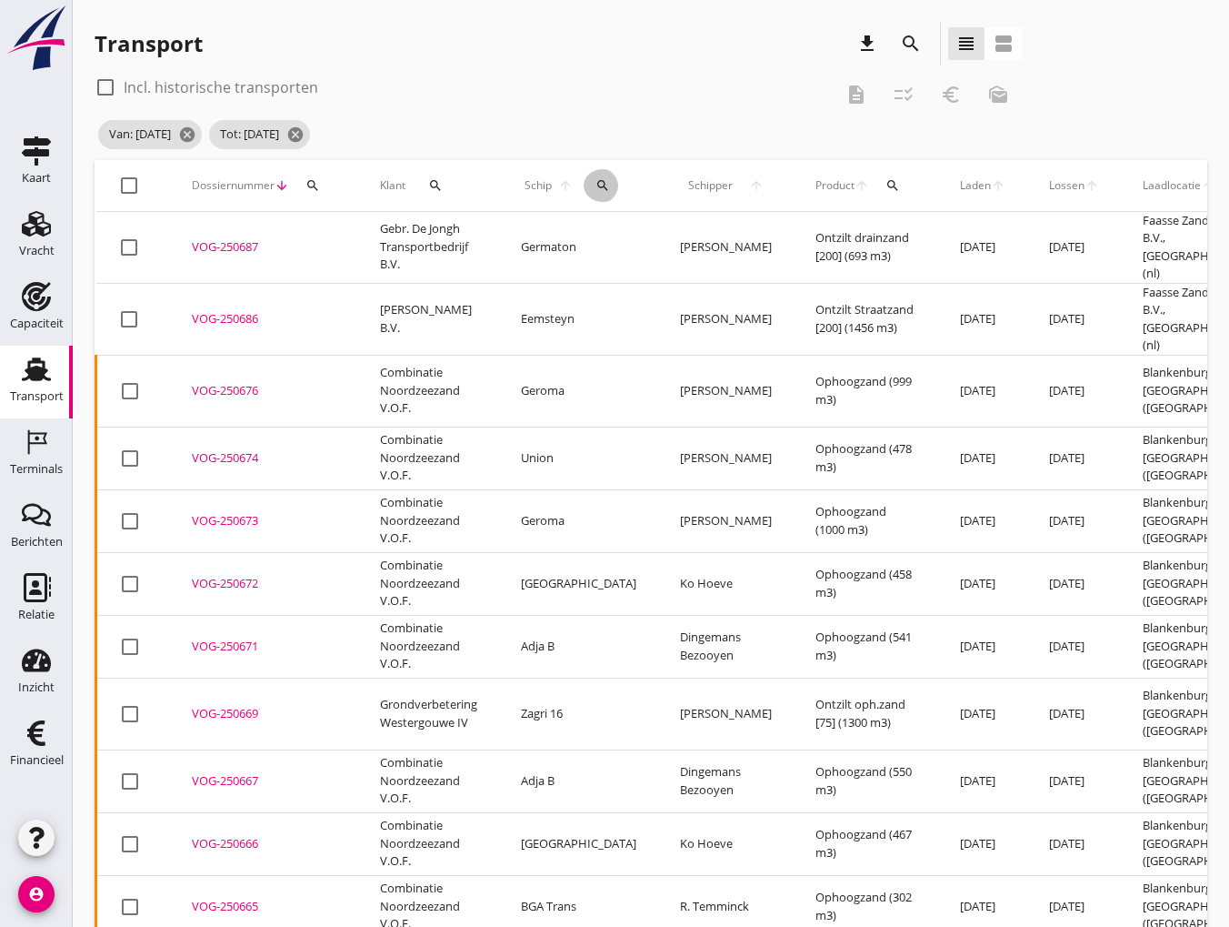
click at [596, 190] on icon "search" at bounding box center [603, 185] width 15 height 15
click at [593, 239] on input "Zoek op (scheeps)naam" at bounding box center [672, 238] width 189 height 29
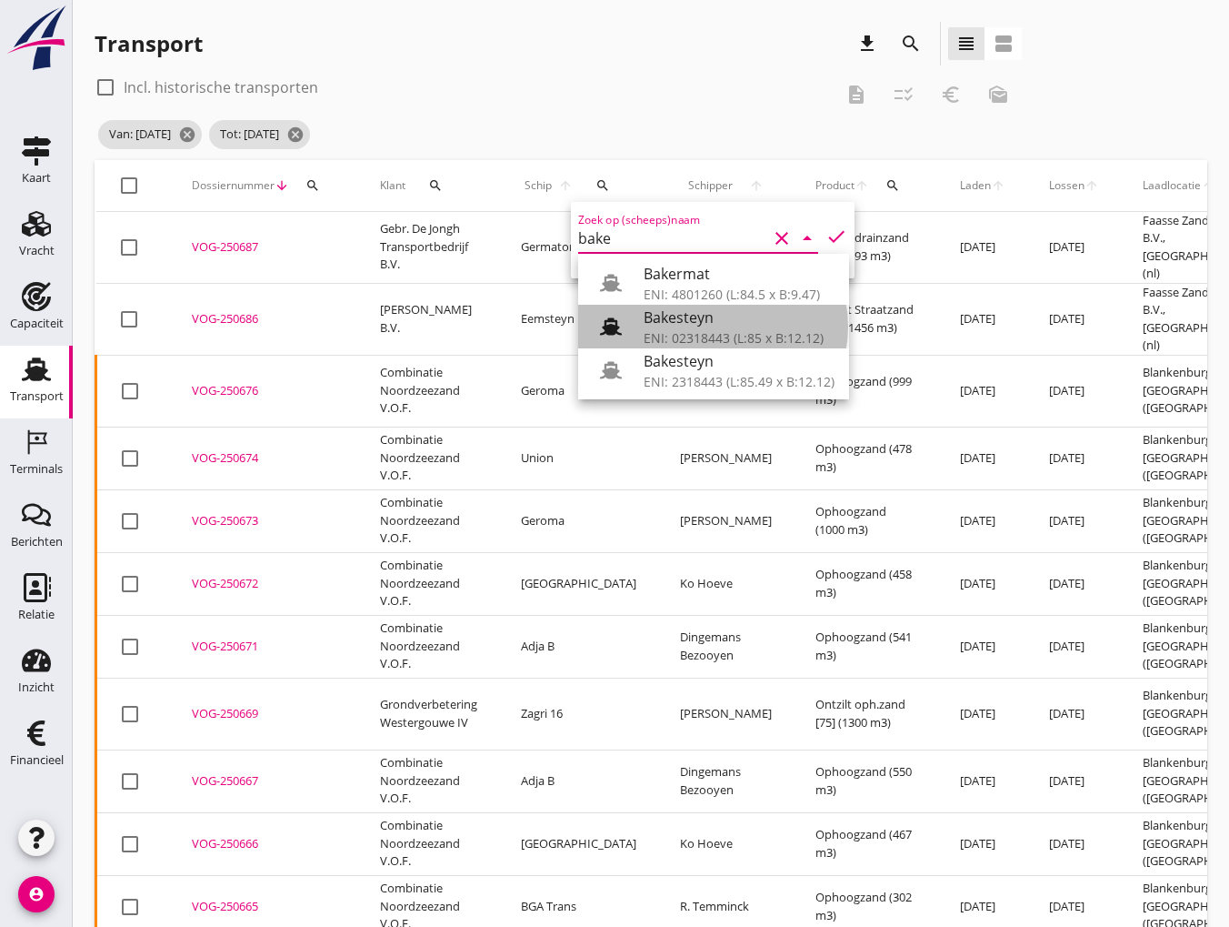
click at [693, 335] on div "ENI: 02318443 (L:85 x B:12.12)" at bounding box center [739, 337] width 191 height 19
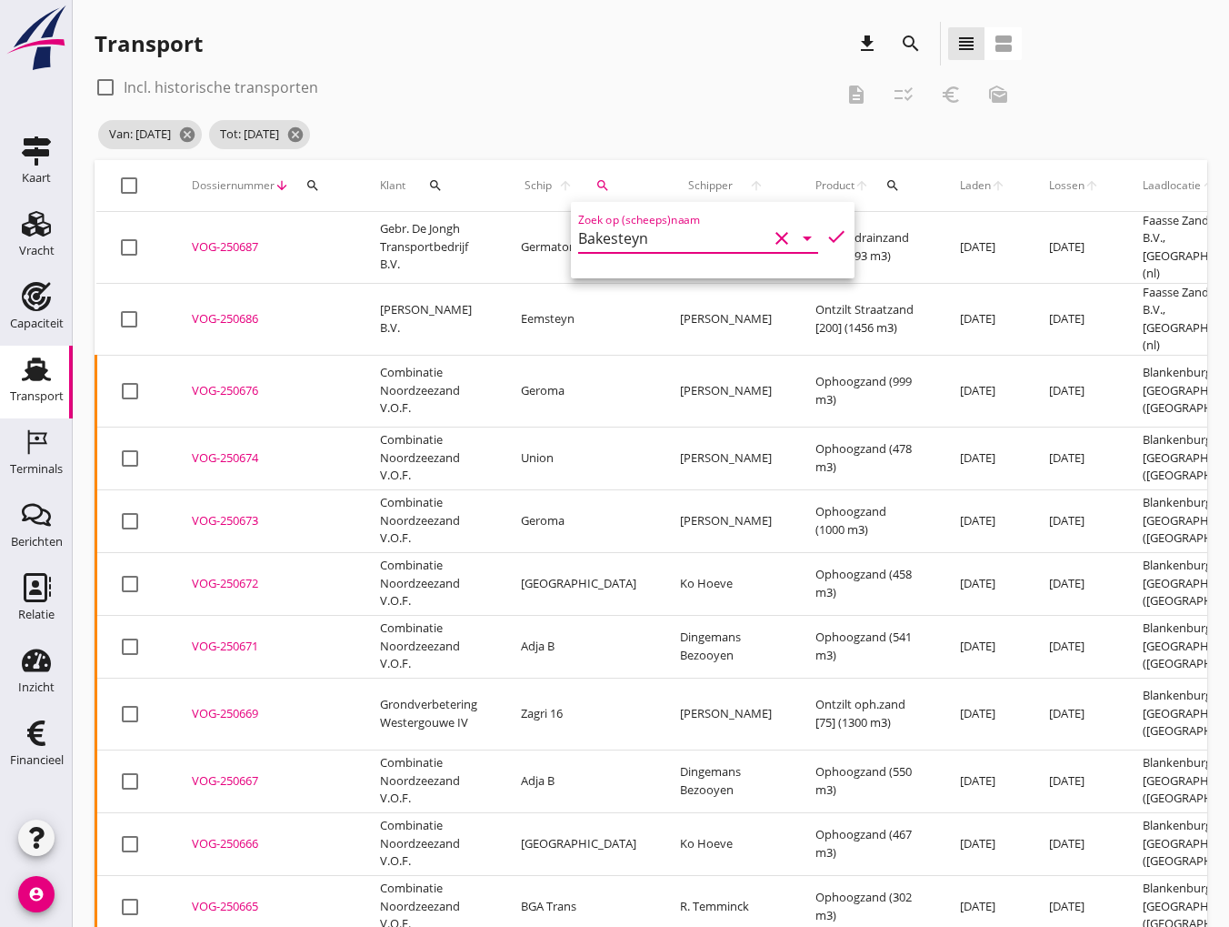
click at [826, 236] on icon "check" at bounding box center [837, 237] width 22 height 22
type input "Bakesteyn"
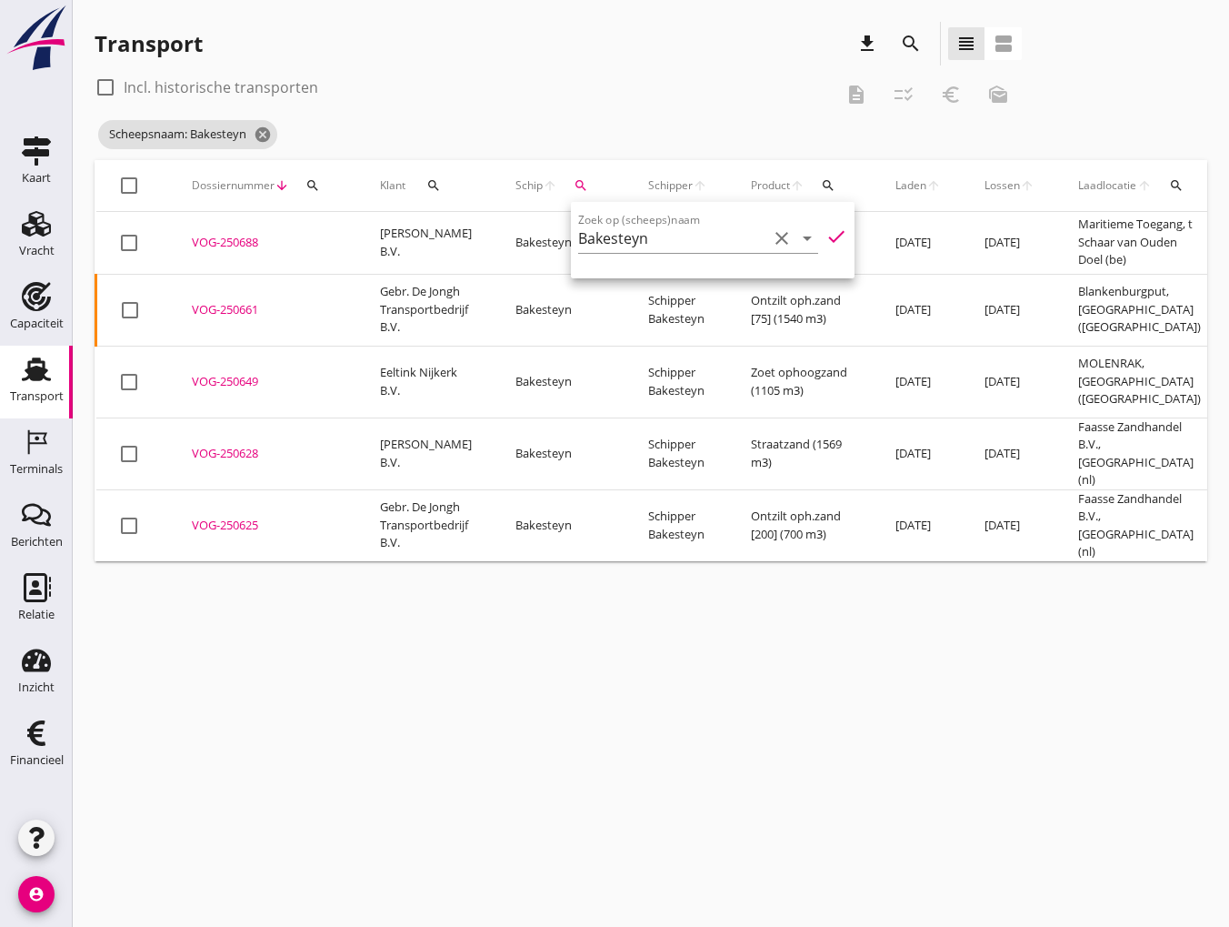
click at [414, 305] on td "Gebr. De Jongh Transportbedrijf B.V." at bounding box center [425, 310] width 135 height 72
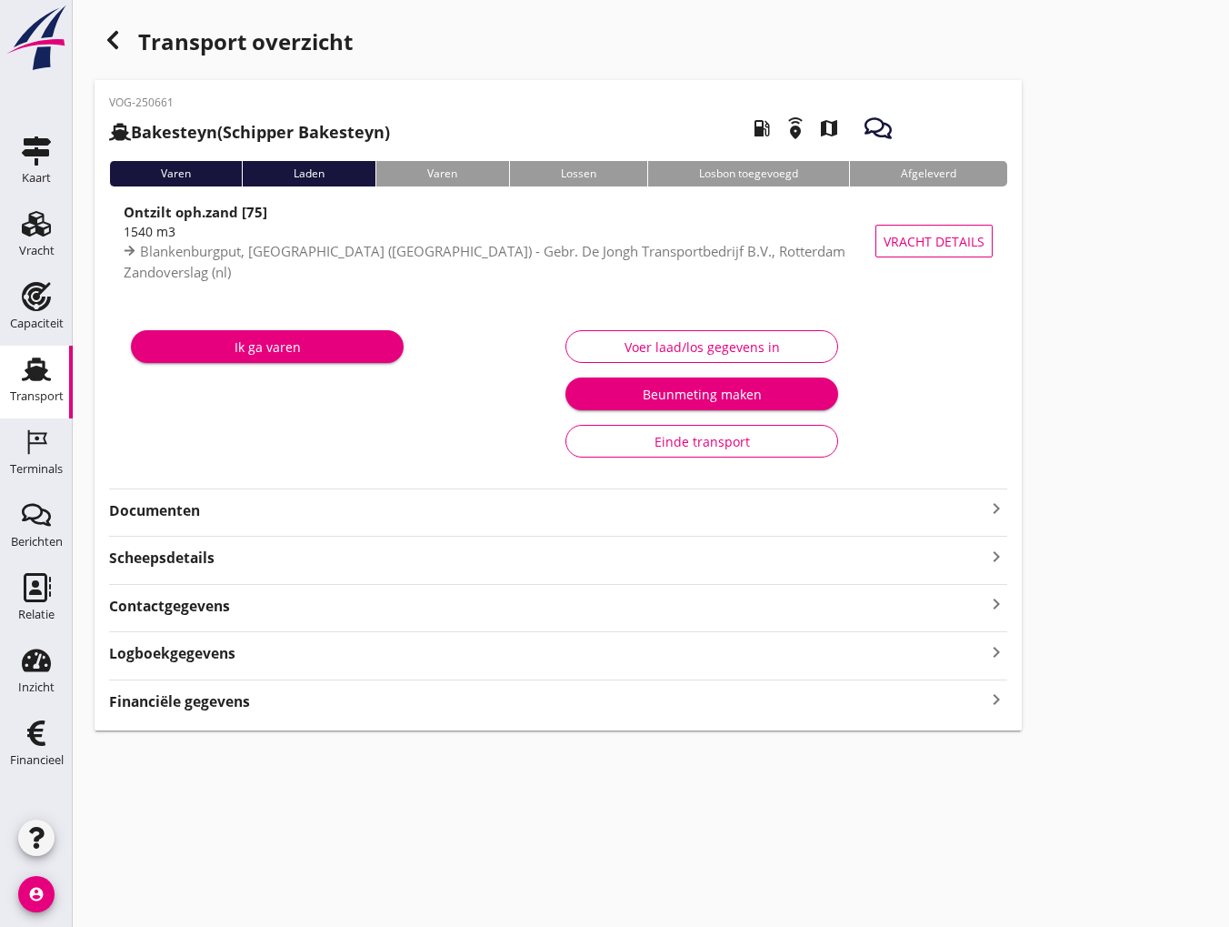
click at [112, 45] on use "button" at bounding box center [112, 40] width 11 height 18
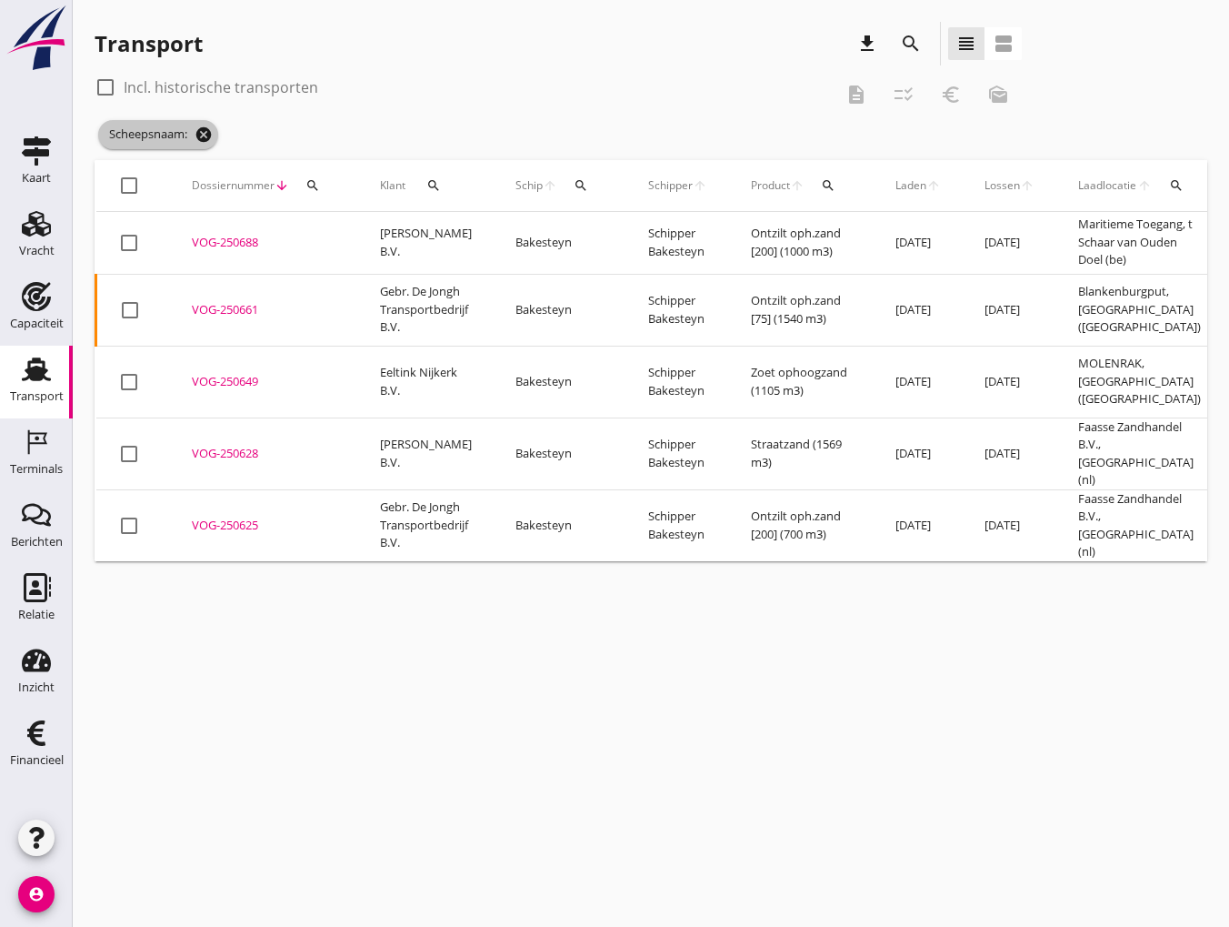
click at [207, 137] on icon "cancel" at bounding box center [204, 134] width 18 height 18
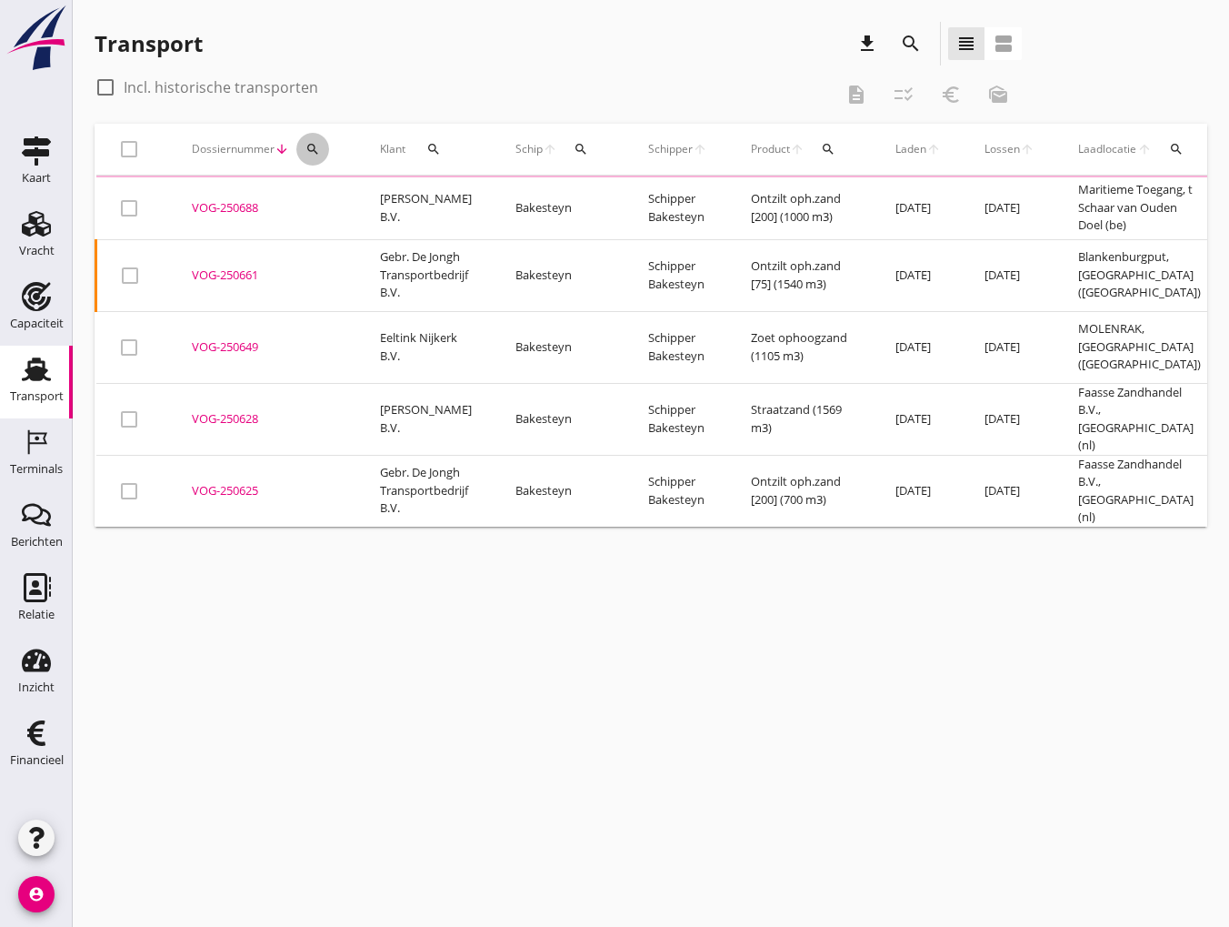
click at [314, 148] on icon "search" at bounding box center [313, 149] width 15 height 15
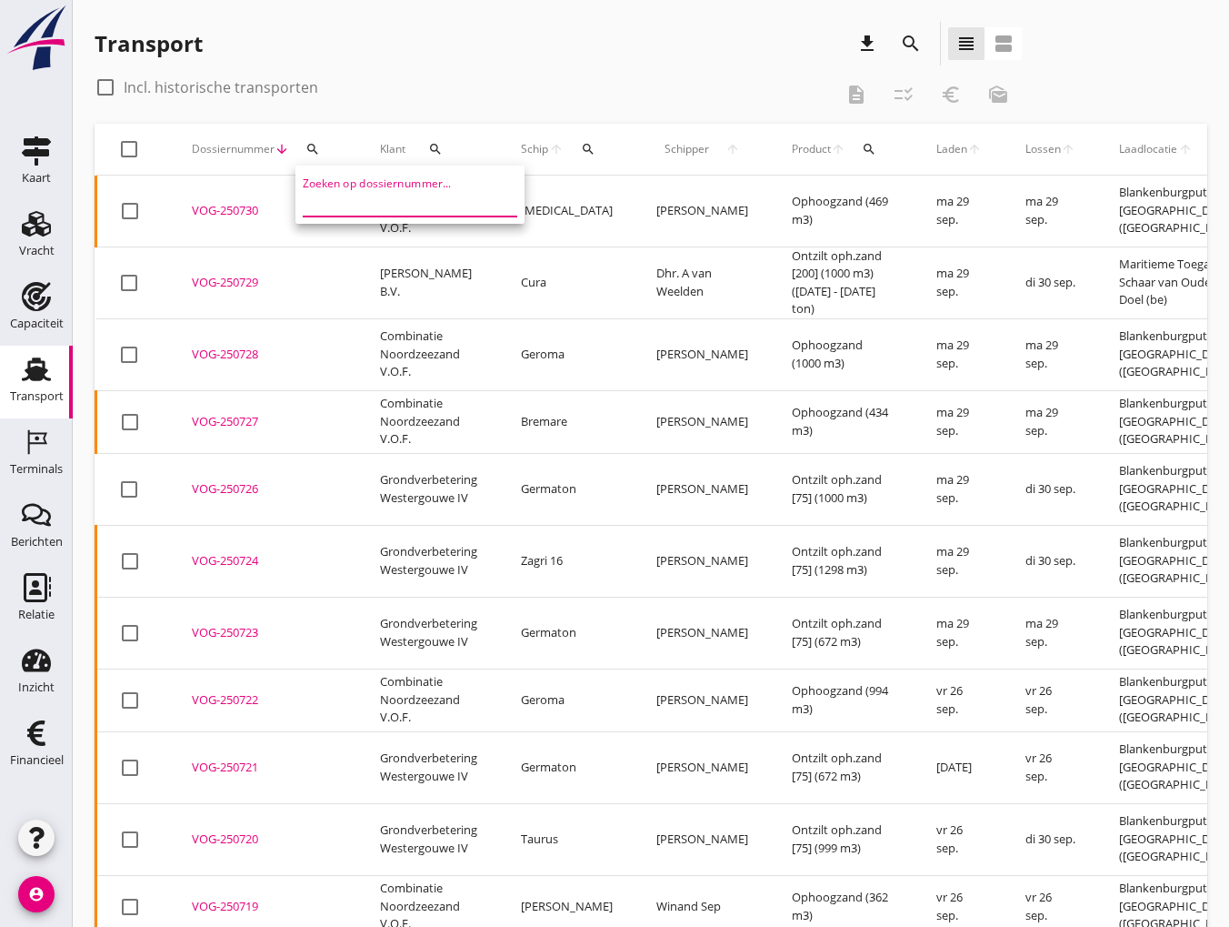
click at [331, 205] on input "Zoeken op dossiernummer..." at bounding box center [397, 201] width 189 height 29
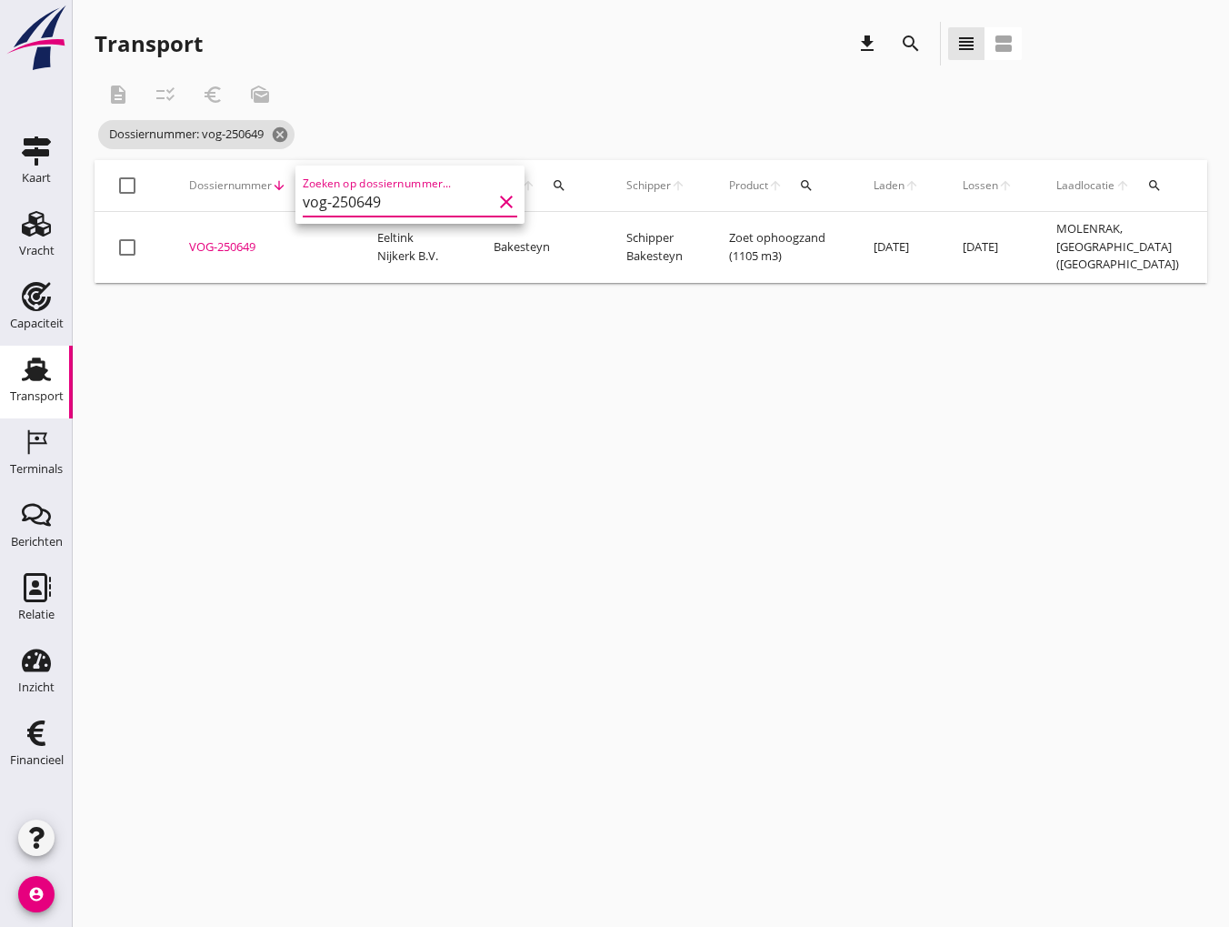
type input "vog-250649"
click at [207, 252] on div "VOG-250649" at bounding box center [261, 247] width 145 height 18
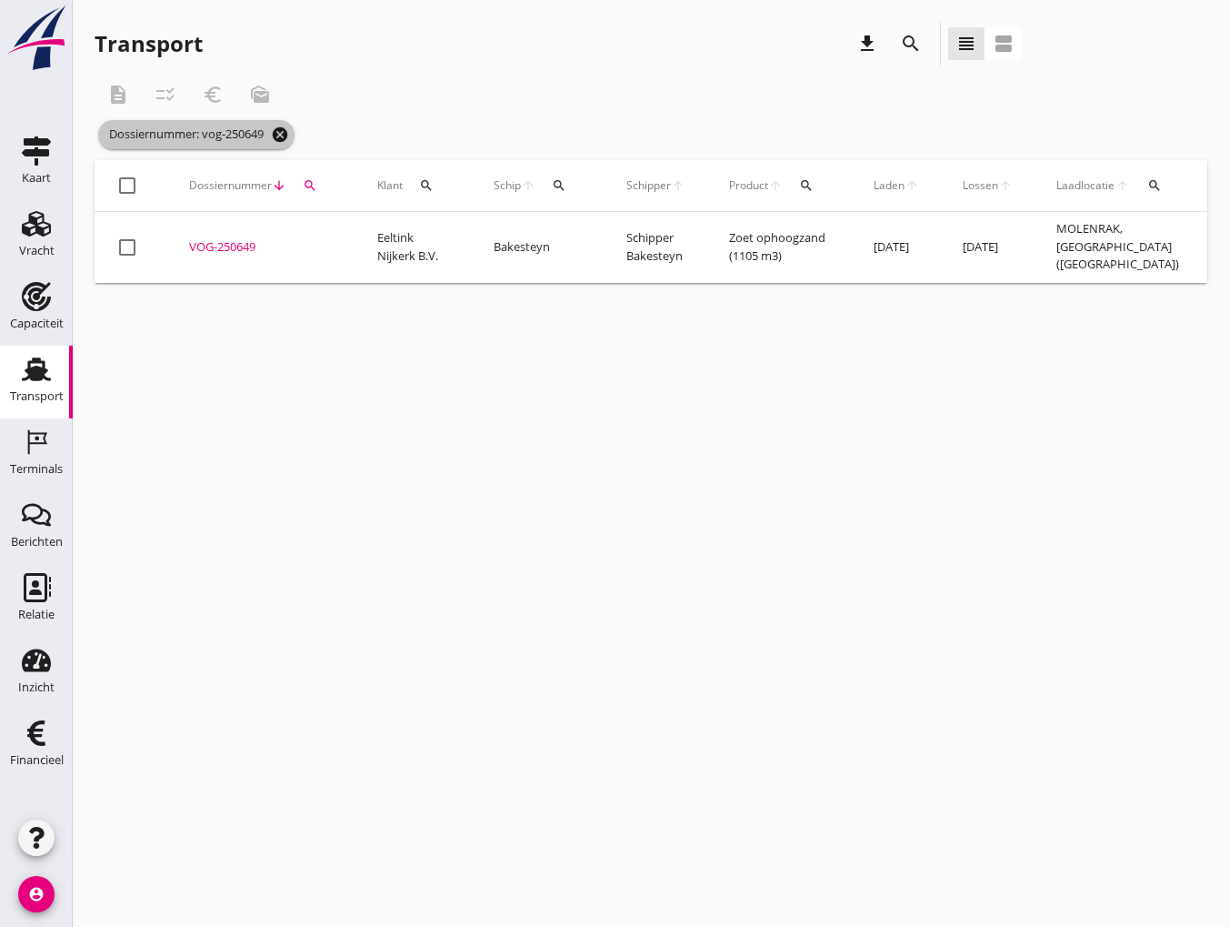
click at [280, 132] on icon "cancel" at bounding box center [280, 134] width 18 height 18
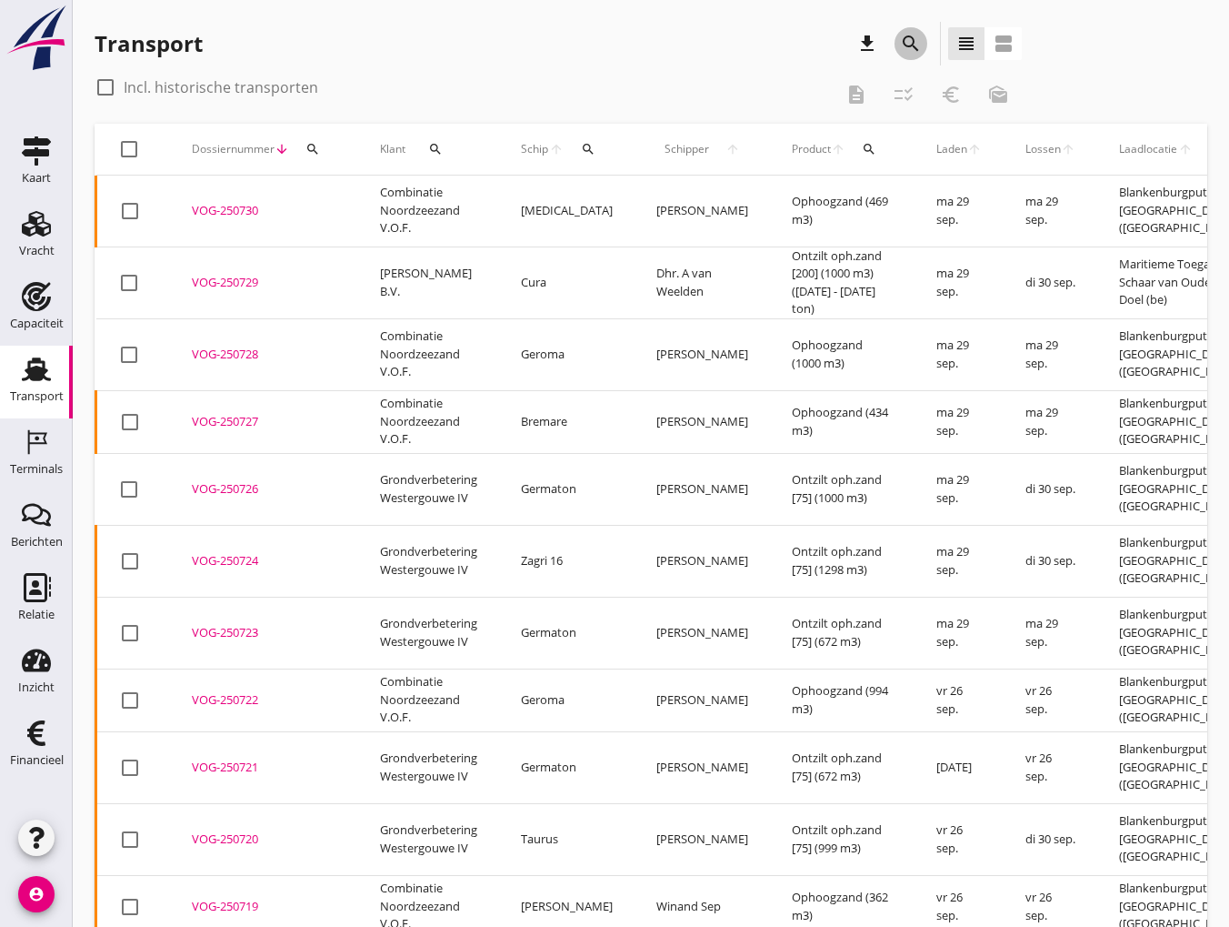
click at [909, 54] on icon "search" at bounding box center [911, 44] width 22 height 22
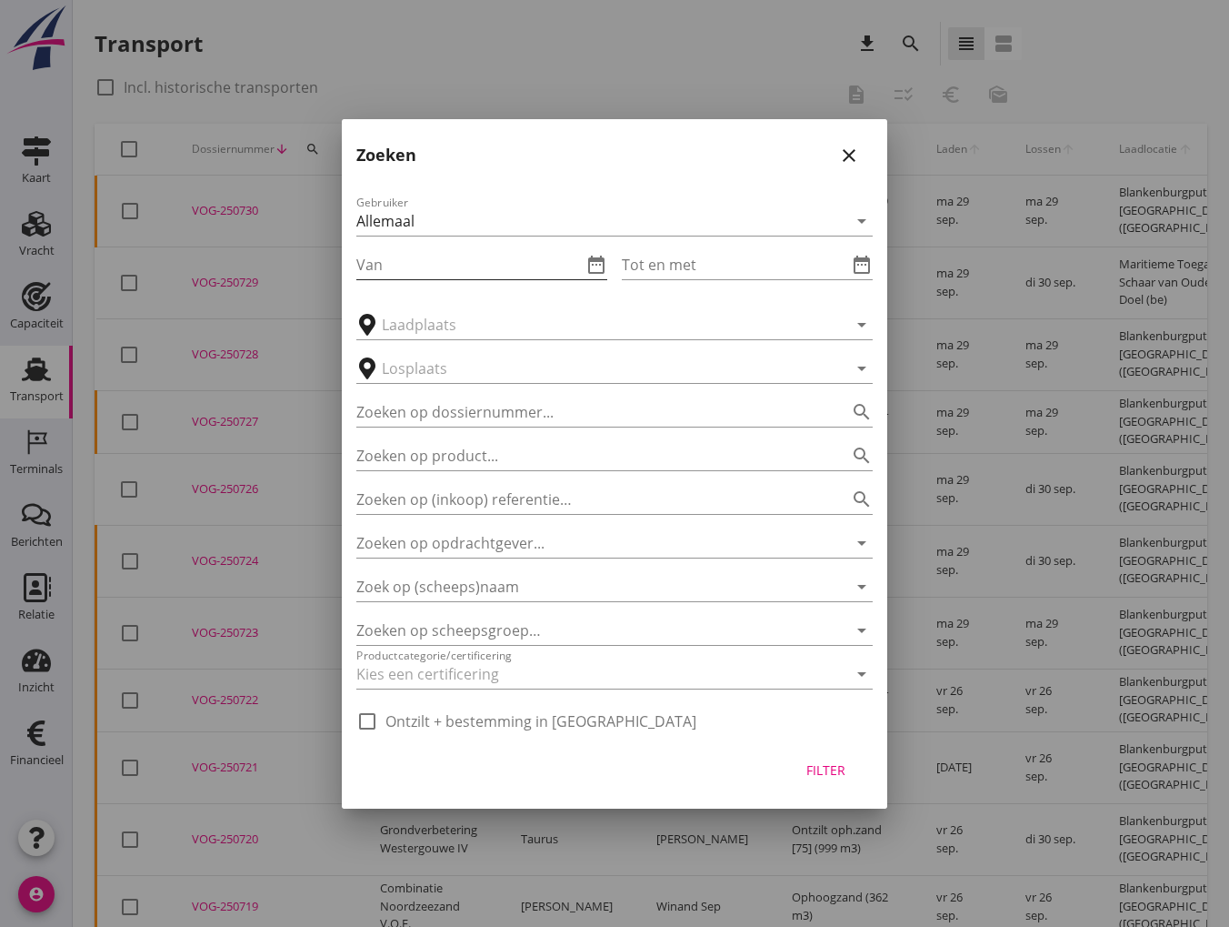
click at [455, 262] on input "Van" at bounding box center [469, 264] width 226 height 29
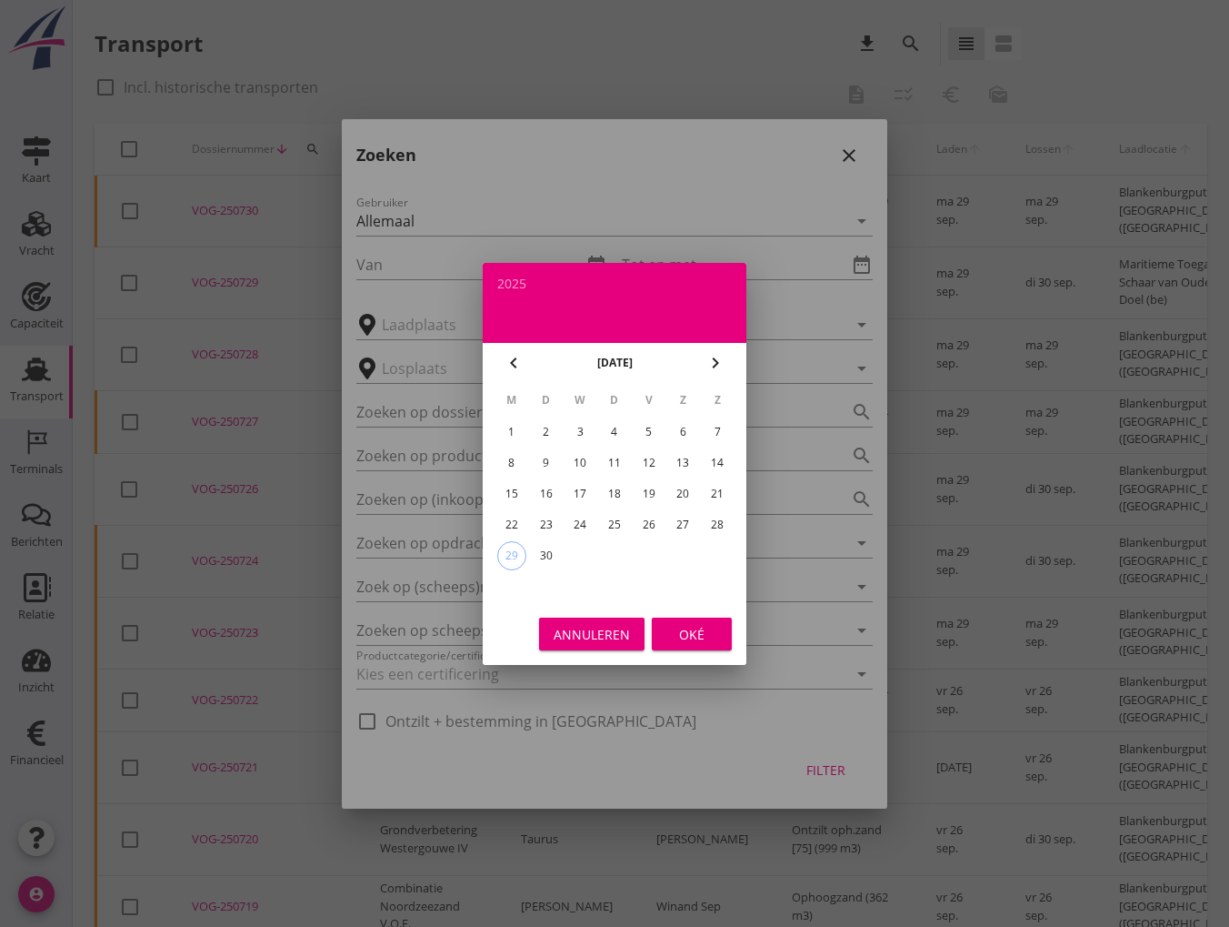
click at [517, 490] on div "15" at bounding box center [511, 493] width 29 height 29
type input "2025-09-15"
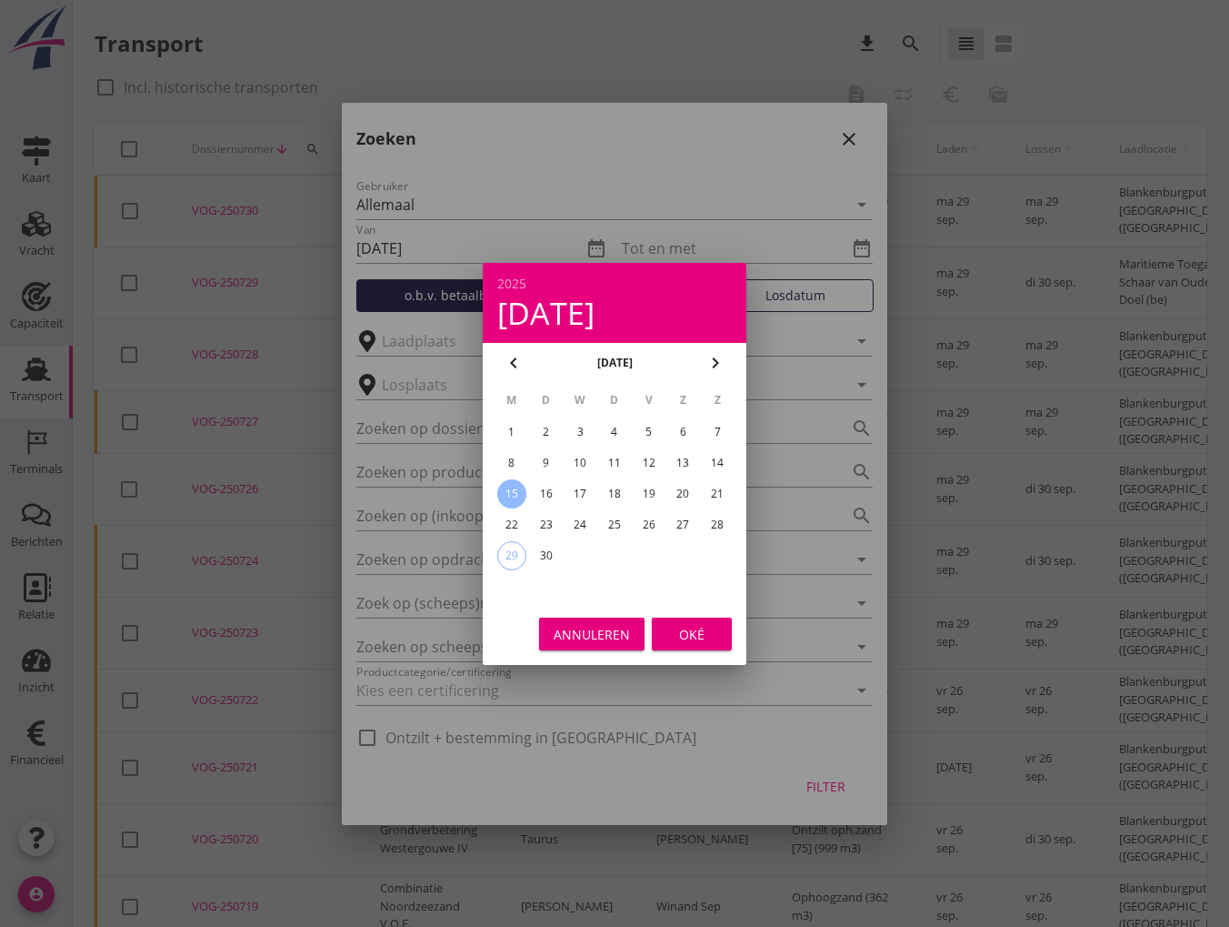
click at [693, 632] on div "Oké" at bounding box center [692, 633] width 51 height 19
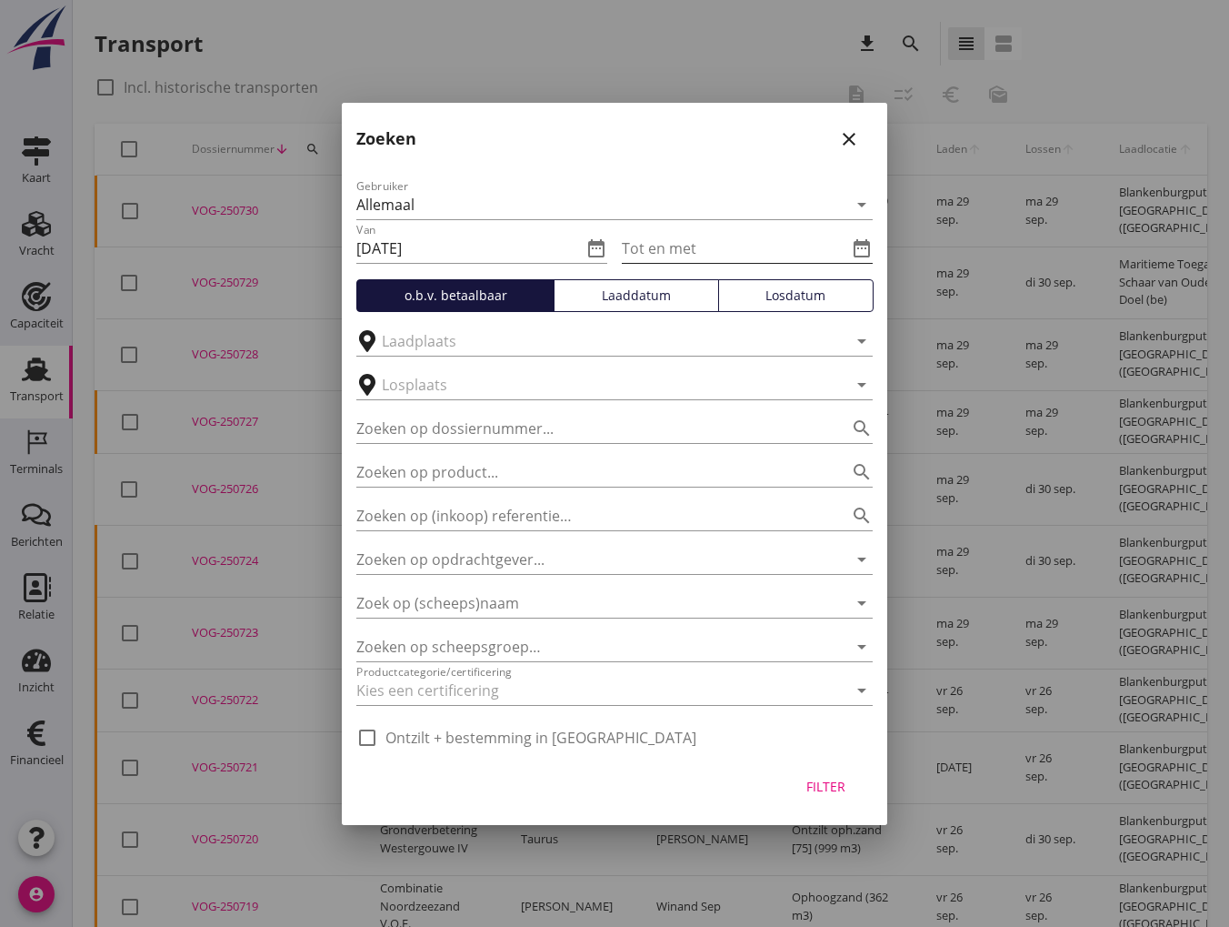
click at [704, 258] on input "Tot en met" at bounding box center [735, 248] width 226 height 29
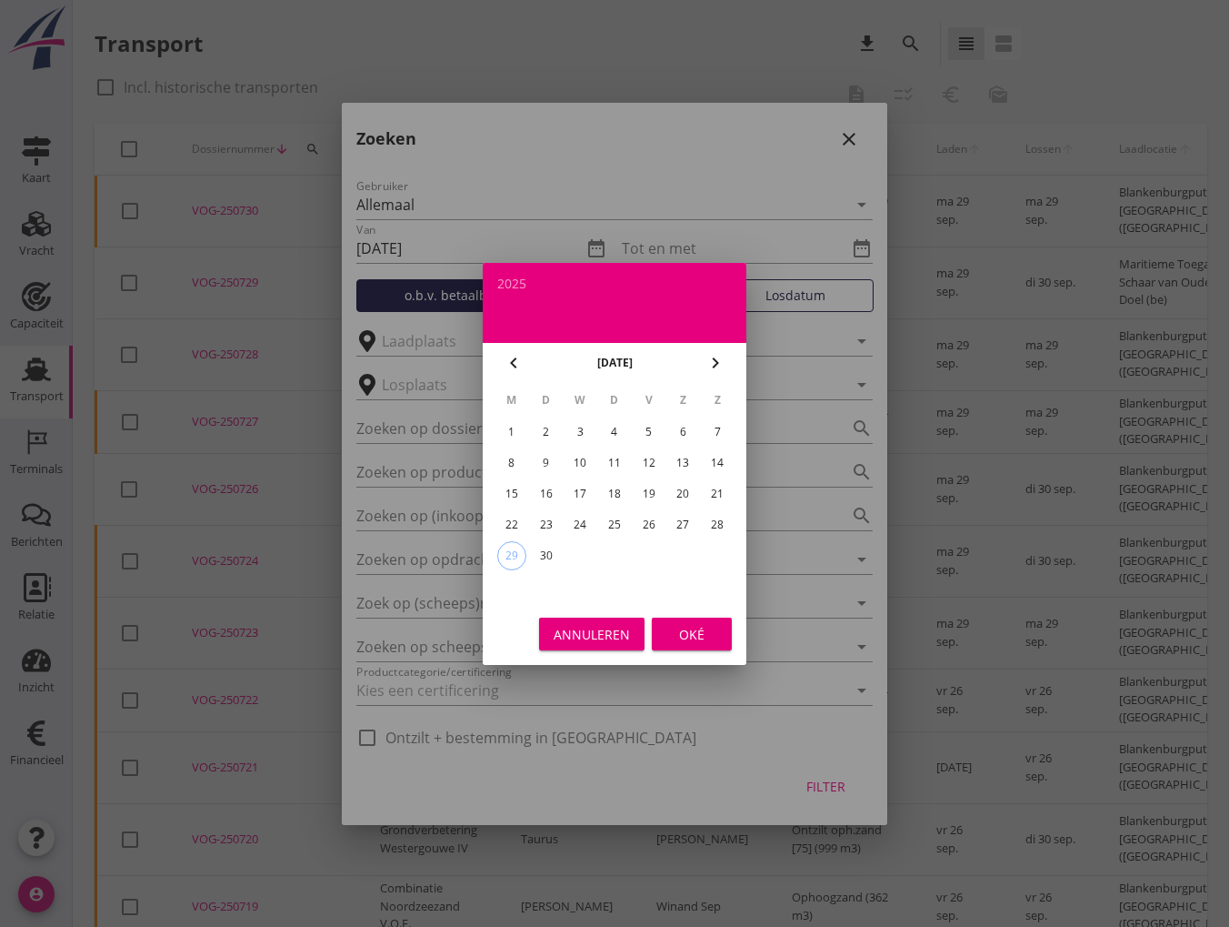
click at [681, 501] on div "20" at bounding box center [682, 493] width 29 height 29
type input "2025-09-20"
click at [691, 639] on div "Oké" at bounding box center [692, 633] width 51 height 19
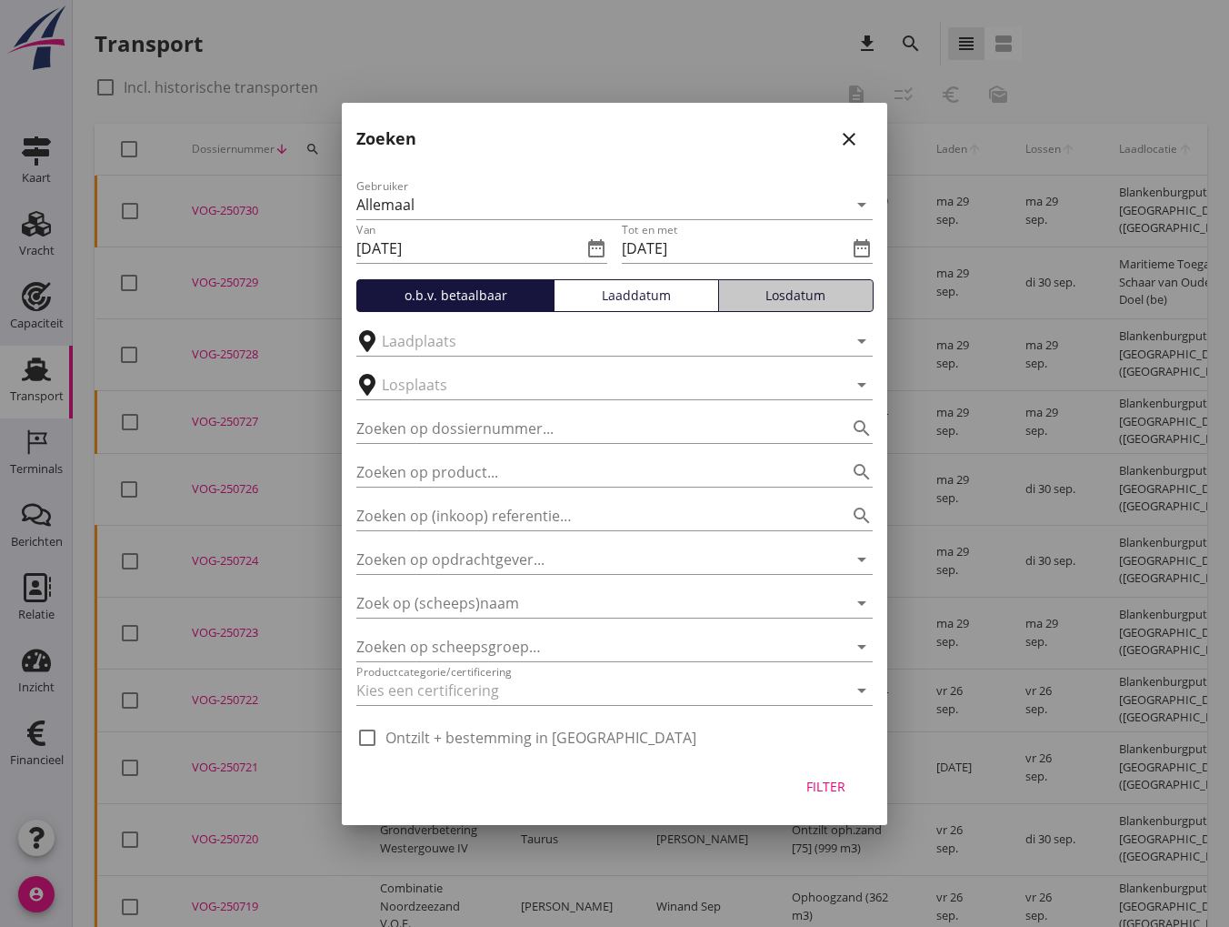
click at [792, 294] on div "Losdatum" at bounding box center [796, 295] width 139 height 19
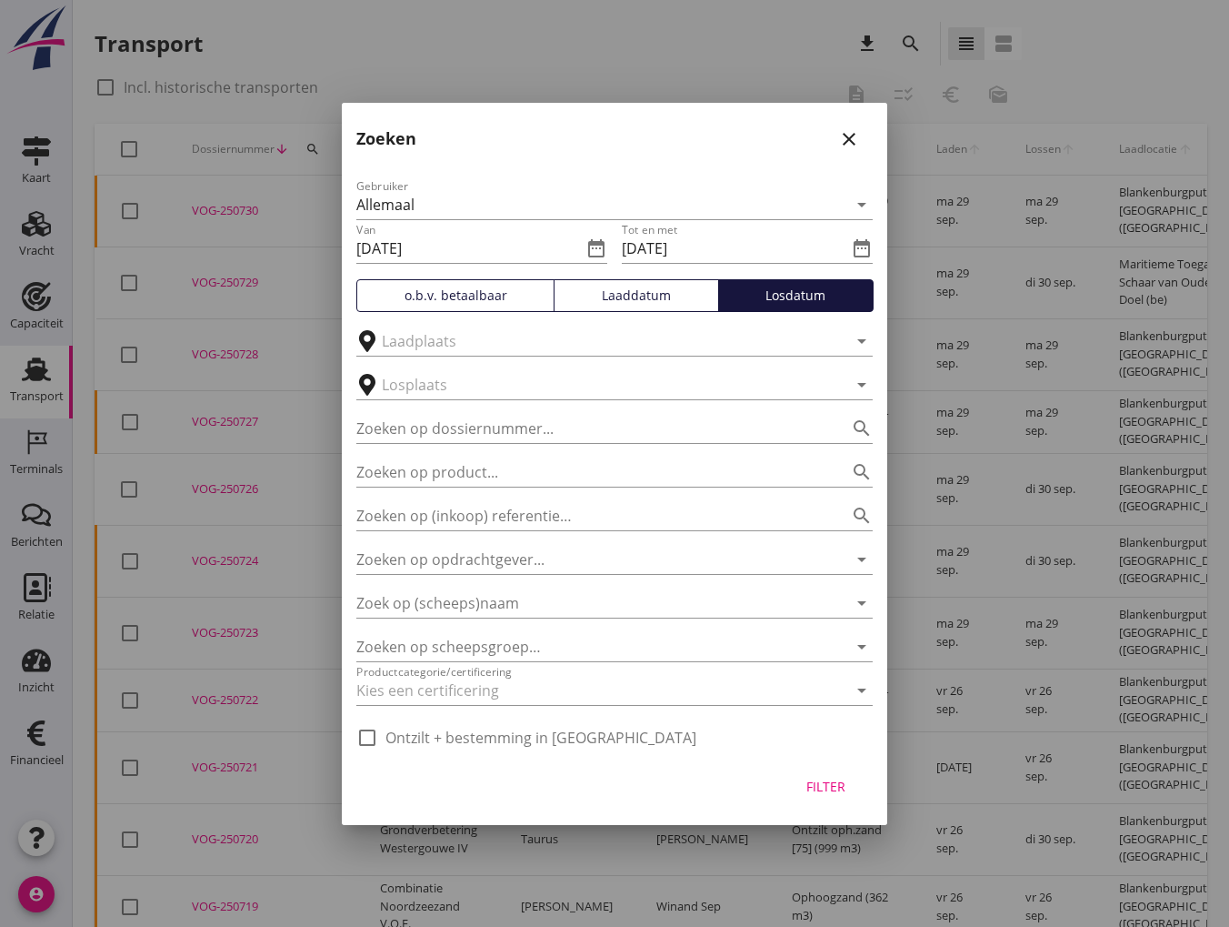
click at [838, 786] on div "Filter" at bounding box center [825, 786] width 51 height 19
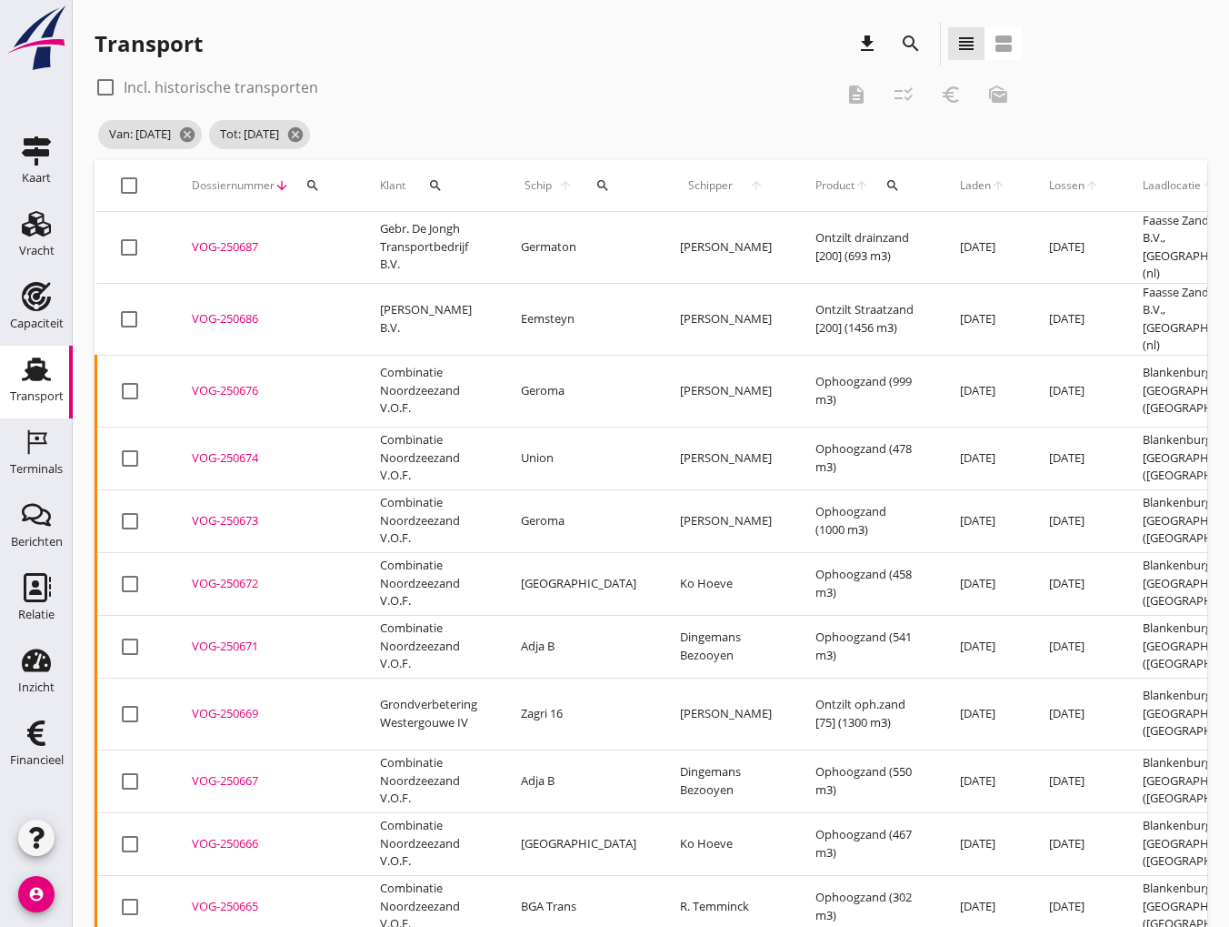
click at [960, 186] on span "Laden" at bounding box center [975, 185] width 31 height 16
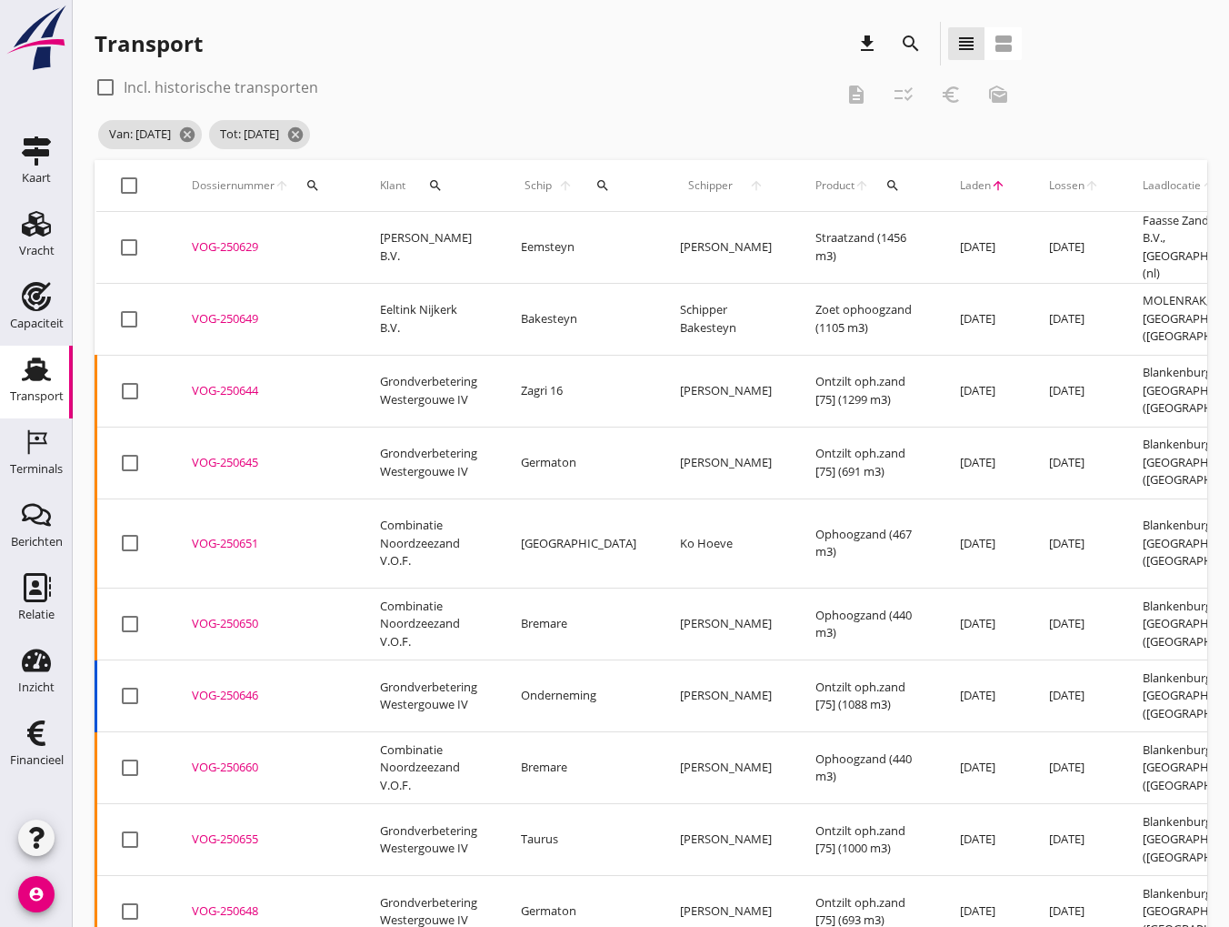
click at [1049, 188] on span "Lossen" at bounding box center [1066, 185] width 35 height 16
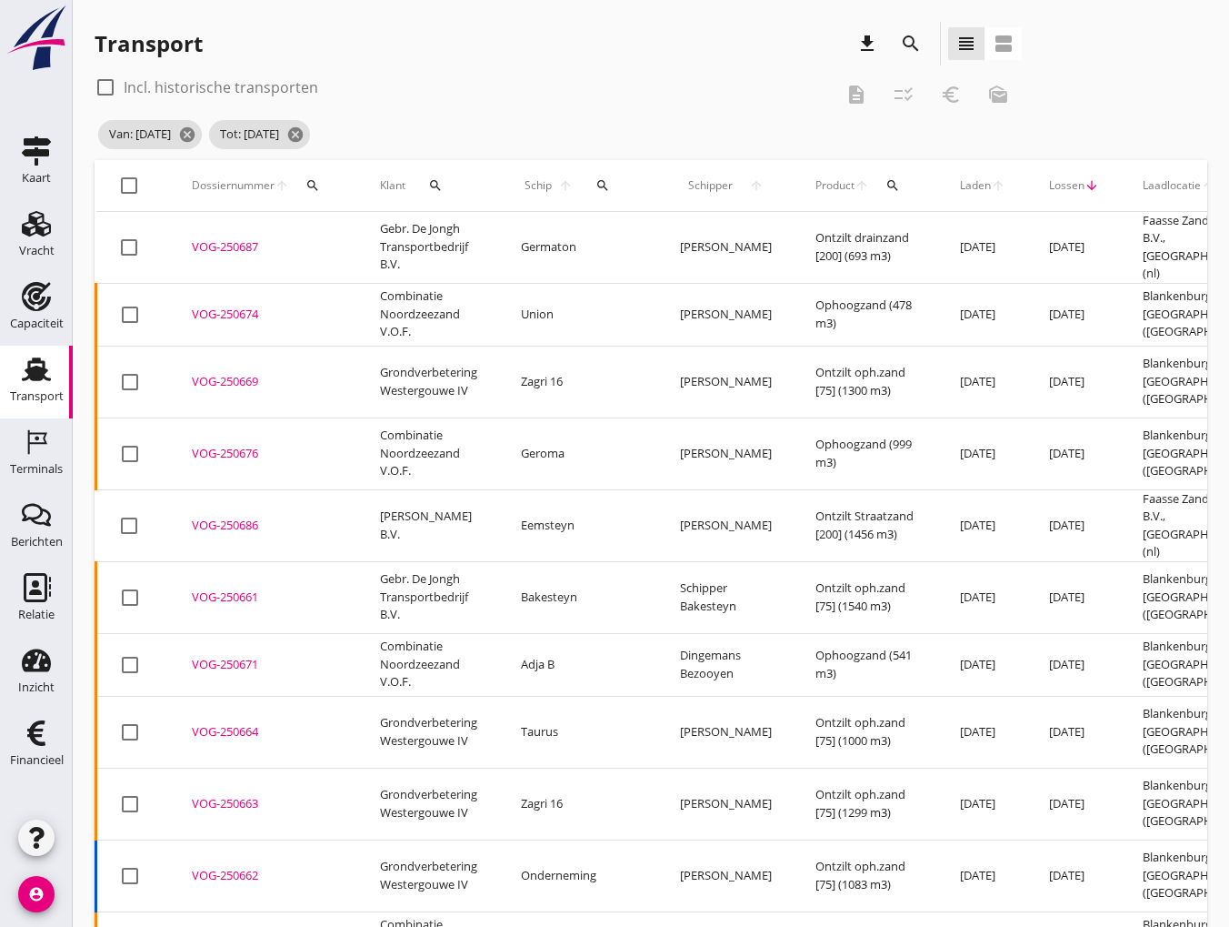
click at [1049, 188] on span "Lossen" at bounding box center [1066, 185] width 35 height 16
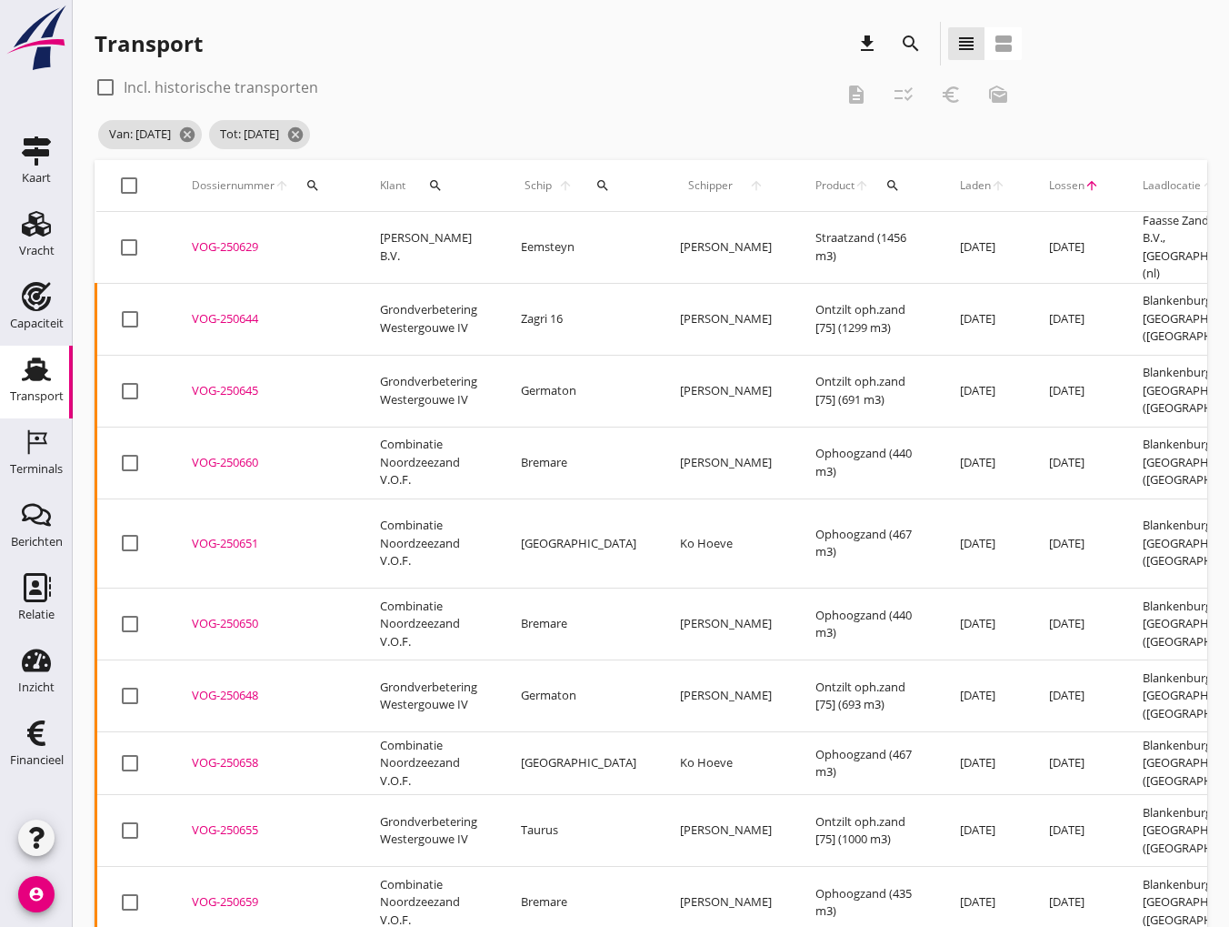
click at [960, 186] on span "Laden" at bounding box center [975, 185] width 31 height 16
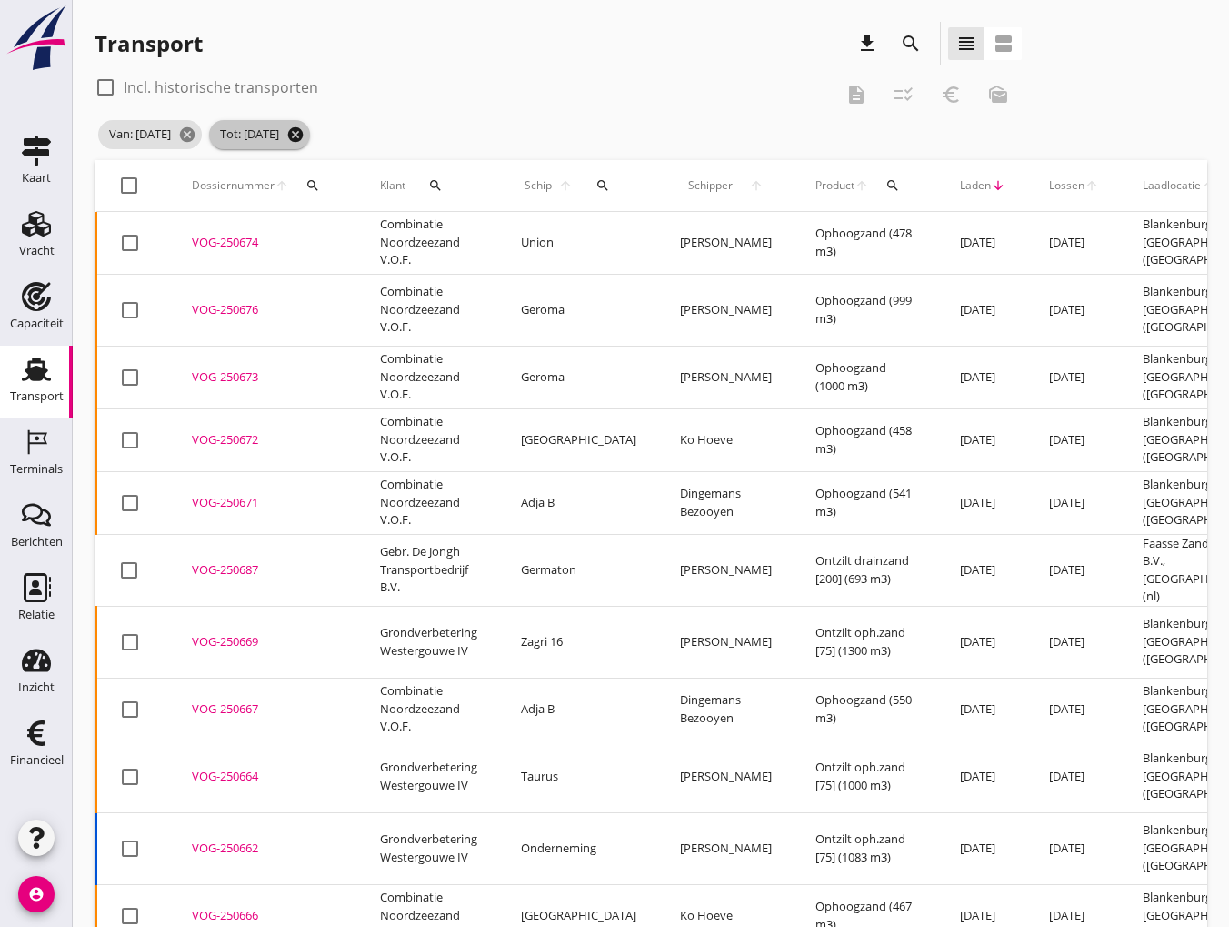
click at [305, 135] on icon "cancel" at bounding box center [295, 134] width 18 height 18
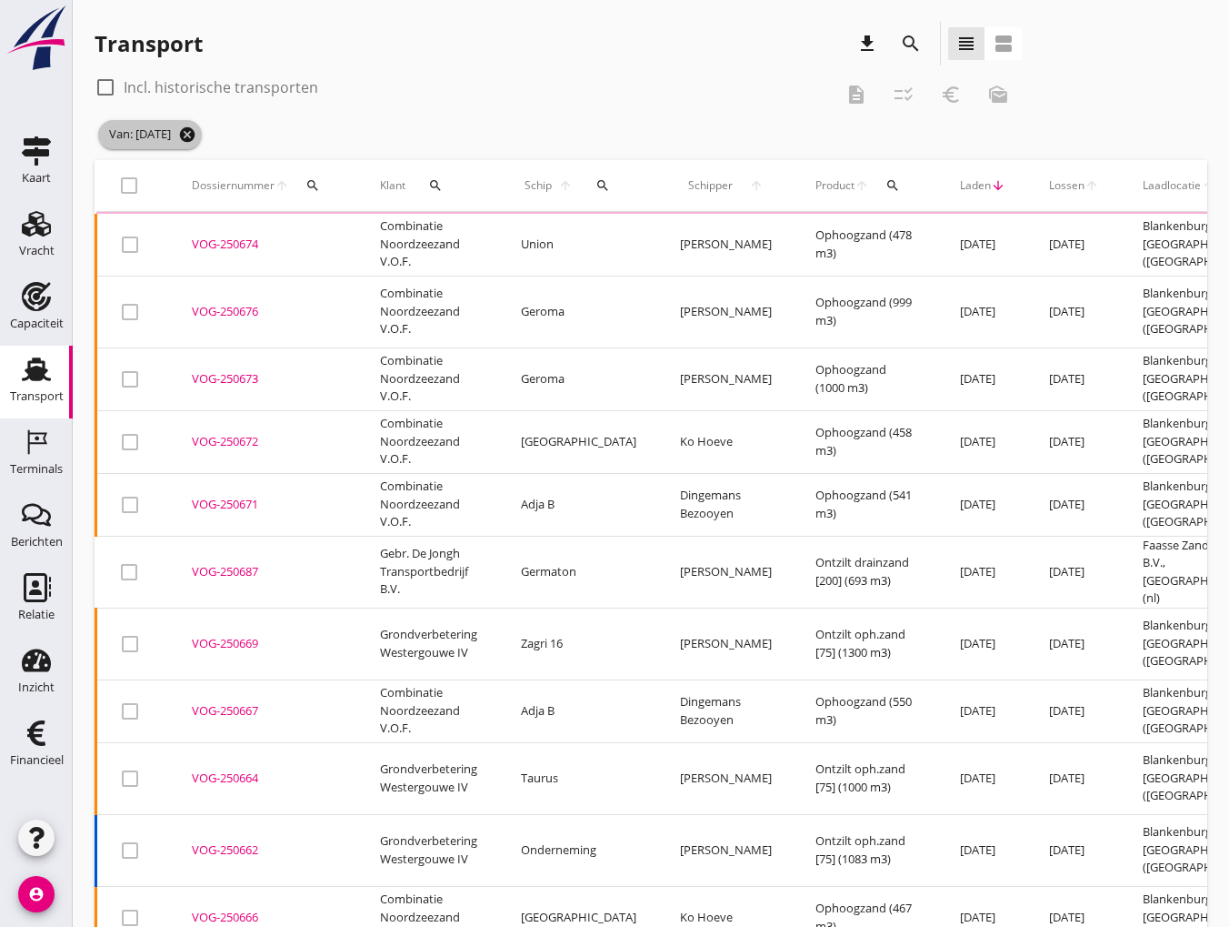
click at [196, 137] on icon "cancel" at bounding box center [187, 134] width 18 height 18
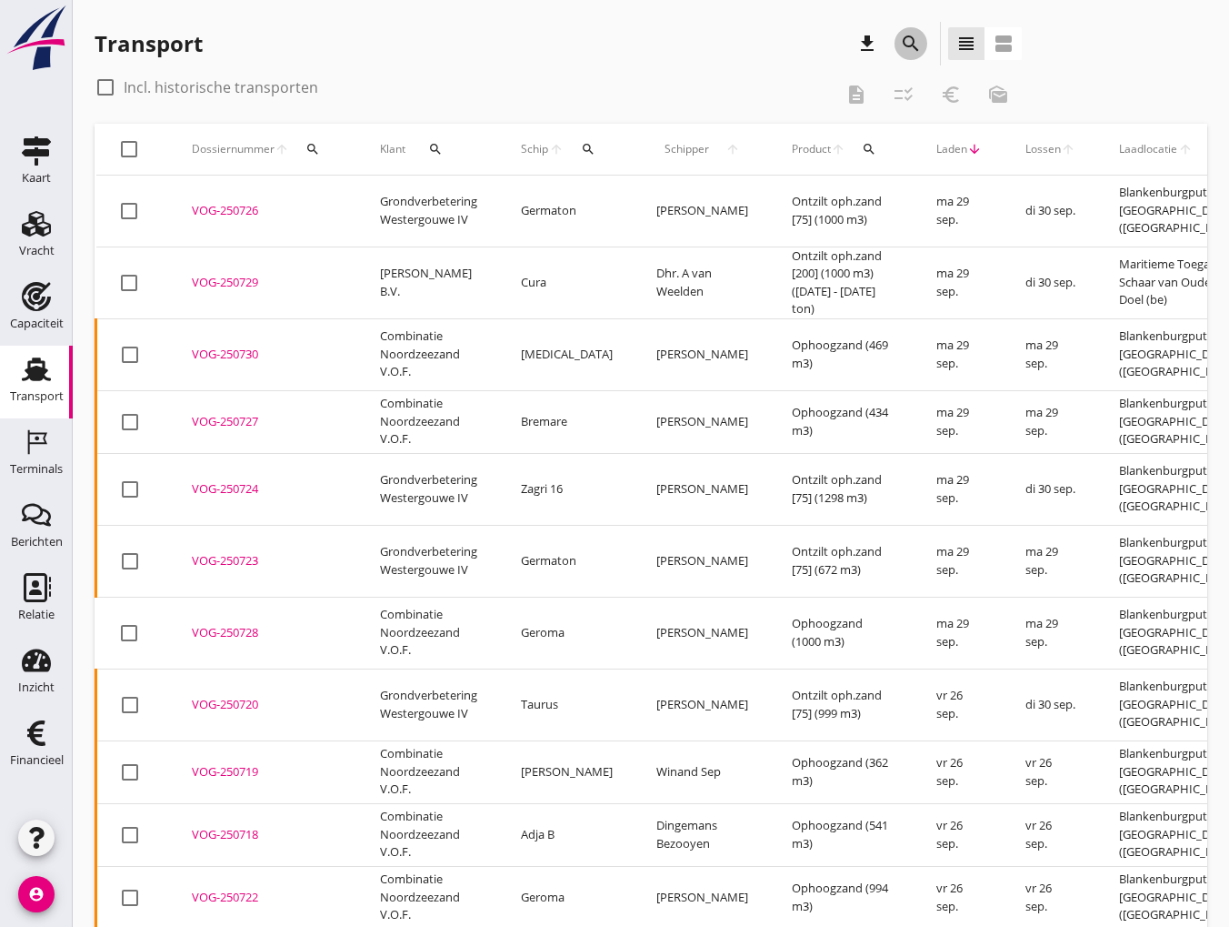
click at [908, 43] on icon "search" at bounding box center [911, 44] width 22 height 22
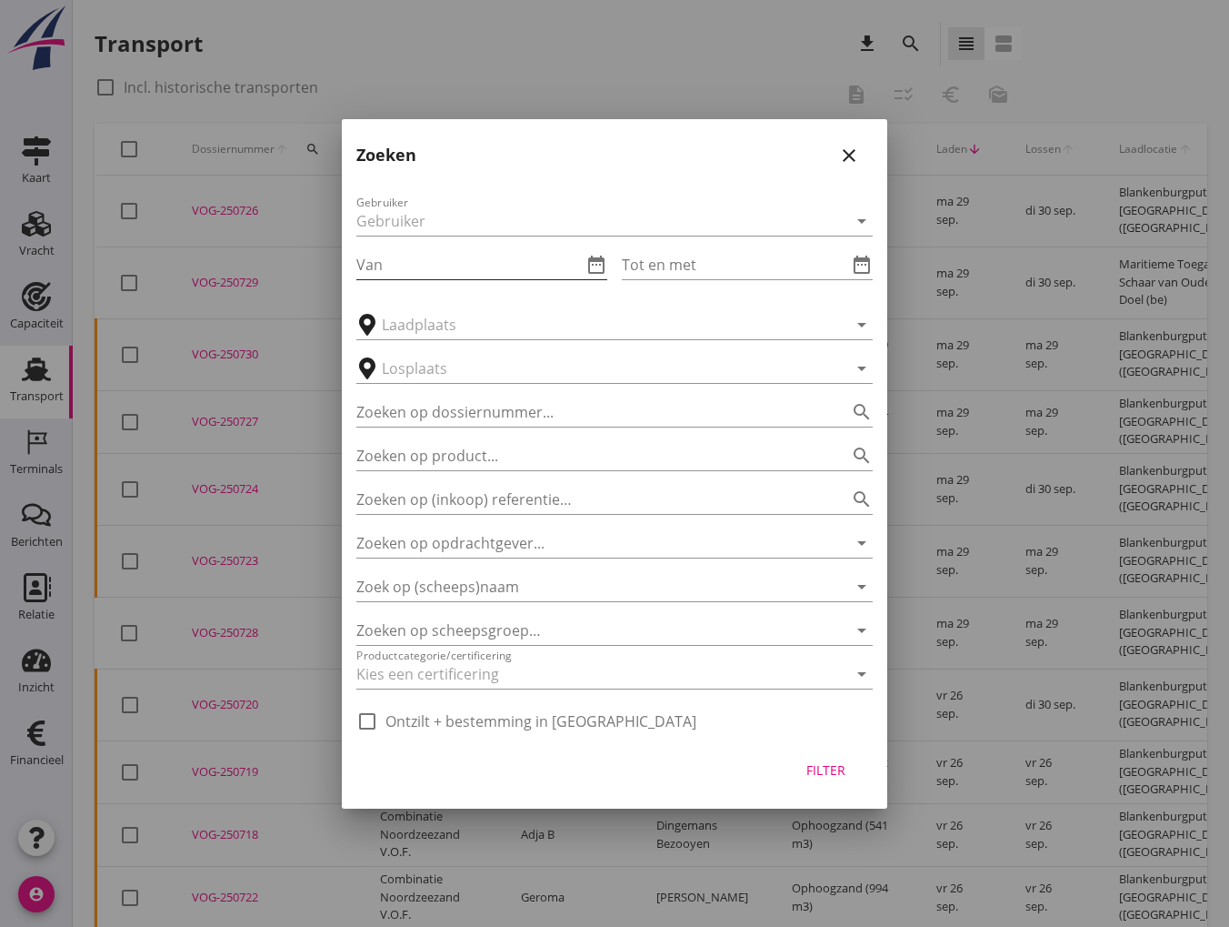
click at [462, 262] on input "Van" at bounding box center [469, 264] width 226 height 29
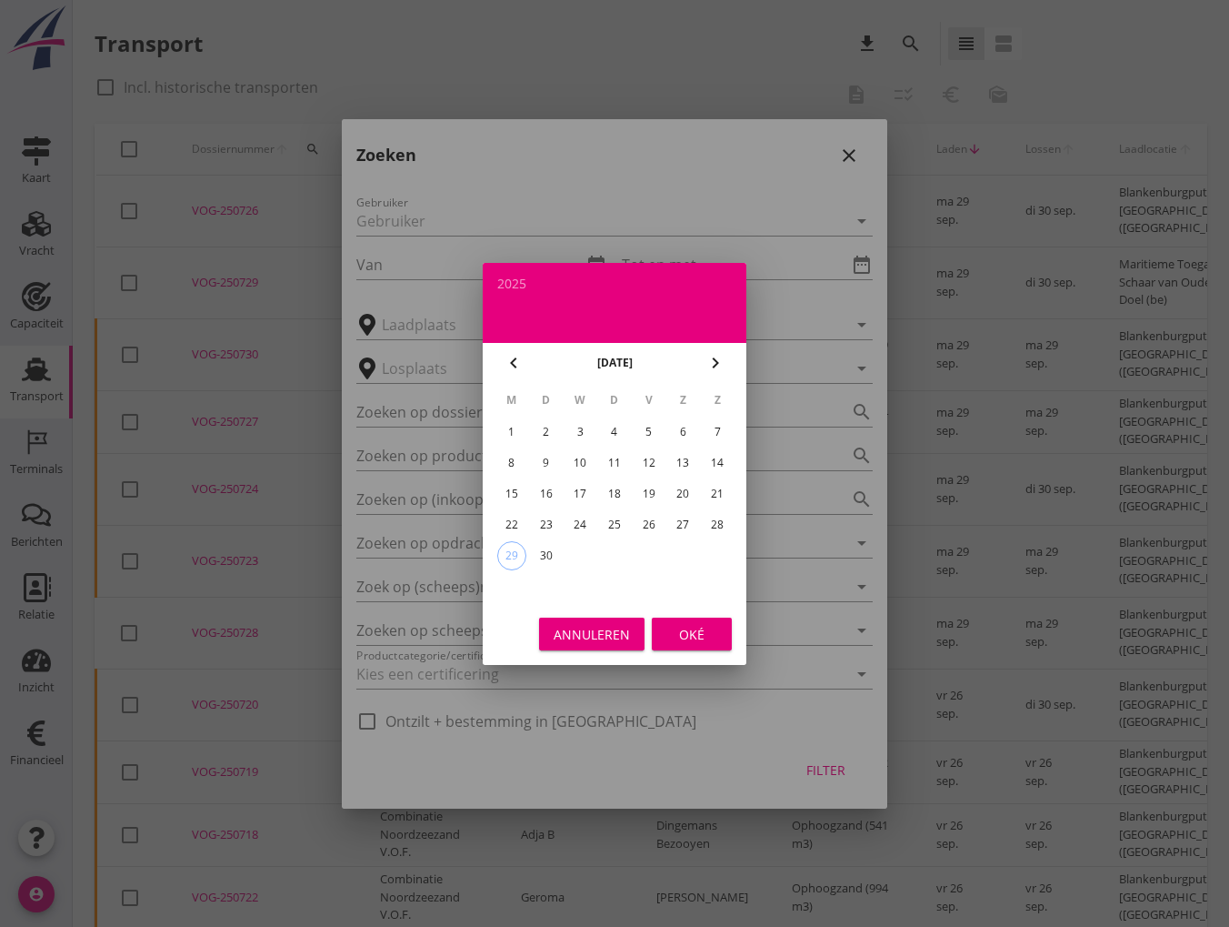
click at [517, 490] on div "15" at bounding box center [511, 493] width 29 height 29
type input "2025-09-15"
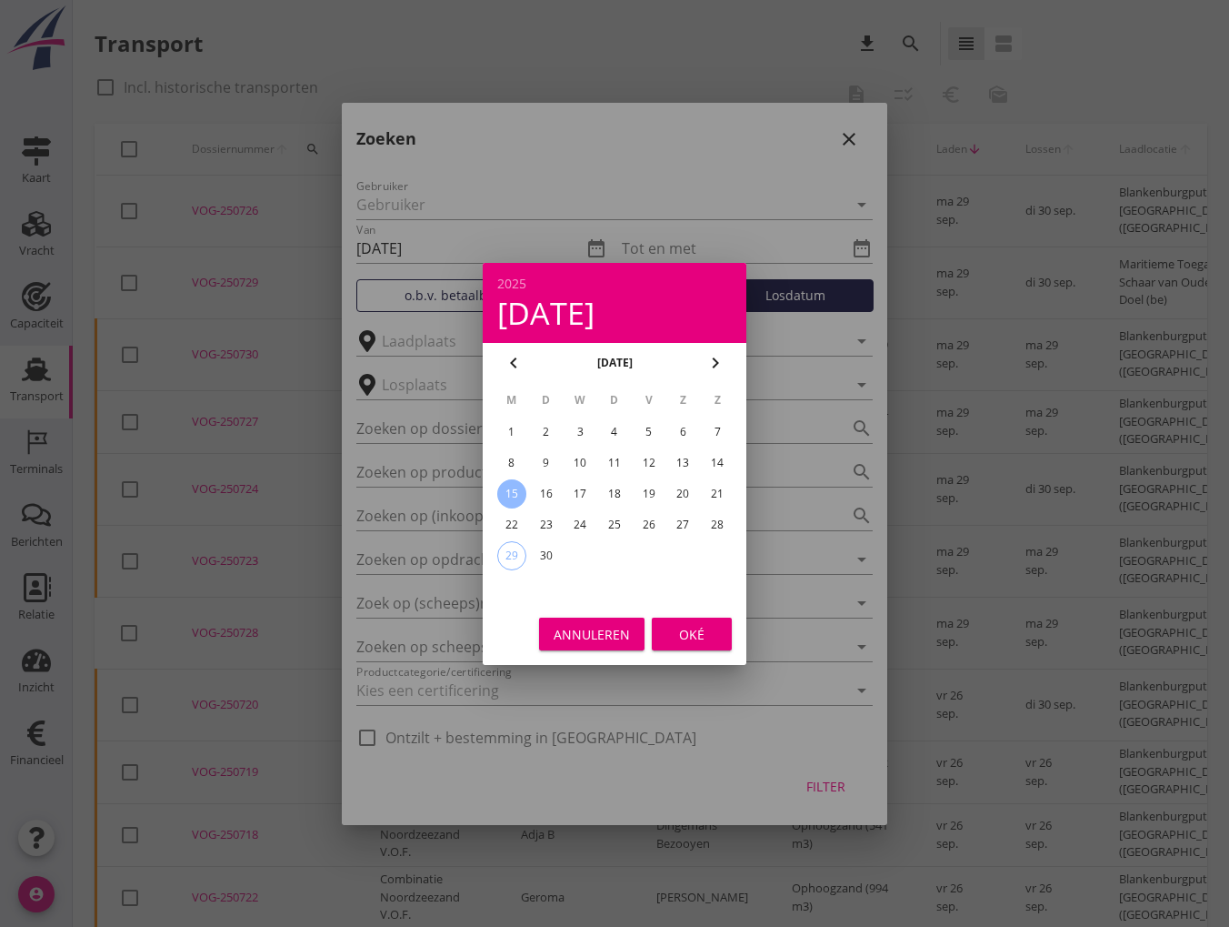
click at [677, 646] on button "Oké" at bounding box center [692, 633] width 80 height 33
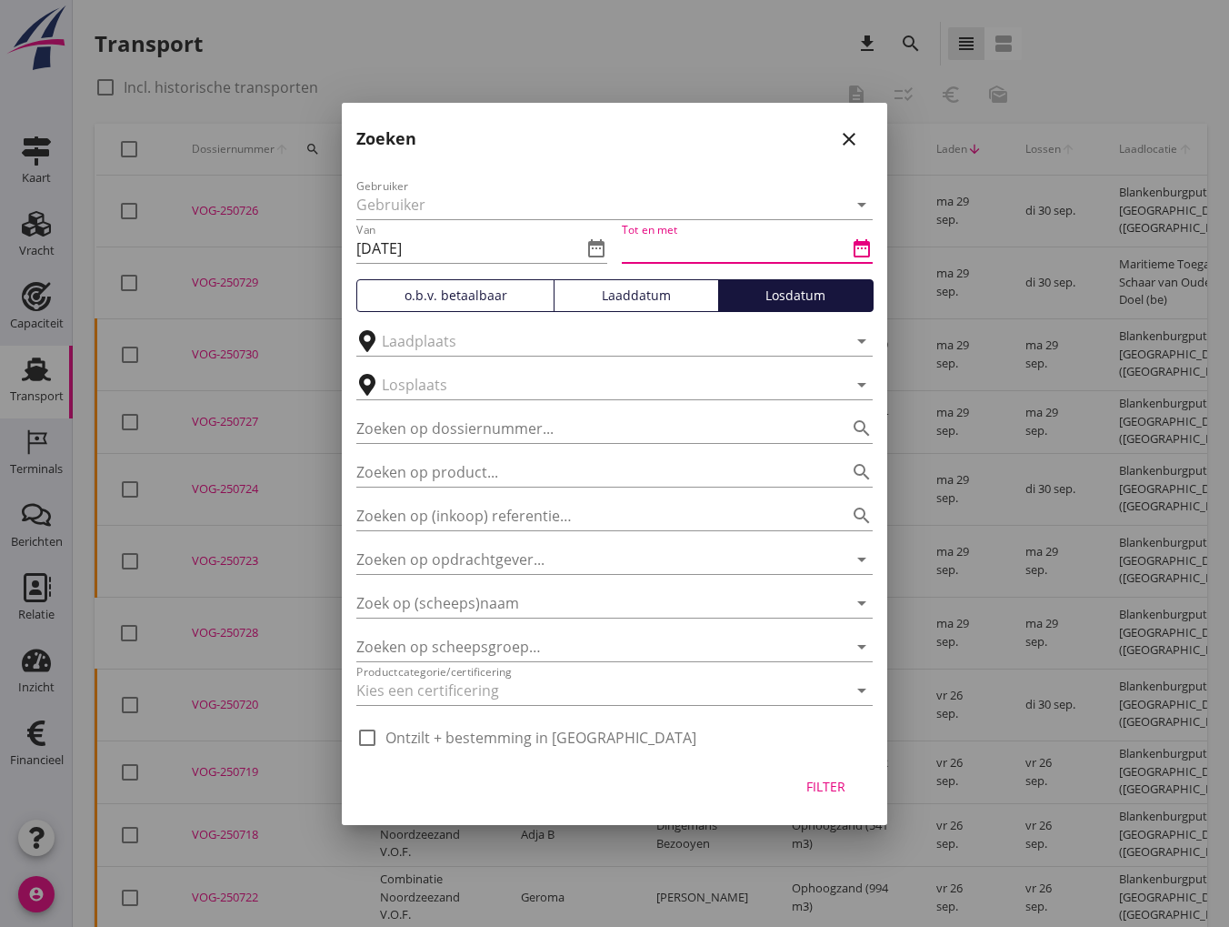
click at [702, 243] on input "Tot en met" at bounding box center [735, 248] width 226 height 29
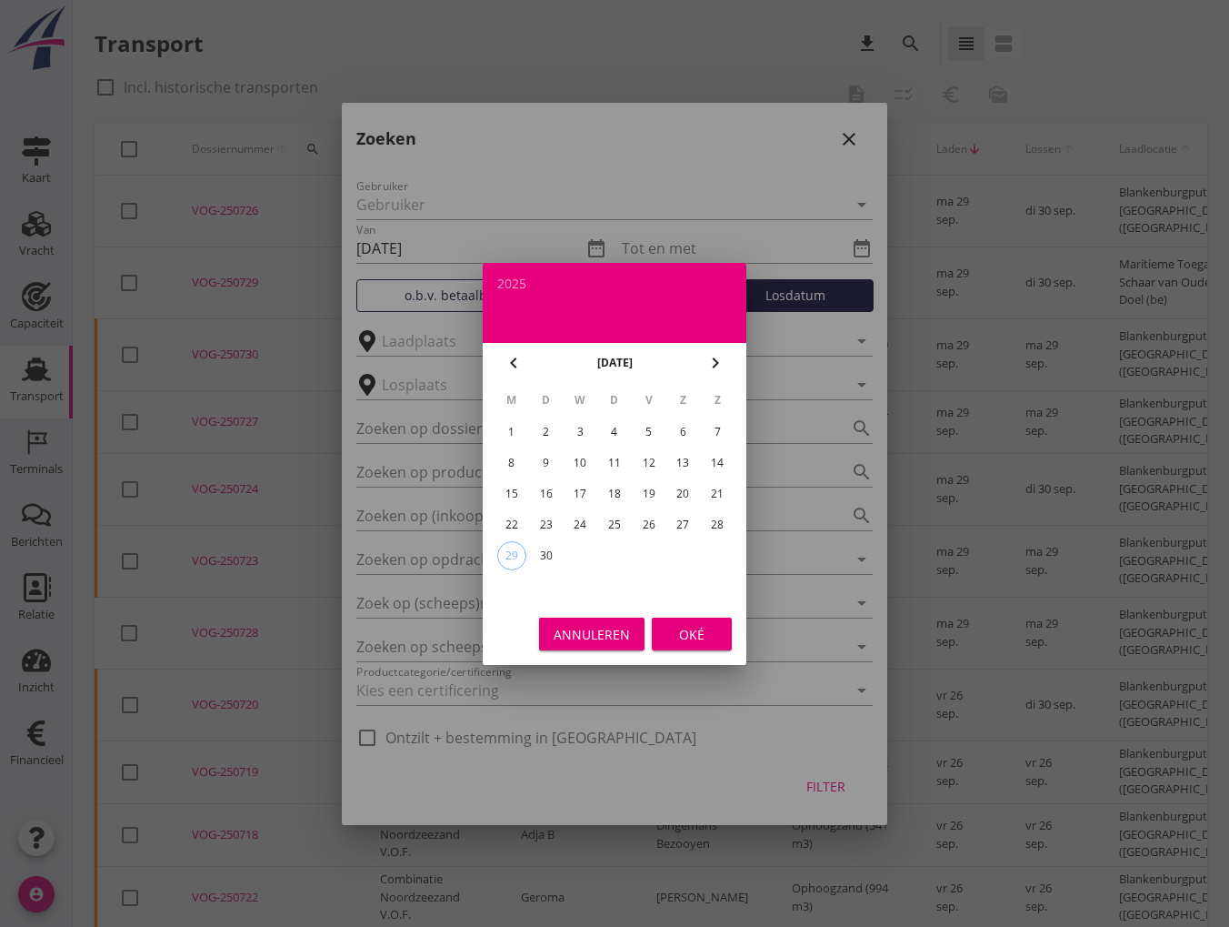
click at [684, 491] on div "20" at bounding box center [682, 493] width 29 height 29
type input "2025-09-20"
click at [682, 637] on div "Oké" at bounding box center [692, 633] width 51 height 19
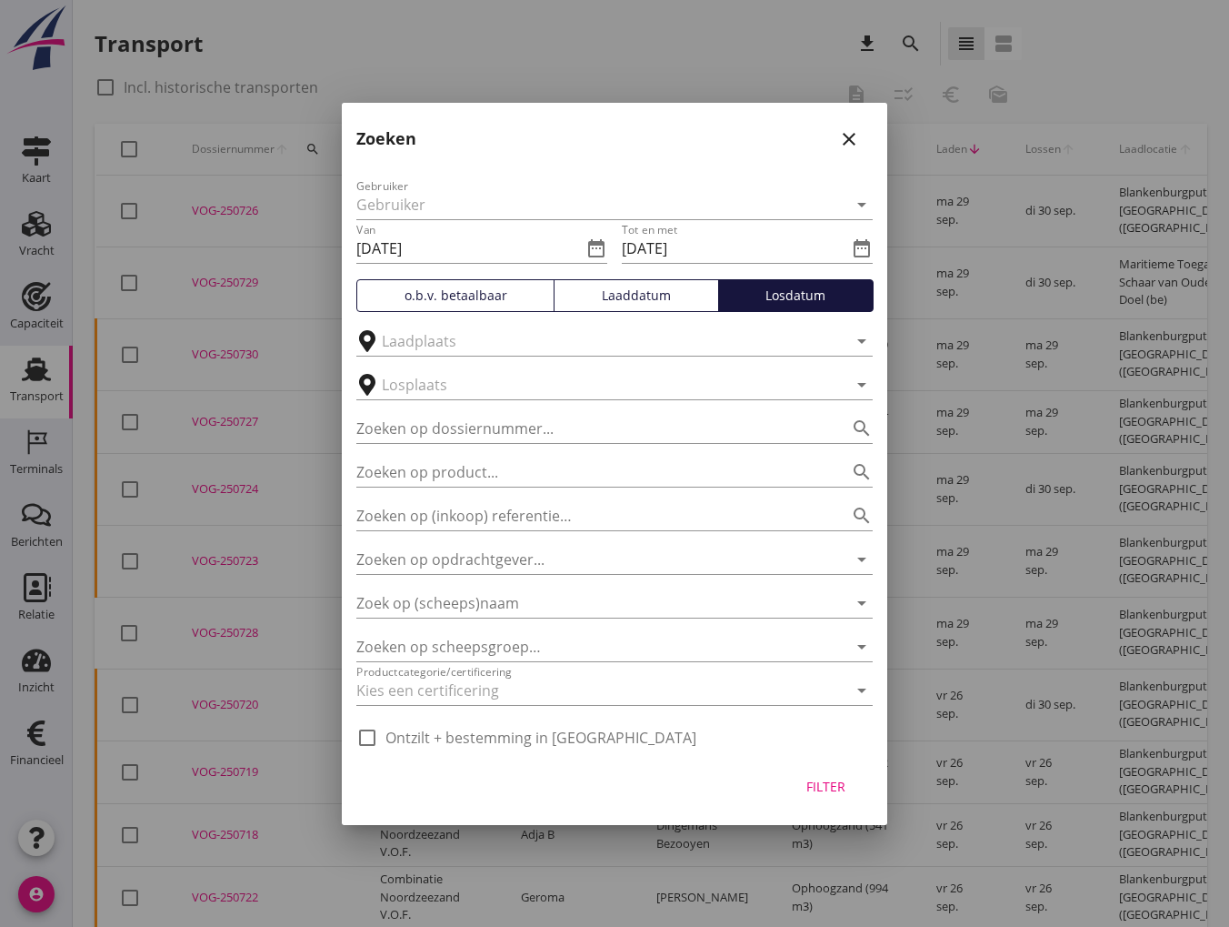
click at [833, 792] on div "Filter" at bounding box center [825, 786] width 51 height 19
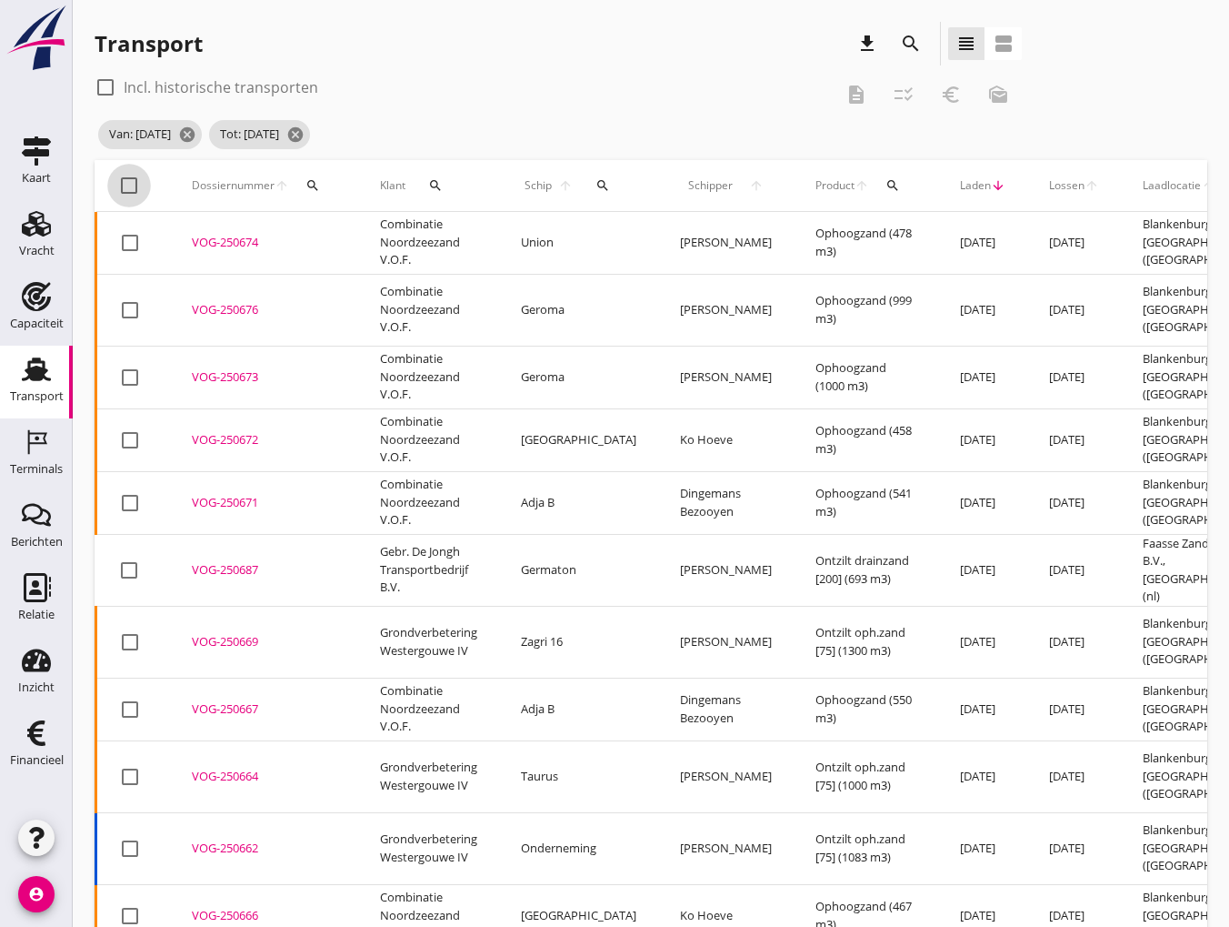
click at [130, 190] on div at bounding box center [129, 185] width 31 height 31
checkbox input "true"
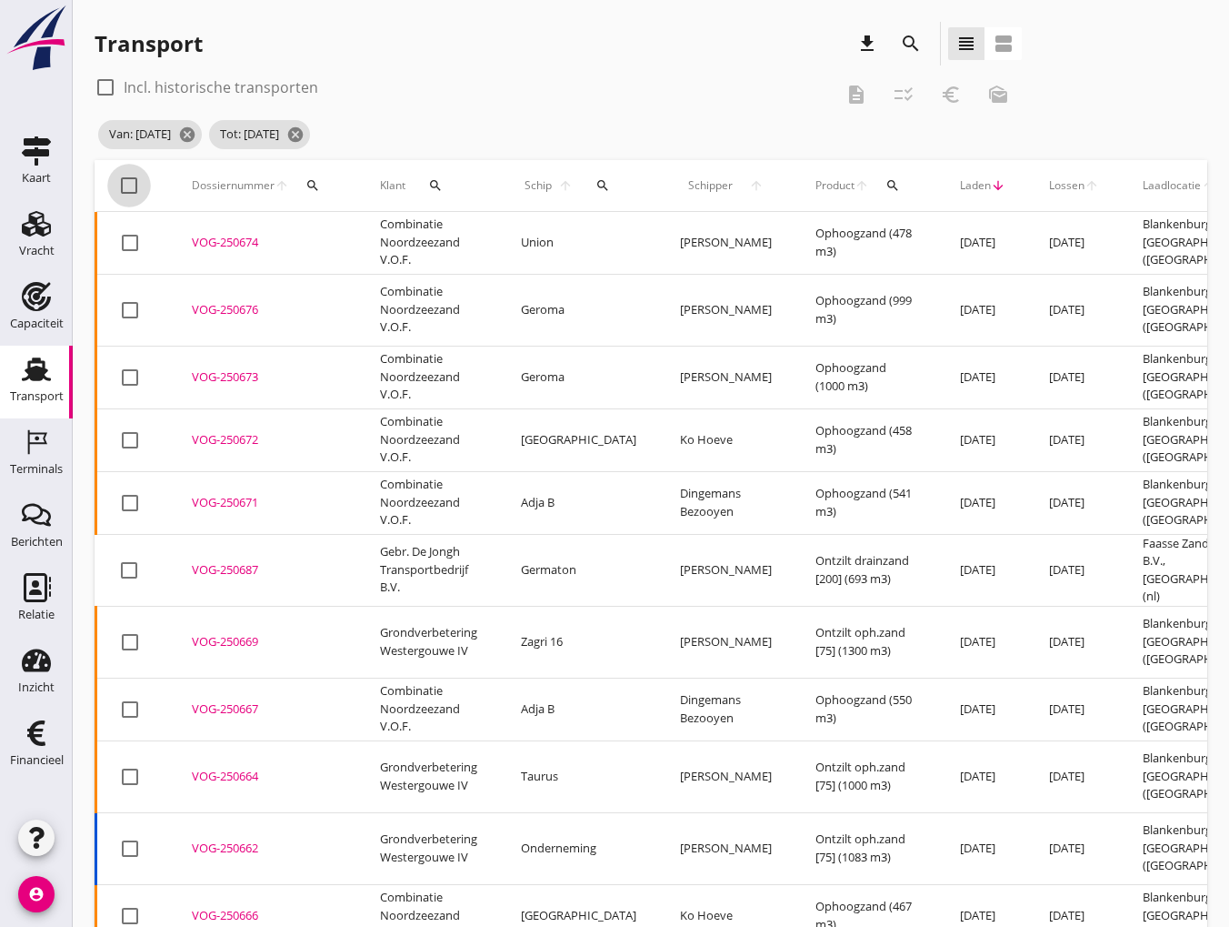
checkbox input "true"
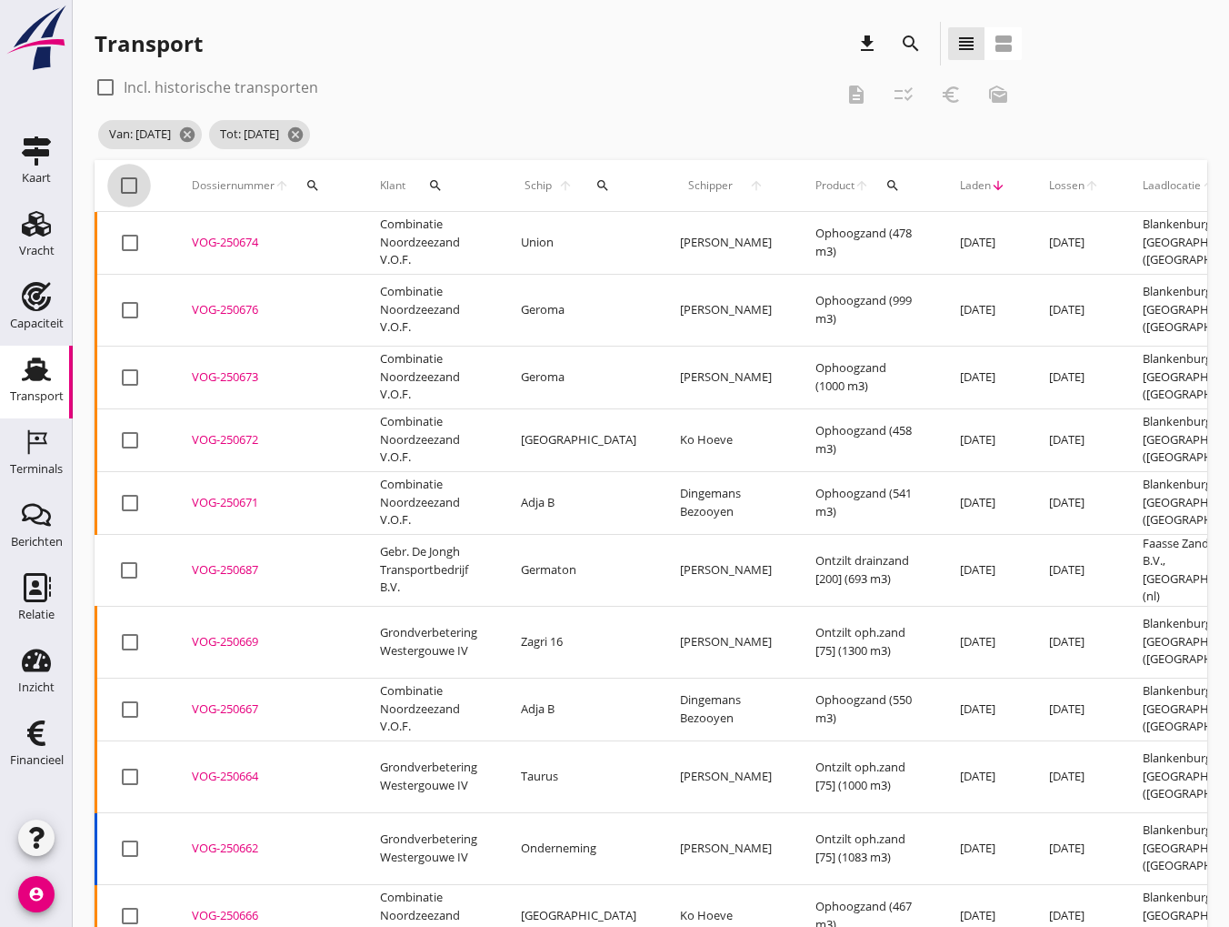
checkbox input "true"
click at [906, 106] on button "checklist_rtl" at bounding box center [904, 94] width 33 height 33
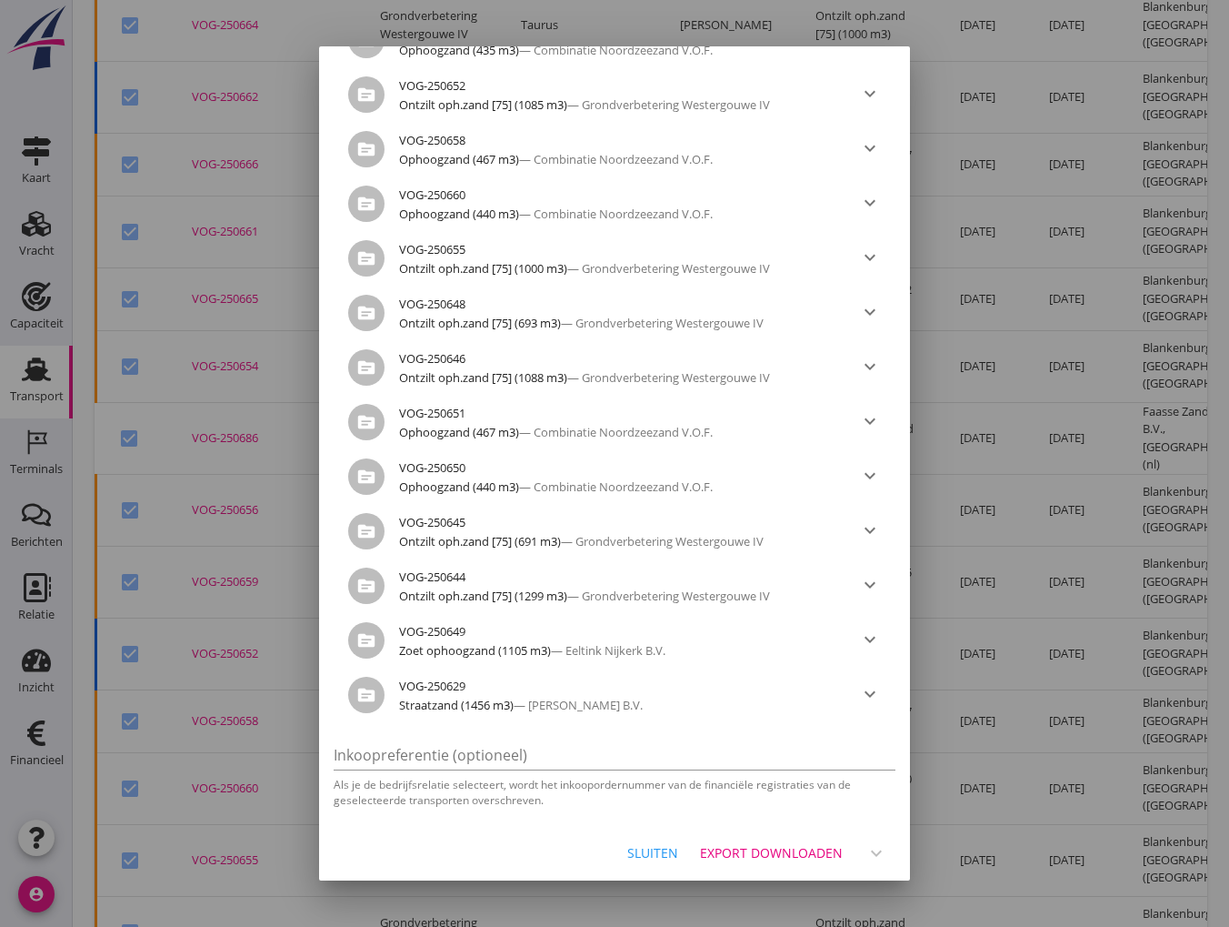
scroll to position [1170, 0]
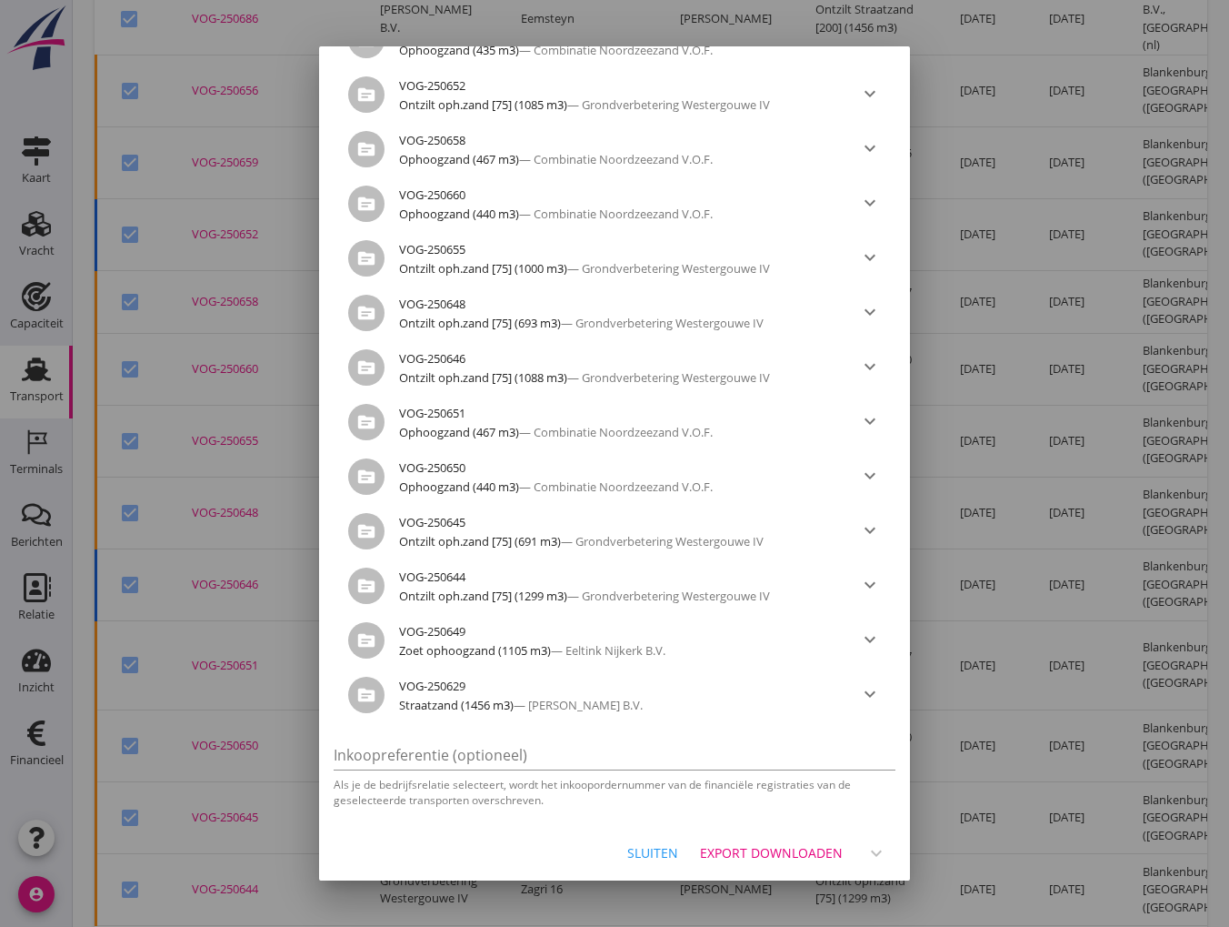
click at [791, 848] on div "Export downloaden" at bounding box center [771, 852] width 143 height 19
